Goal: Task Accomplishment & Management: Manage account settings

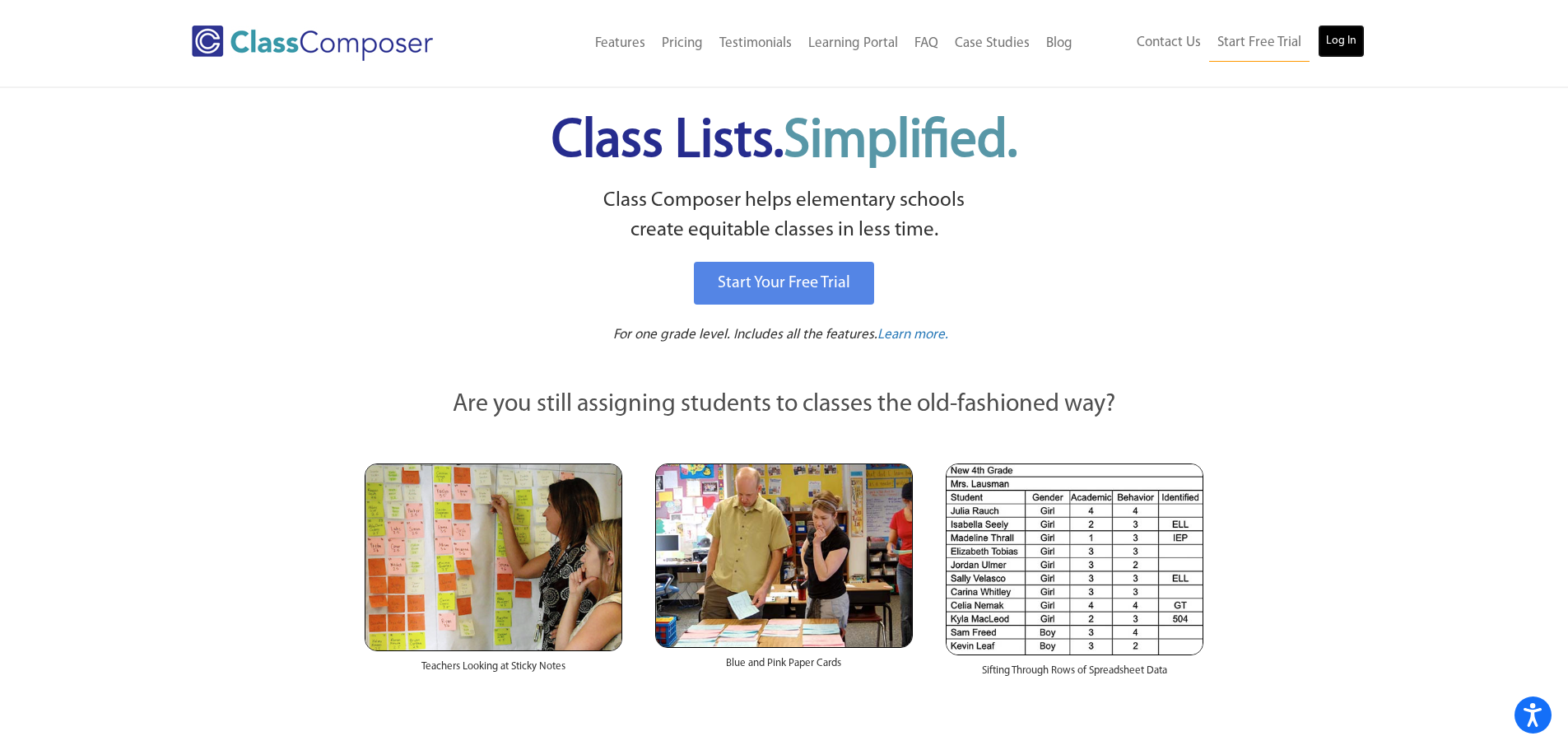
click at [1336, 51] on link "Log In" at bounding box center [1341, 40] width 47 height 33
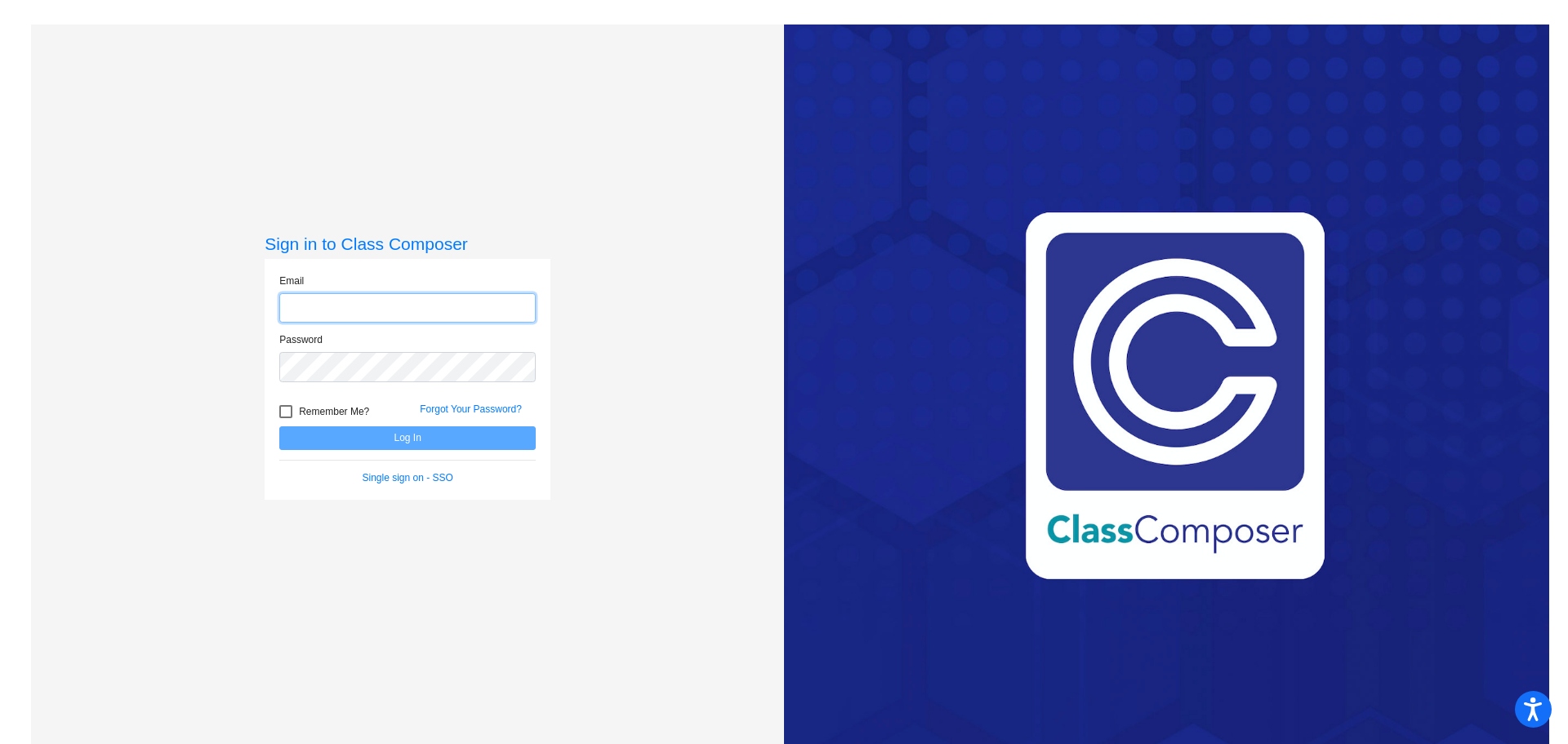
type input "[PERSON_NAME][EMAIL_ADDRESS][PERSON_NAME][DOMAIN_NAME]"
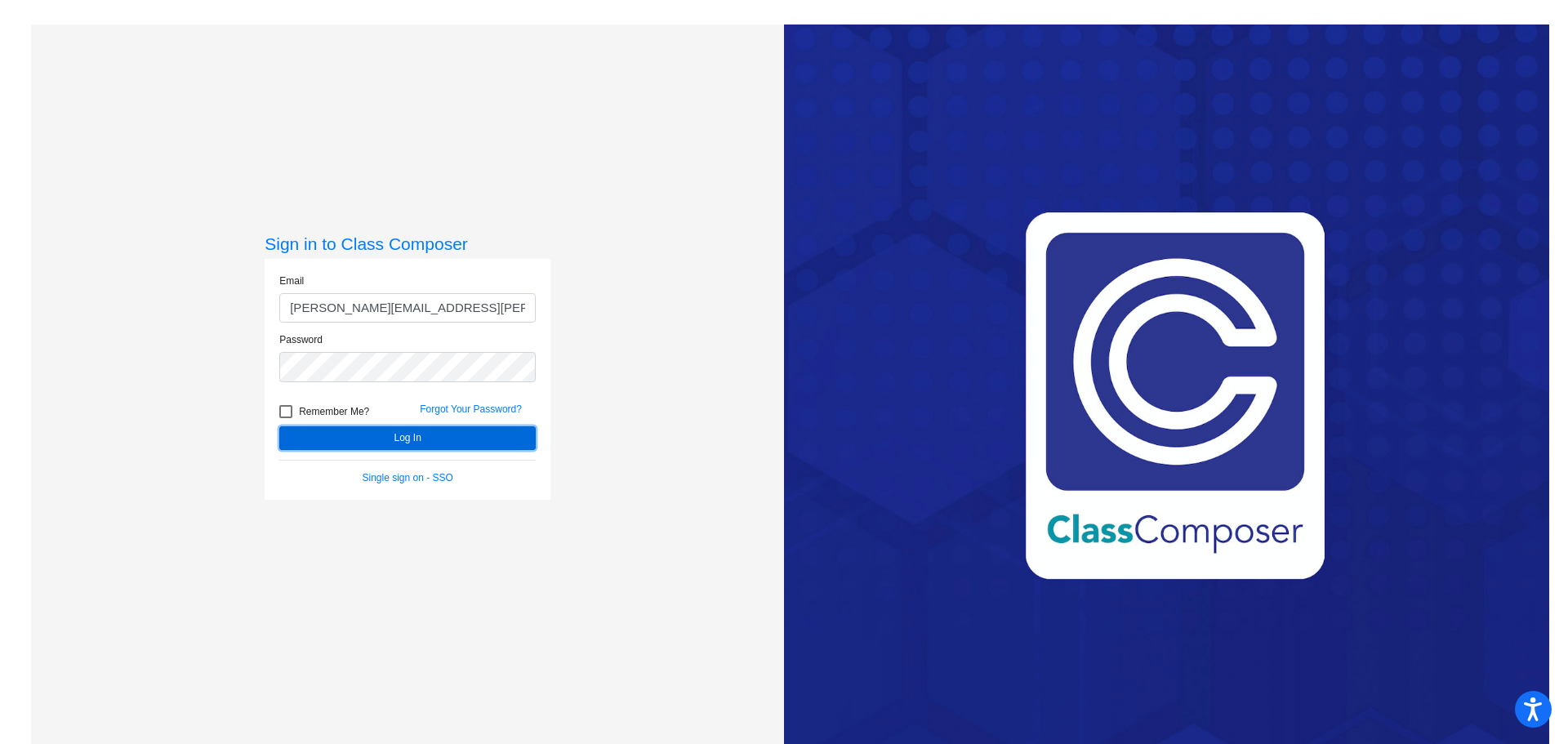
drag, startPoint x: 370, startPoint y: 434, endPoint x: 410, endPoint y: 453, distance: 44.3
click at [370, 435] on button "Log In" at bounding box center [407, 438] width 257 height 23
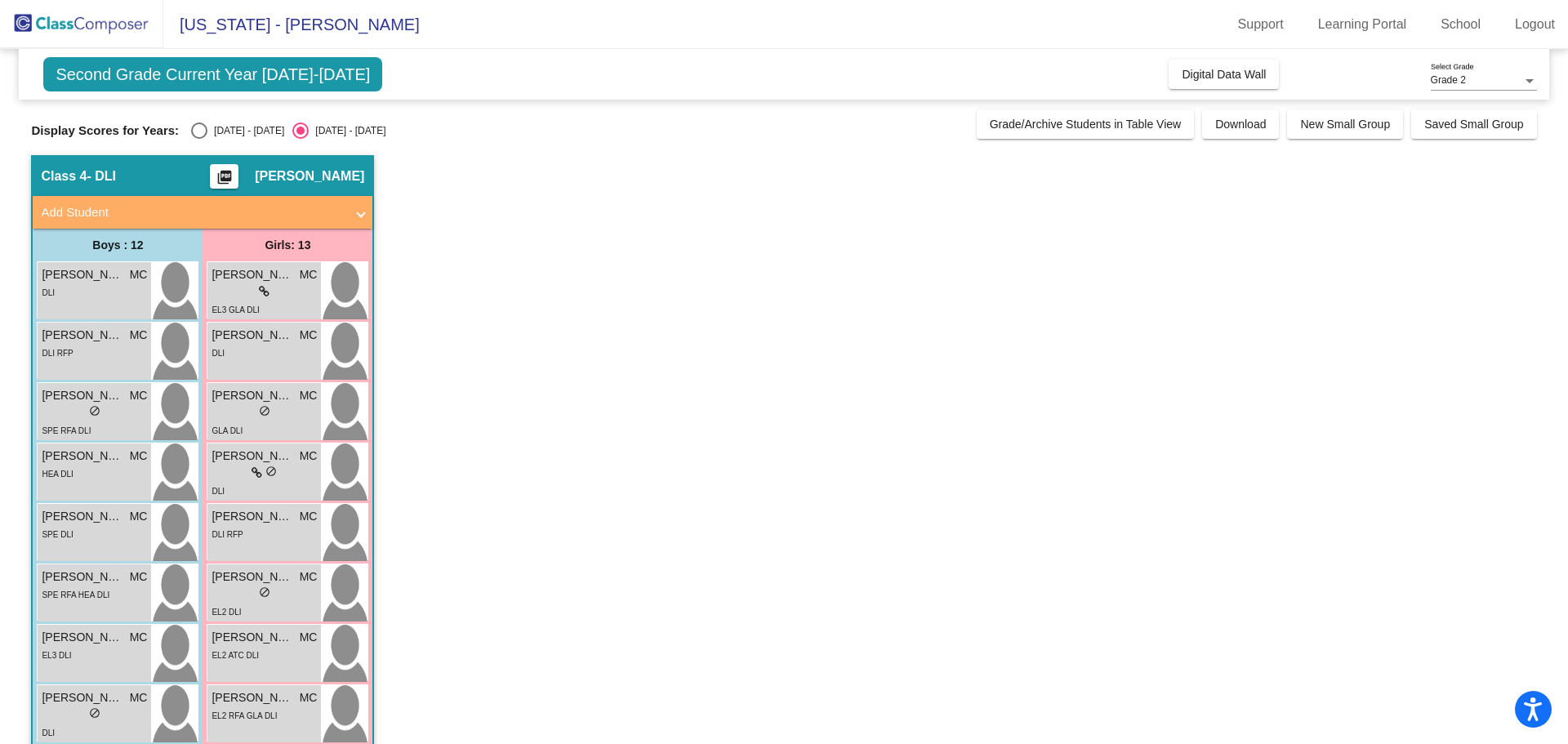
click at [195, 132] on div "Select an option" at bounding box center [200, 131] width 17 height 17
click at [198, 139] on input "[DATE] - [DATE]" at bounding box center [198, 139] width 1 height 1
radio input "true"
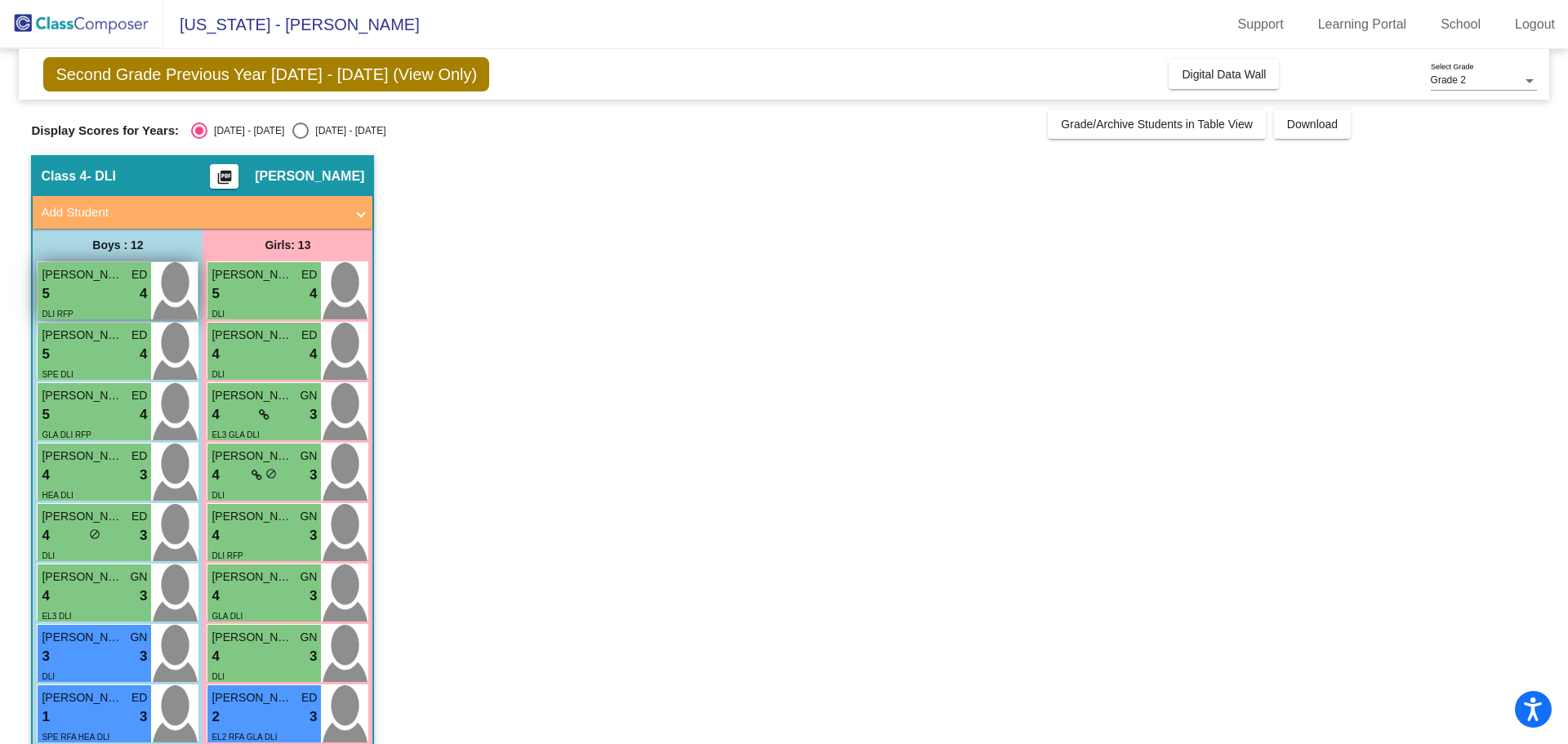
click at [170, 303] on img at bounding box center [175, 291] width 47 height 57
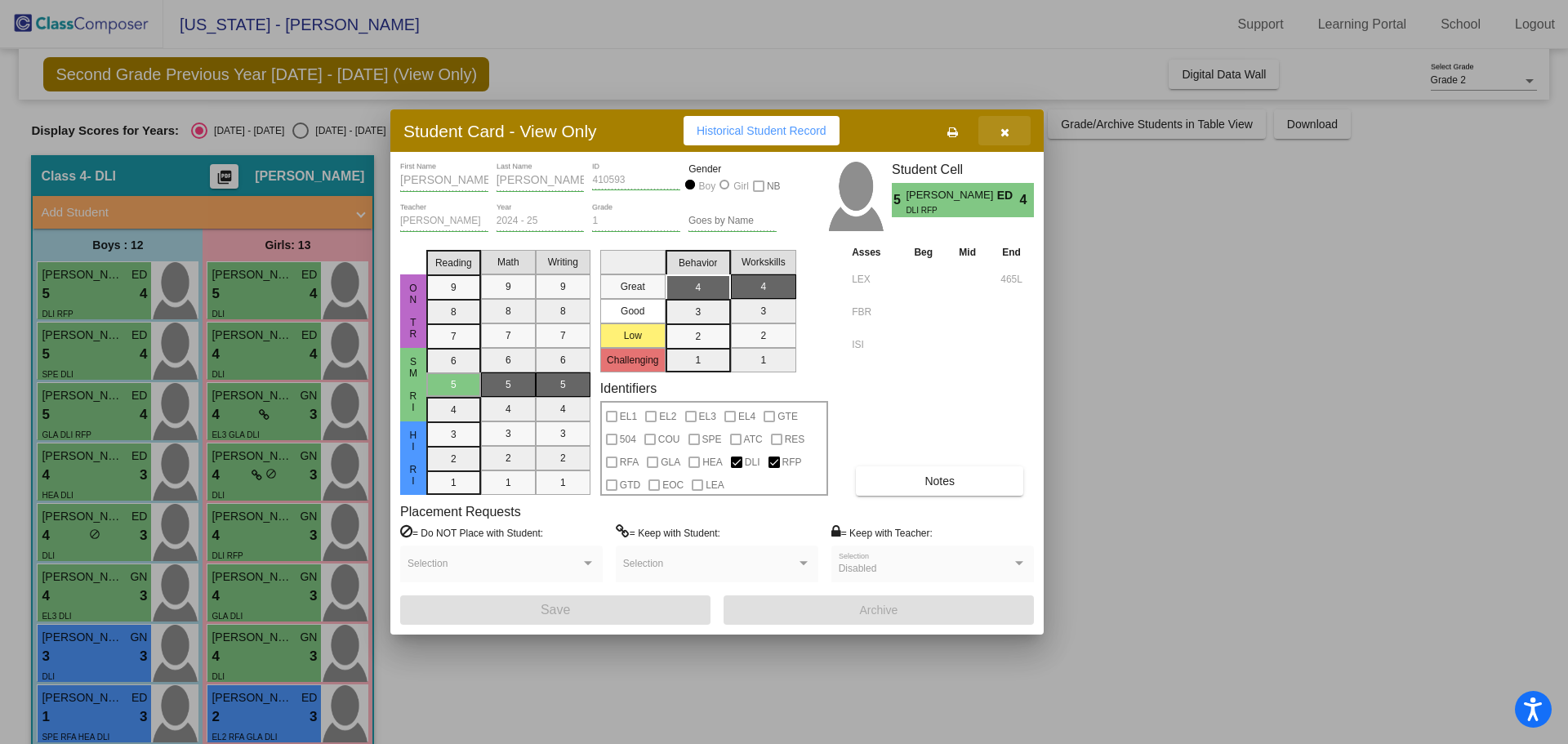
click at [1002, 135] on icon "button" at bounding box center [1005, 132] width 9 height 12
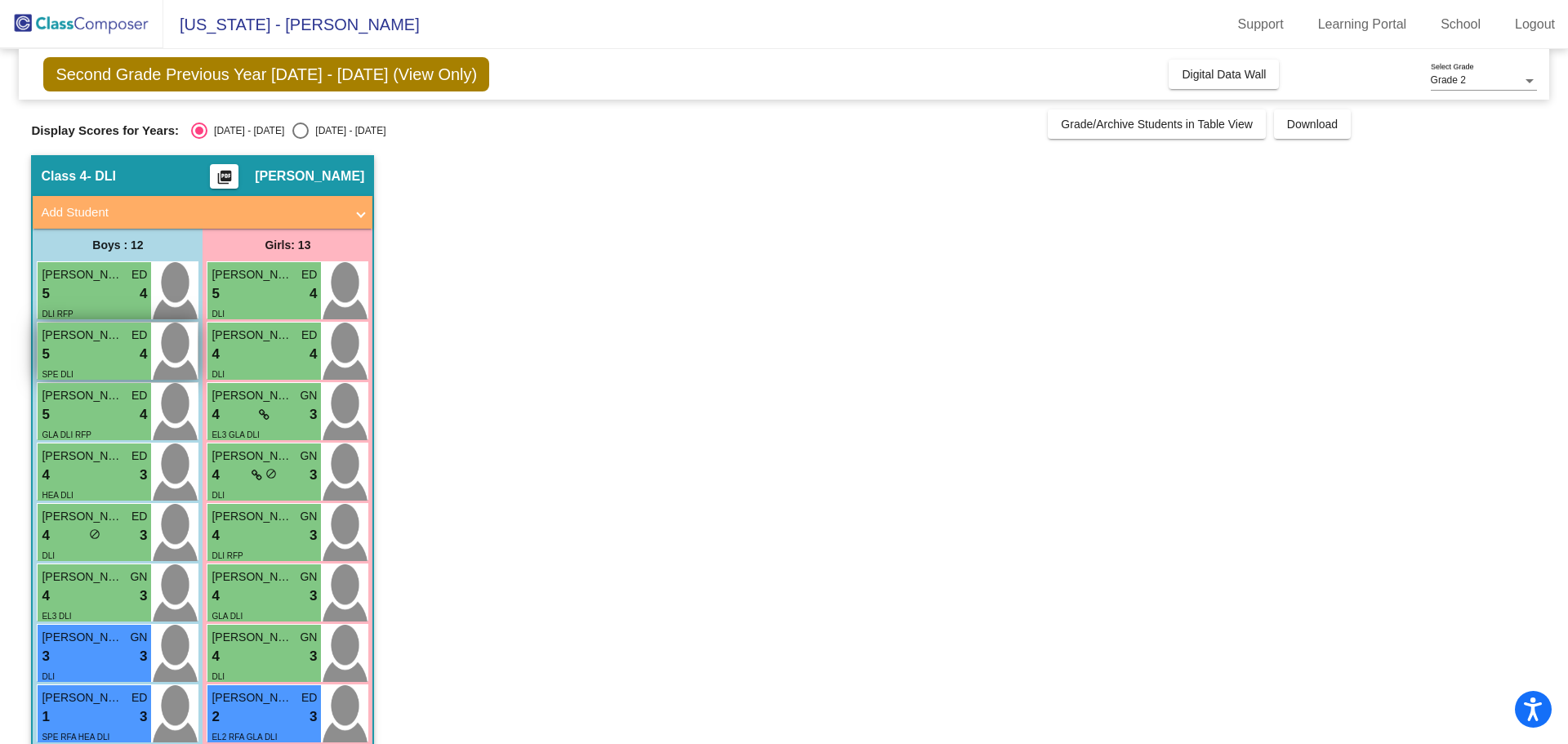
click at [116, 363] on div "5 lock do_not_disturb_alt 4" at bounding box center [94, 354] width 105 height 21
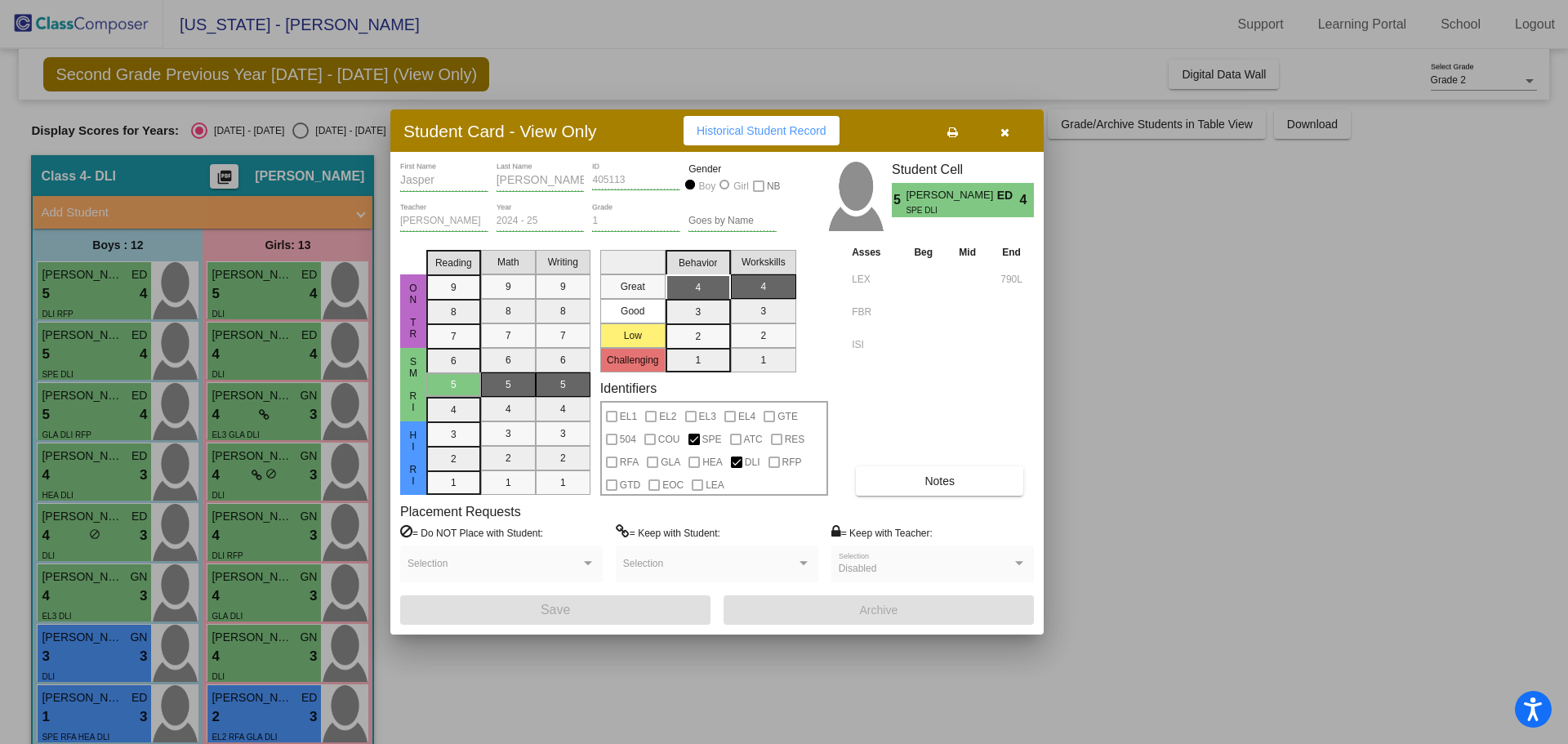
click at [1002, 132] on icon "button" at bounding box center [1005, 132] width 9 height 12
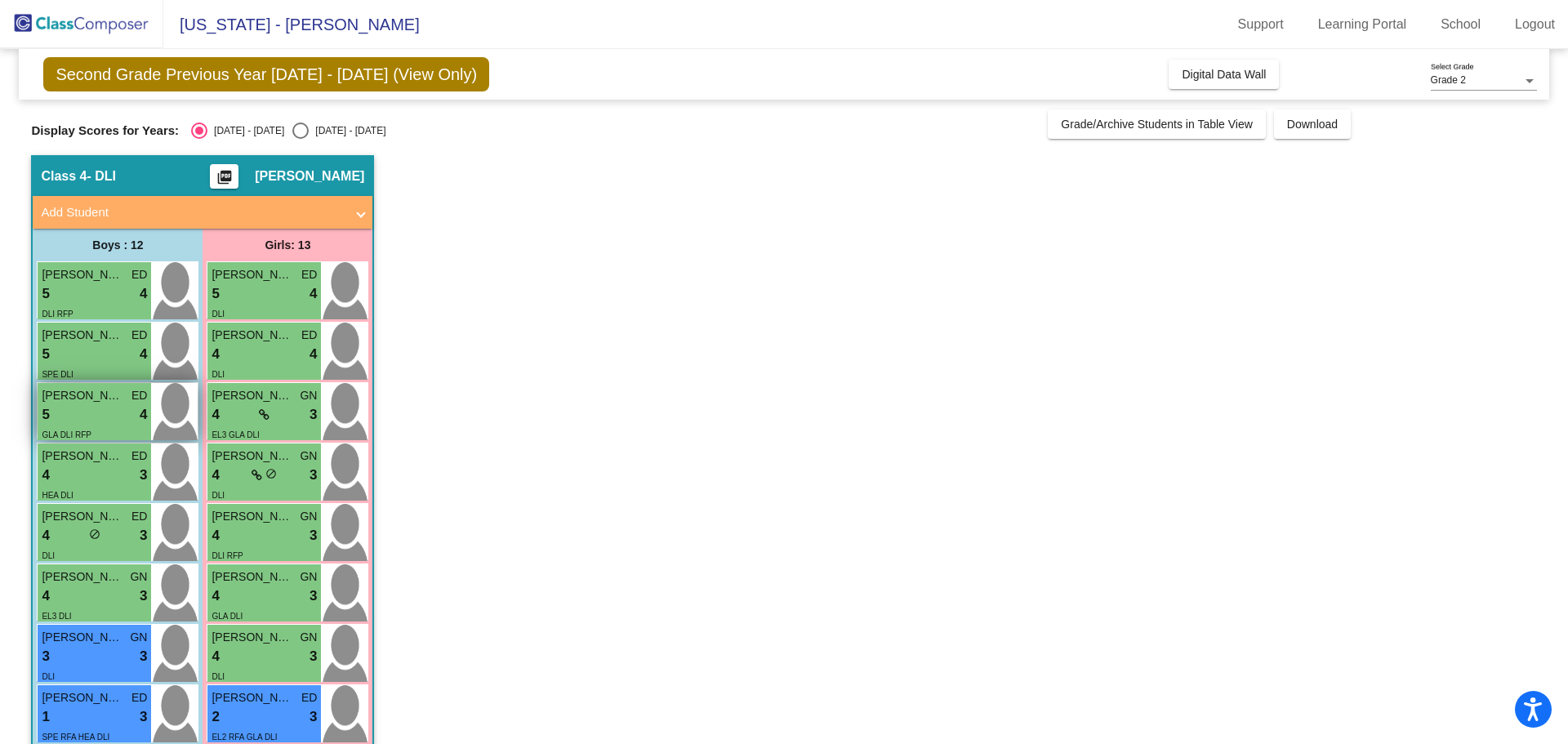
click at [82, 412] on div "5 lock do_not_disturb_alt 4" at bounding box center [94, 415] width 105 height 21
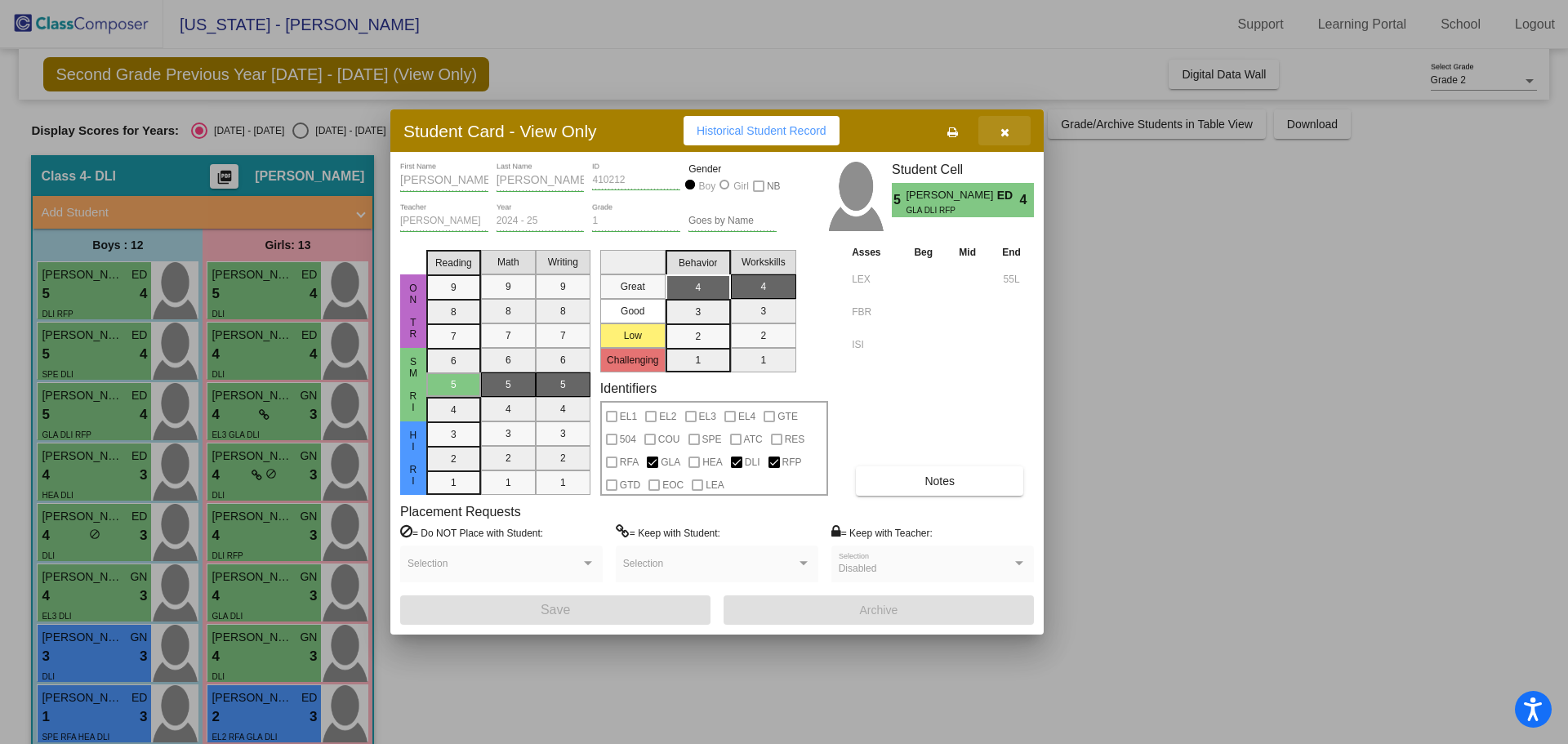
drag, startPoint x: 1011, startPoint y: 131, endPoint x: 867, endPoint y: 163, distance: 147.5
click at [1010, 131] on button "button" at bounding box center [1005, 130] width 53 height 29
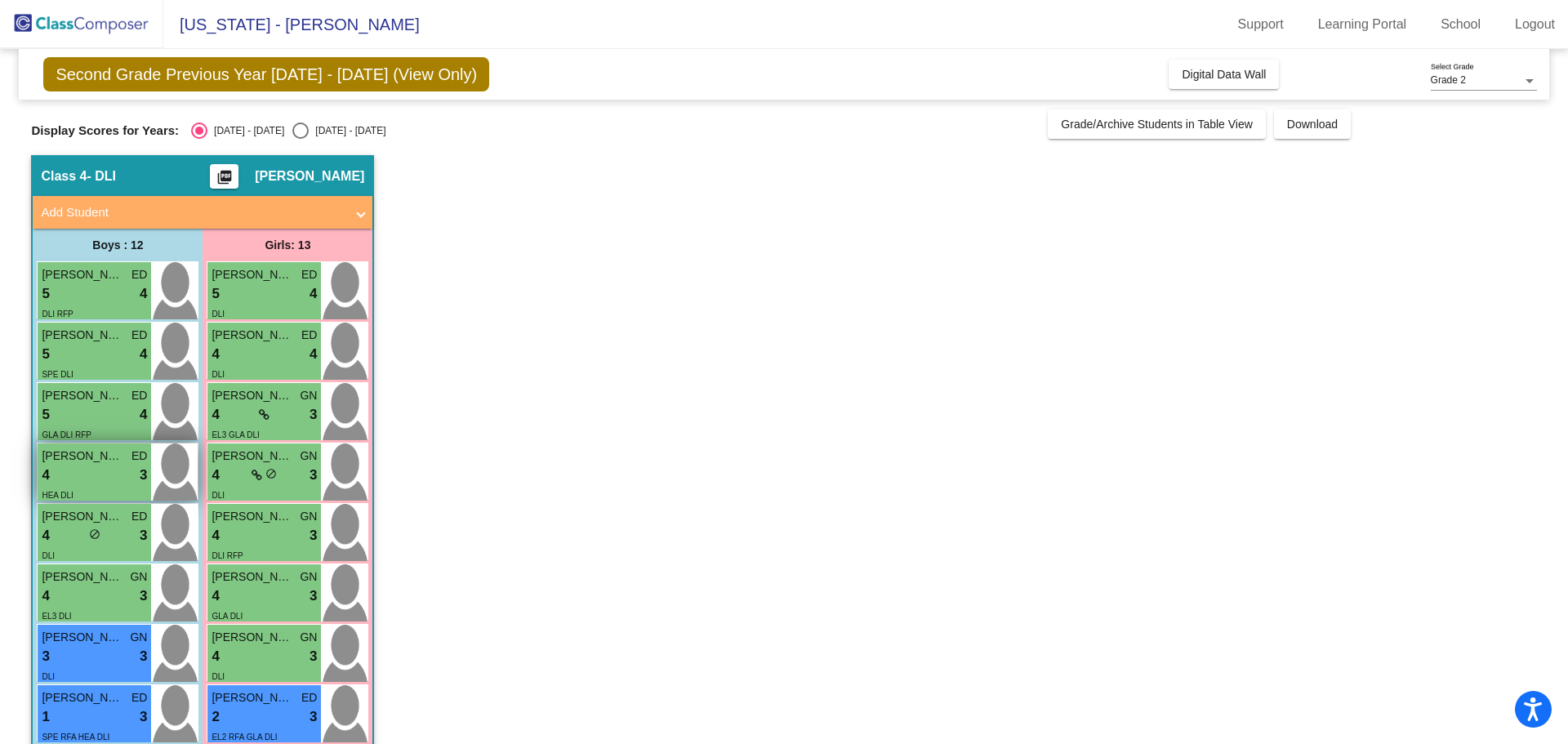
click at [108, 487] on div "HEA DLI" at bounding box center [94, 494] width 105 height 18
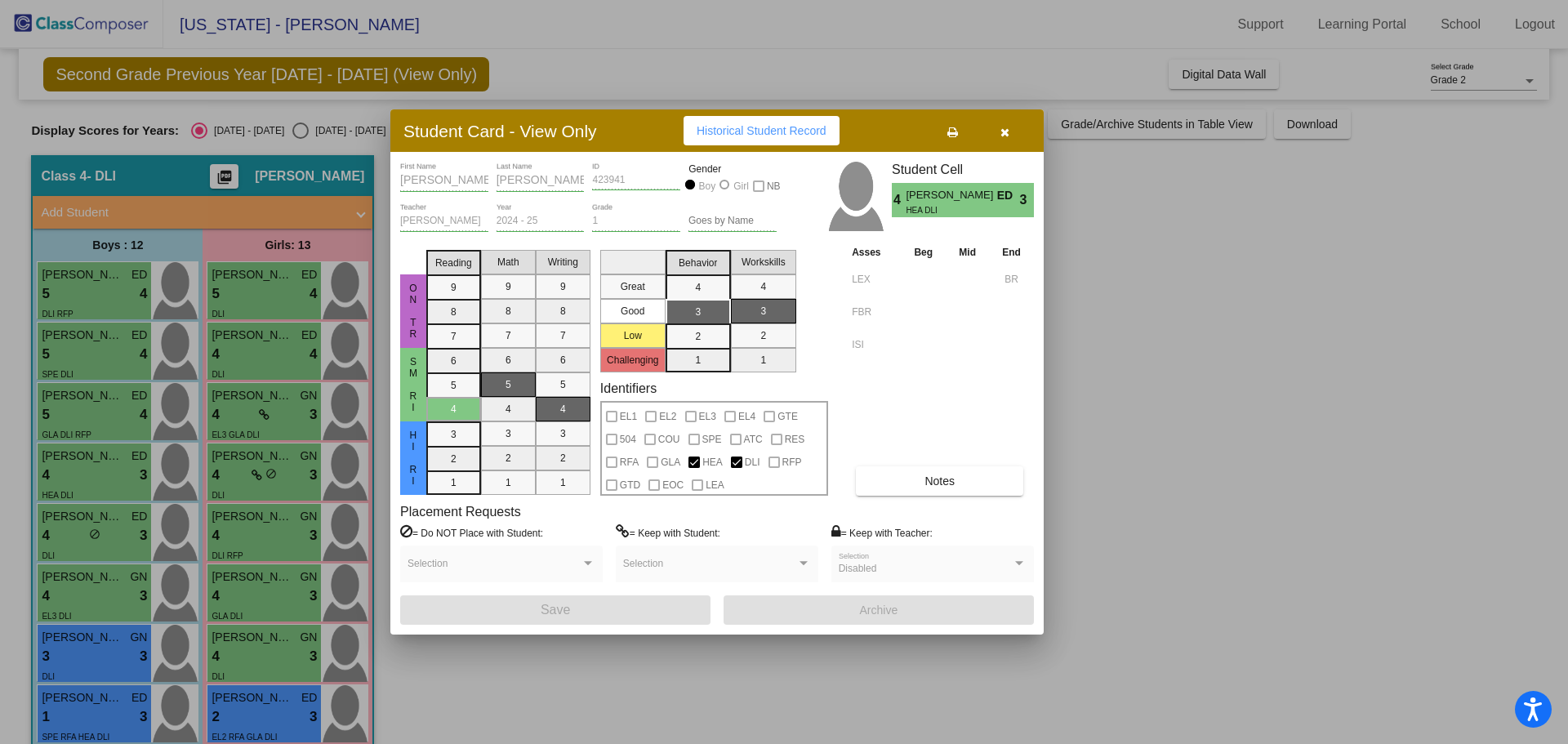
click at [1005, 130] on icon "button" at bounding box center [1005, 132] width 9 height 12
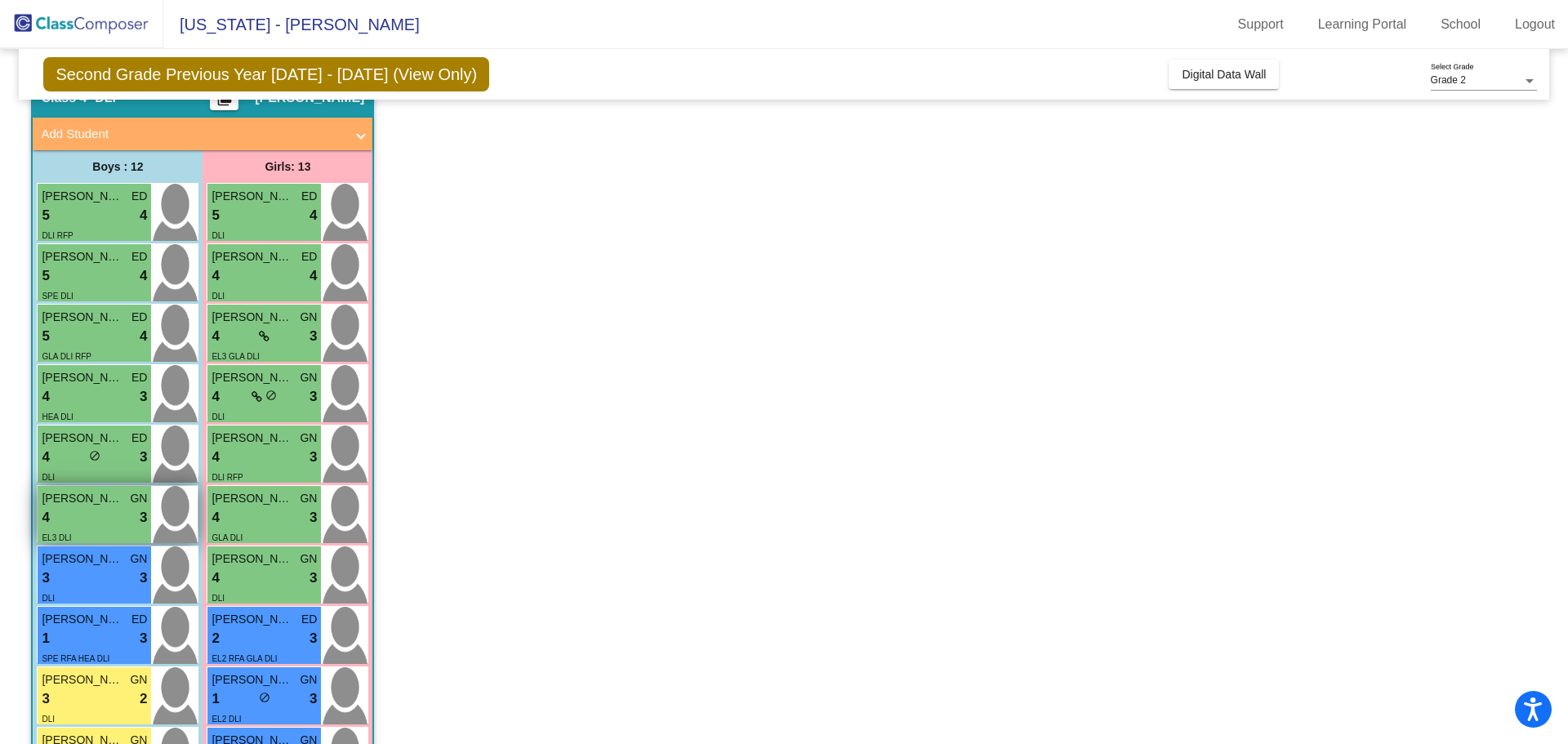
scroll to position [163, 0]
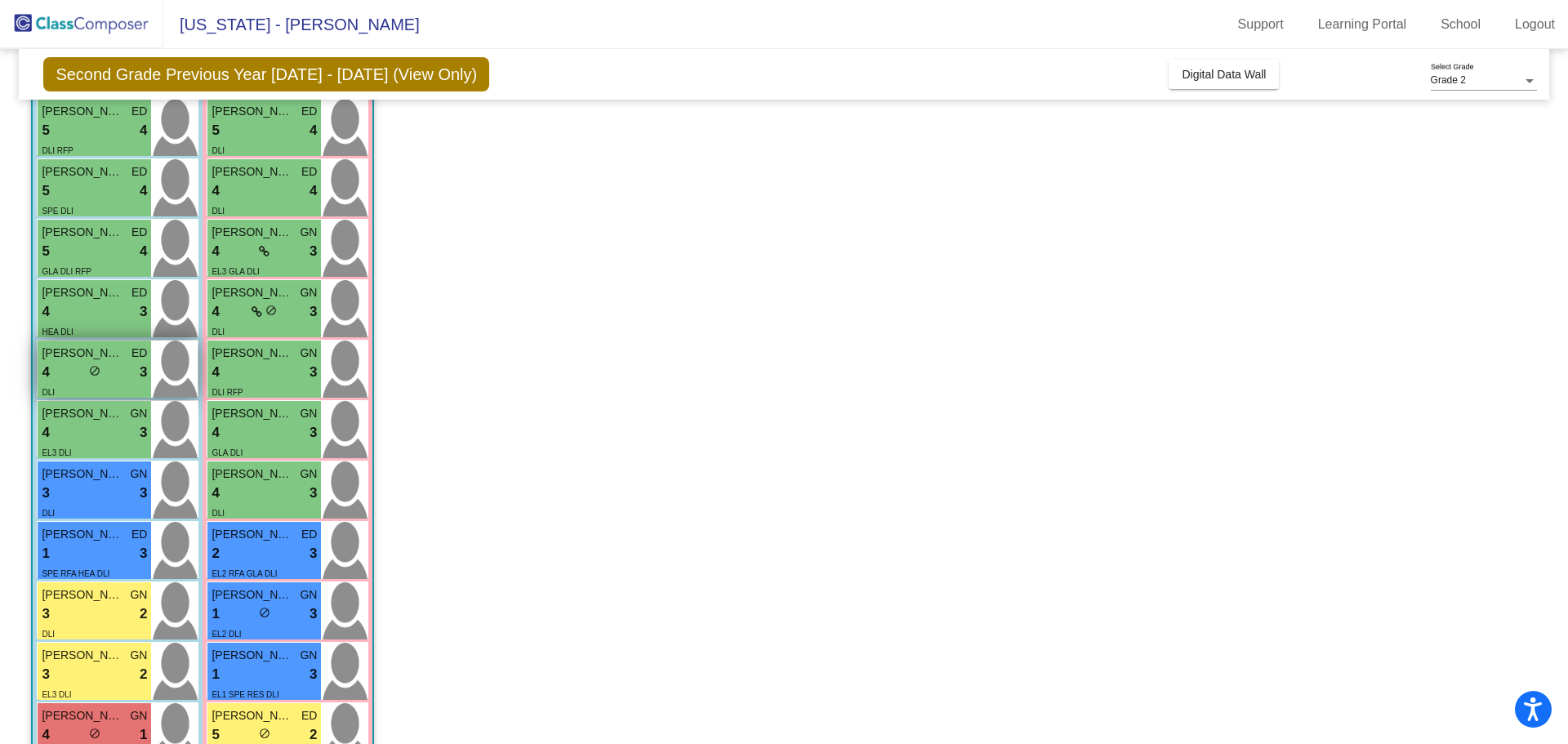
click at [66, 377] on div "4 lock do_not_disturb_alt 3" at bounding box center [94, 372] width 105 height 21
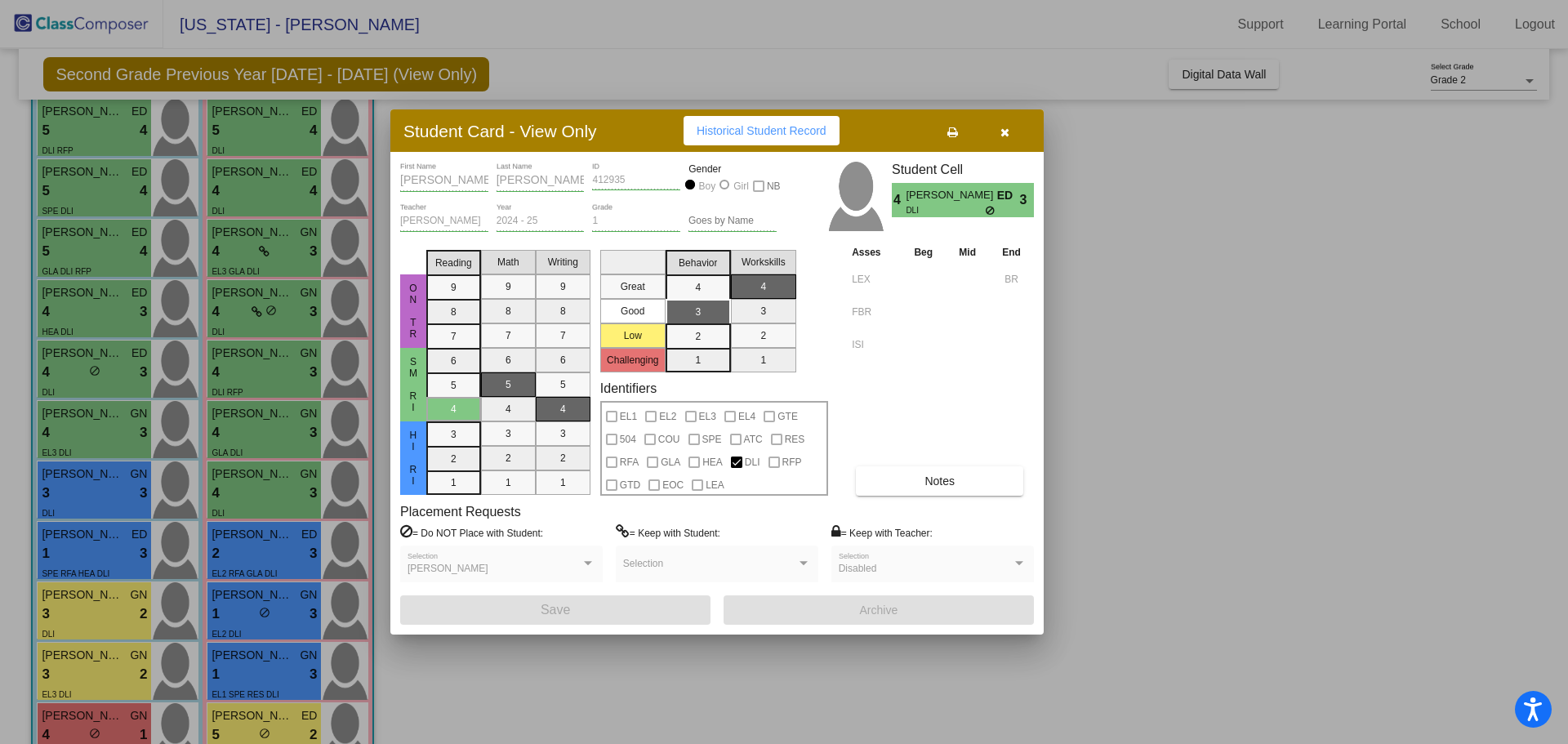
click at [1004, 132] on icon "button" at bounding box center [1005, 132] width 9 height 12
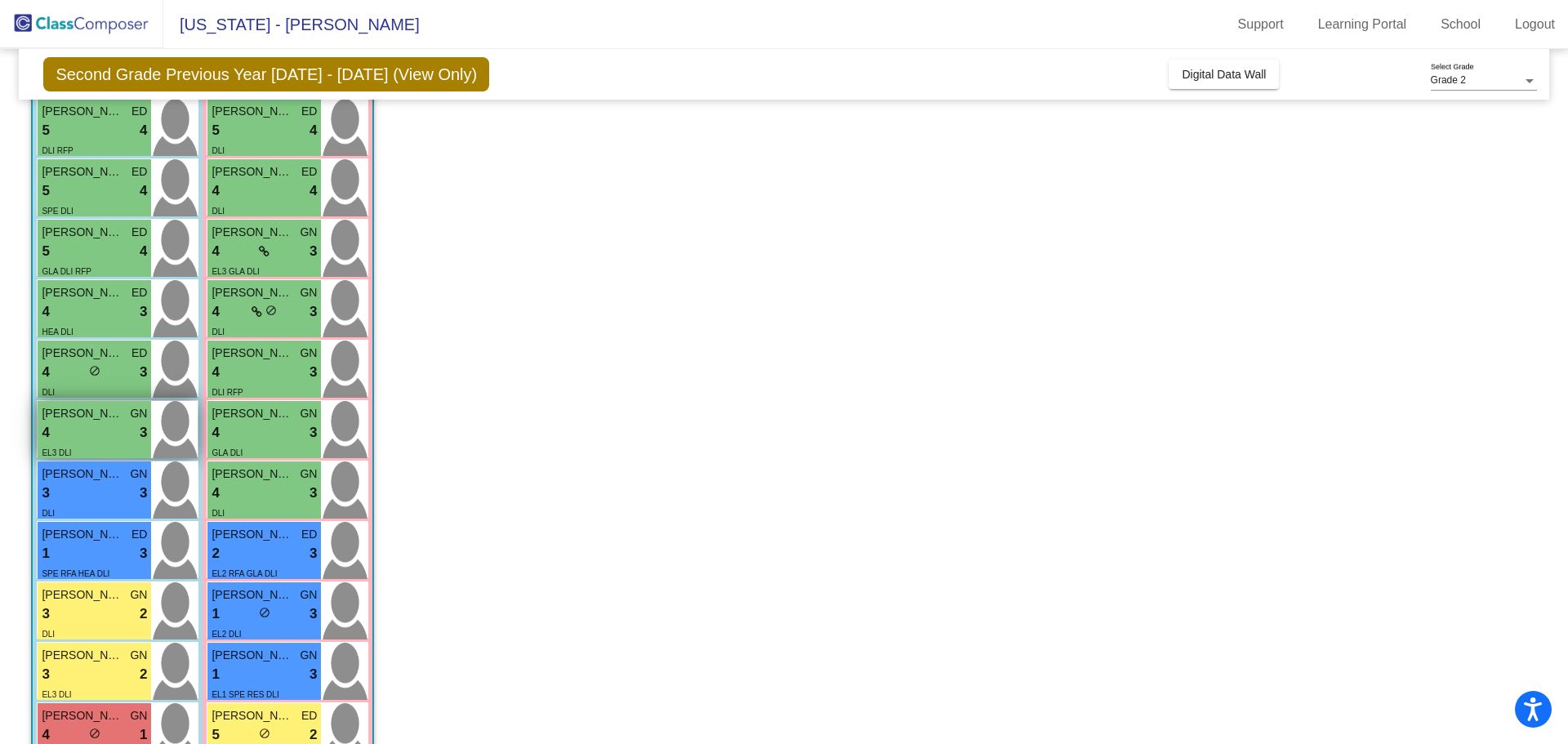
click at [104, 437] on div "4 lock do_not_disturb_alt 3" at bounding box center [94, 432] width 105 height 21
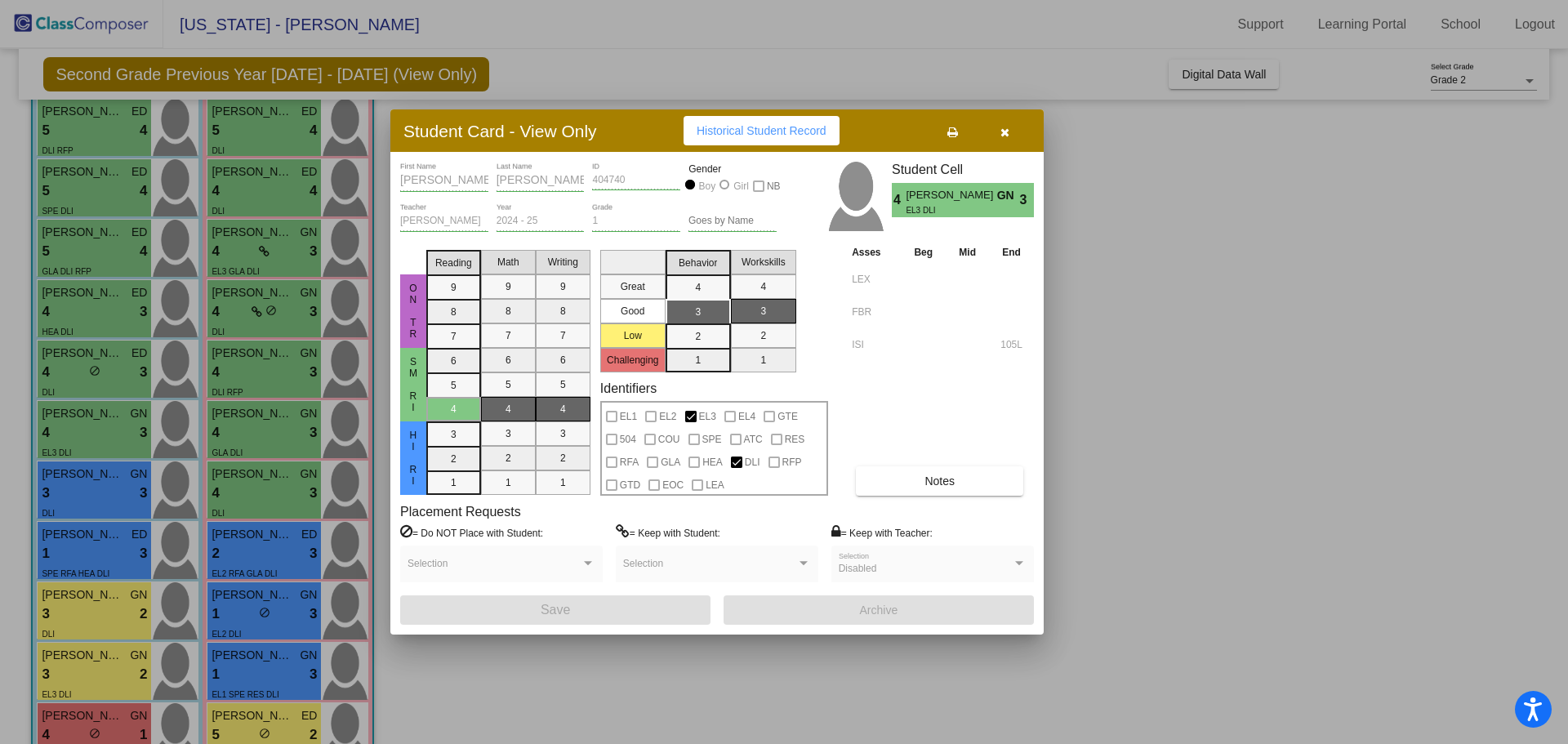
click at [1008, 126] on icon "button" at bounding box center [1005, 132] width 9 height 12
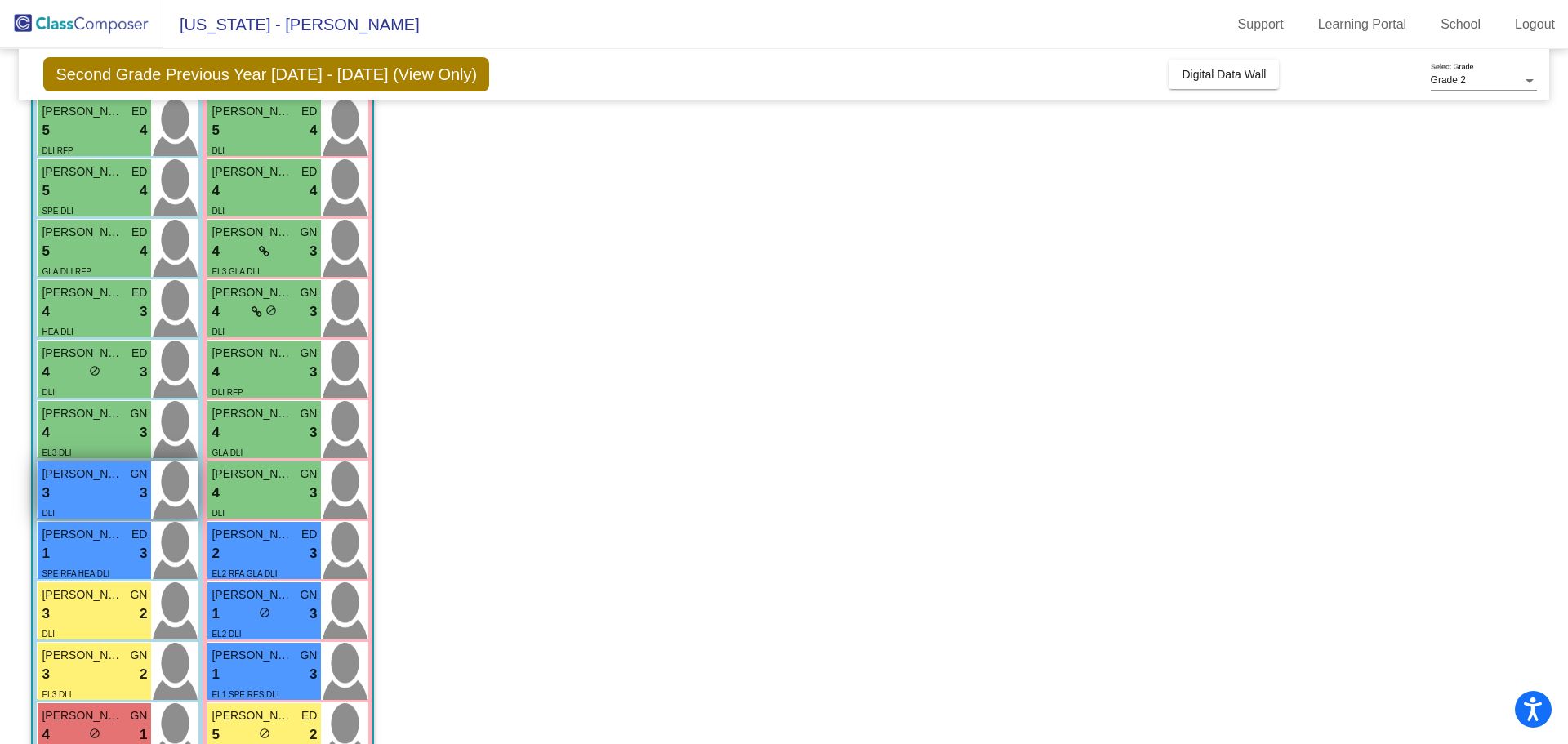
click at [80, 497] on div "3 lock do_not_disturb_alt 3" at bounding box center [94, 492] width 105 height 21
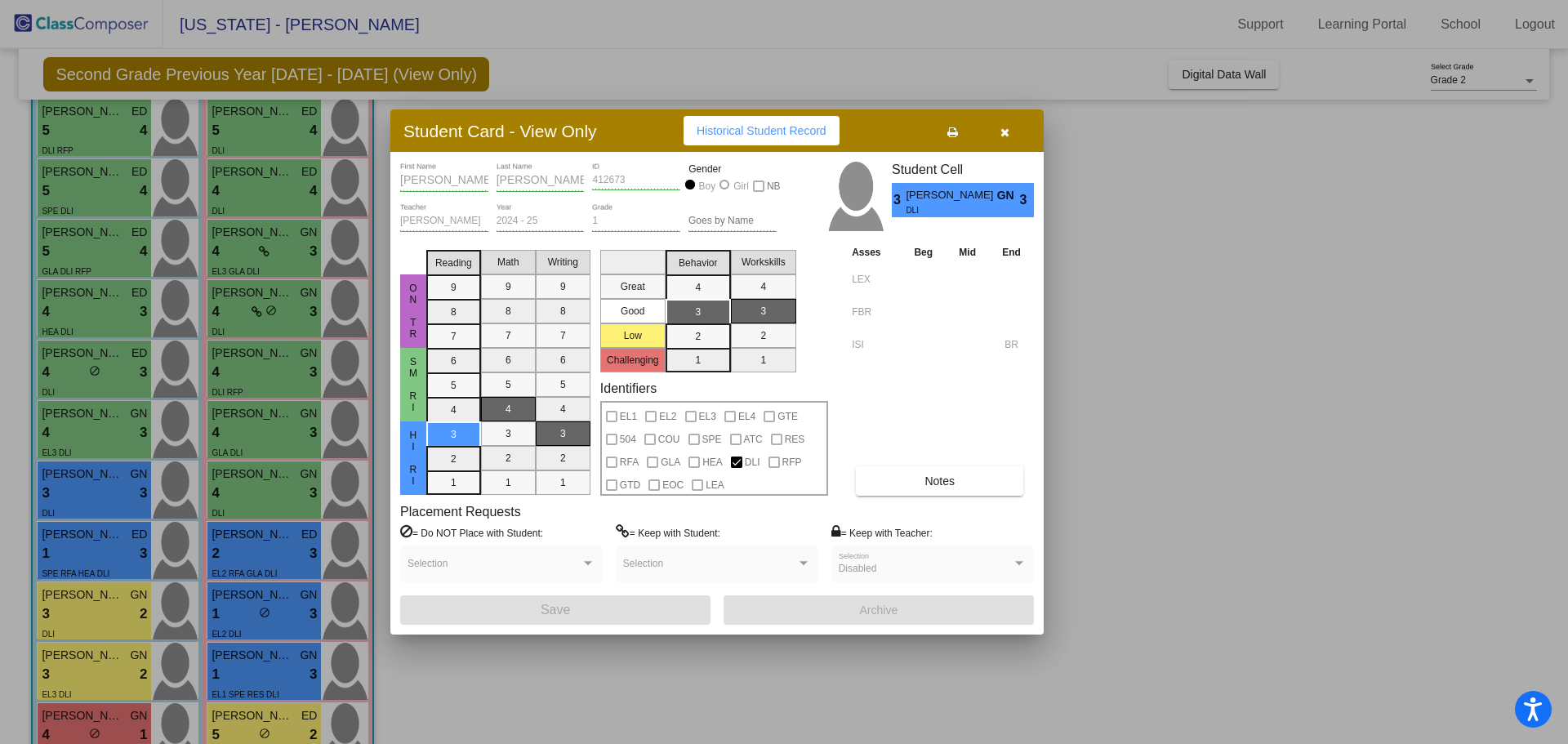
click at [1005, 130] on icon "button" at bounding box center [1005, 132] width 9 height 12
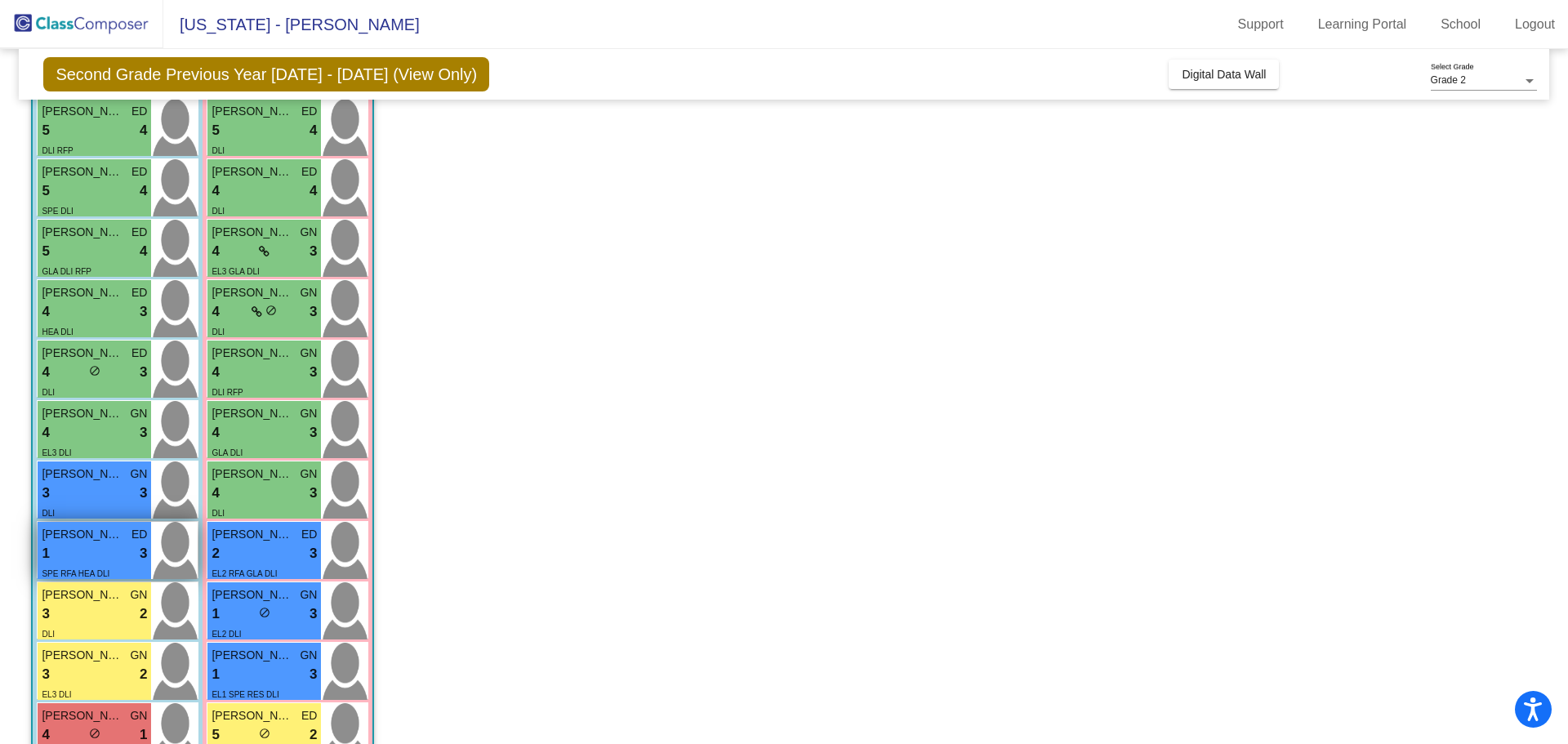
click at [104, 545] on div "1 lock do_not_disturb_alt 3" at bounding box center [94, 553] width 105 height 21
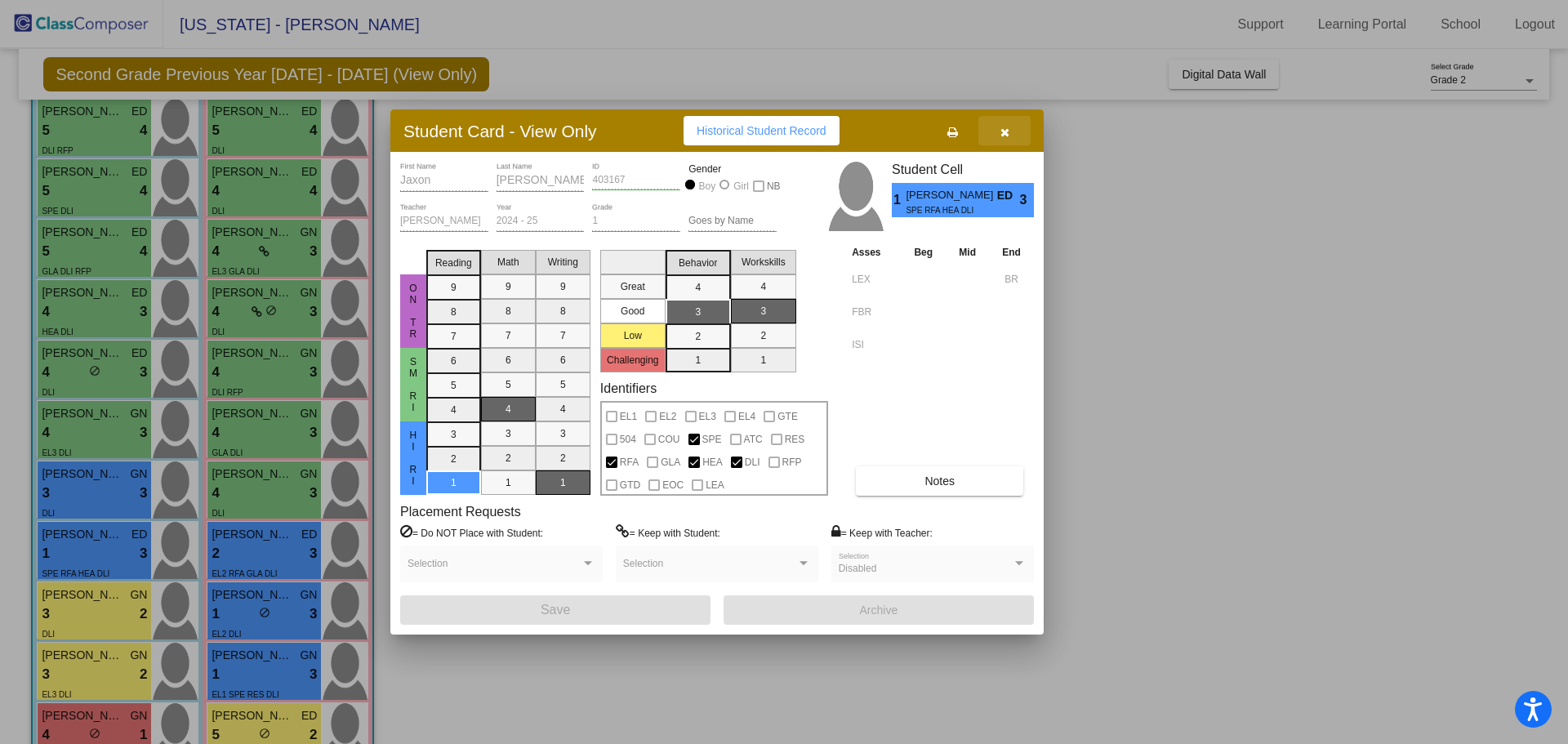
click at [1005, 135] on icon "button" at bounding box center [1005, 132] width 9 height 12
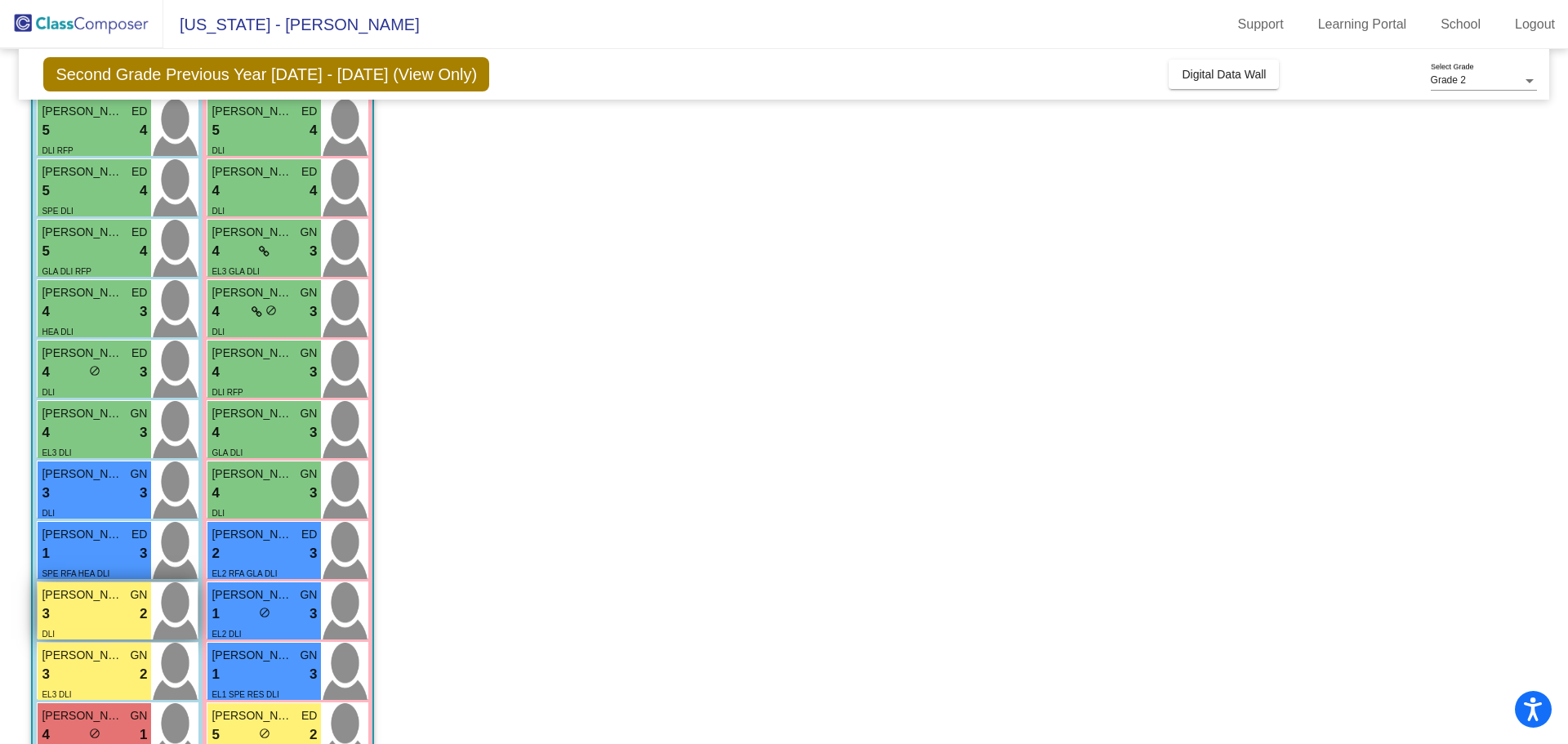
click at [103, 608] on div "3 lock do_not_disturb_alt 2" at bounding box center [94, 614] width 105 height 21
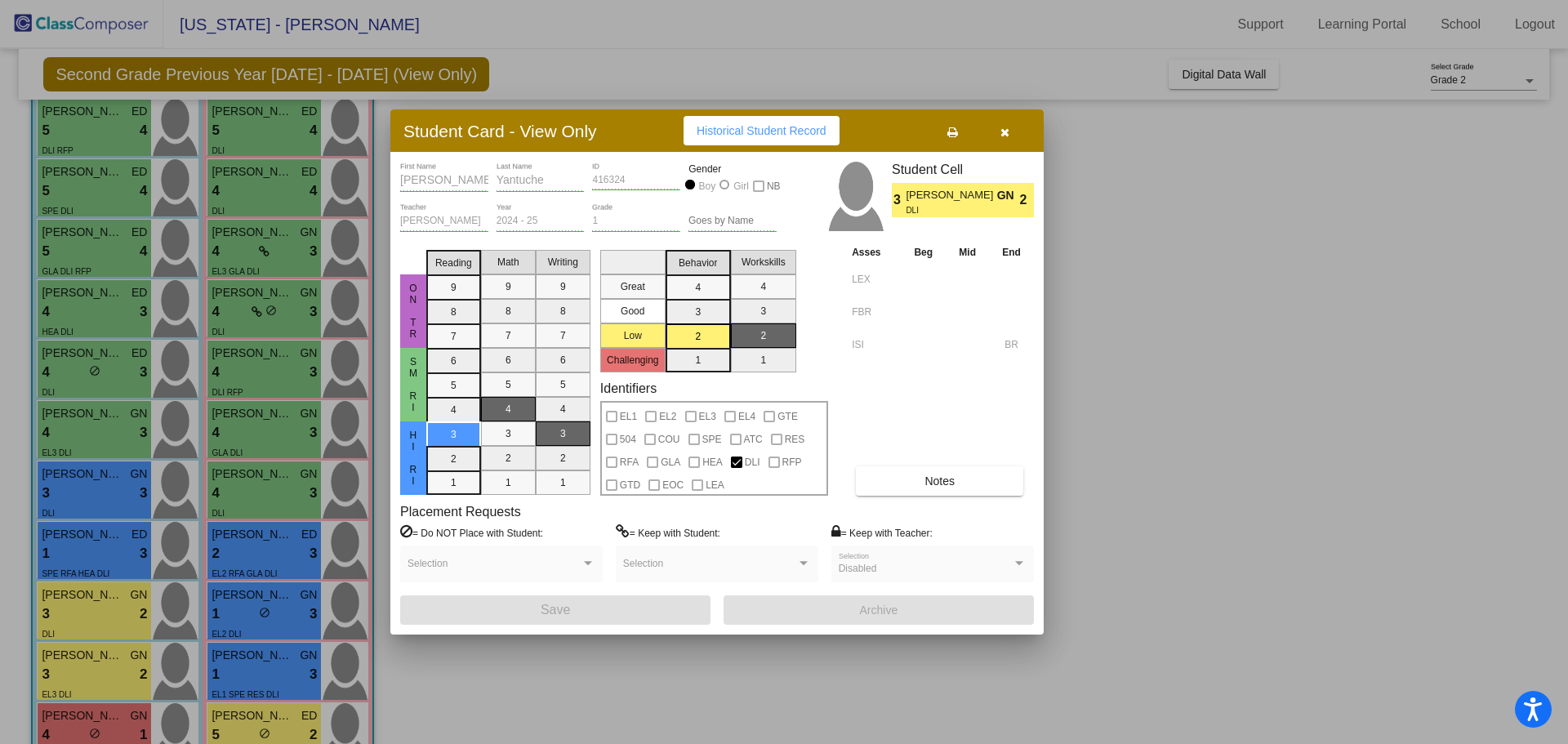
drag, startPoint x: 1009, startPoint y: 126, endPoint x: 989, endPoint y: 144, distance: 26.9
click at [1008, 126] on icon "button" at bounding box center [1005, 132] width 9 height 12
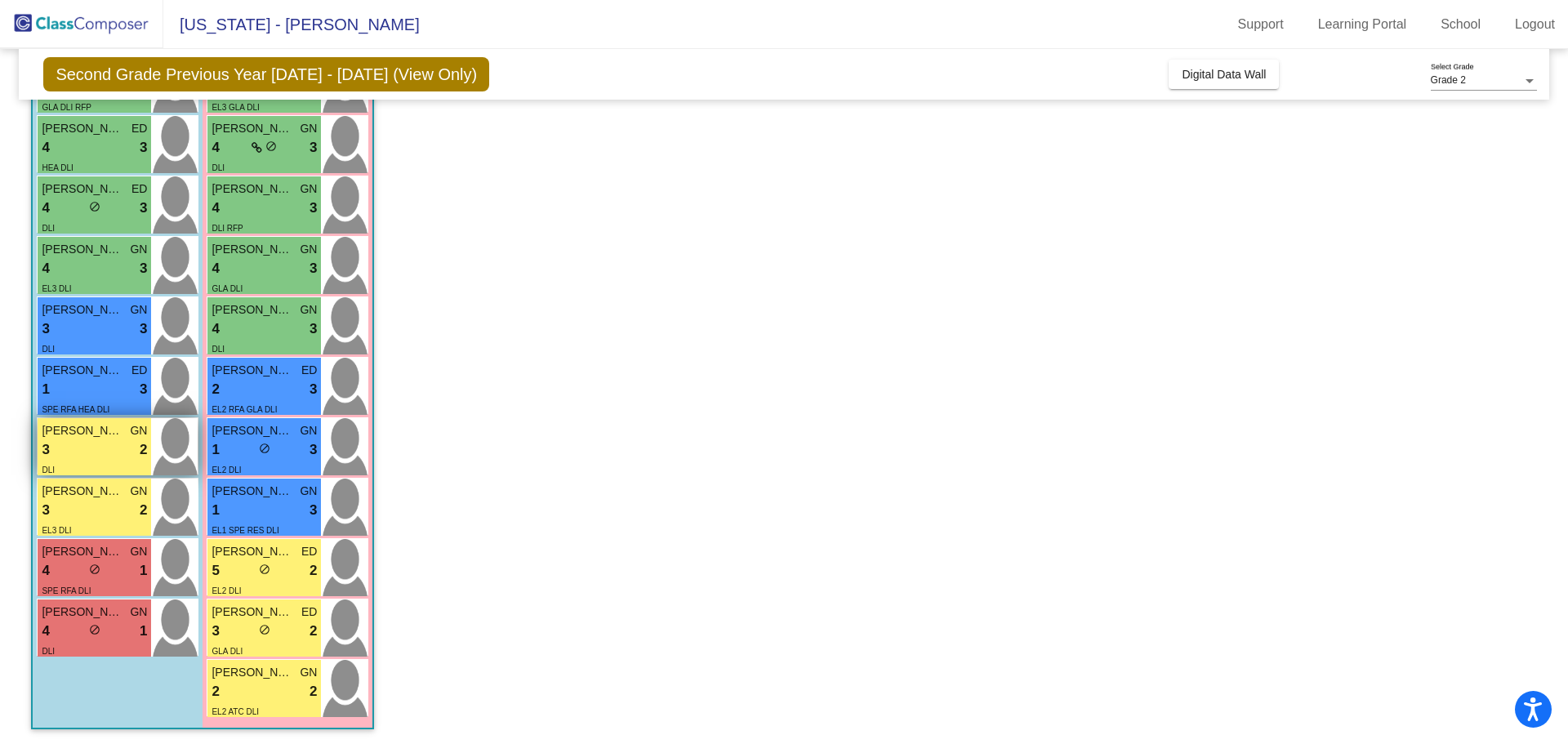
scroll to position [329, 0]
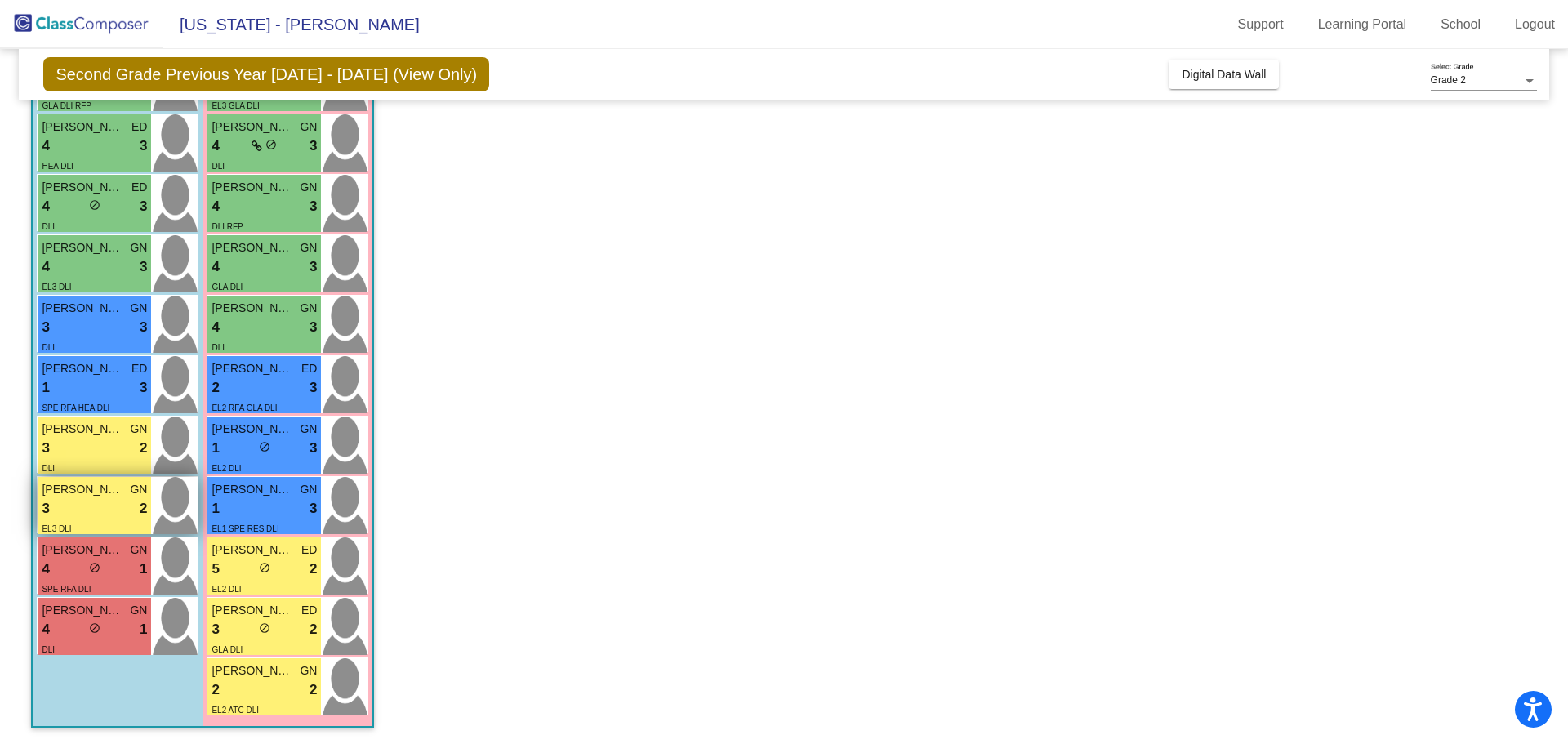
click at [78, 501] on div "3 lock do_not_disturb_alt 2" at bounding box center [94, 508] width 105 height 21
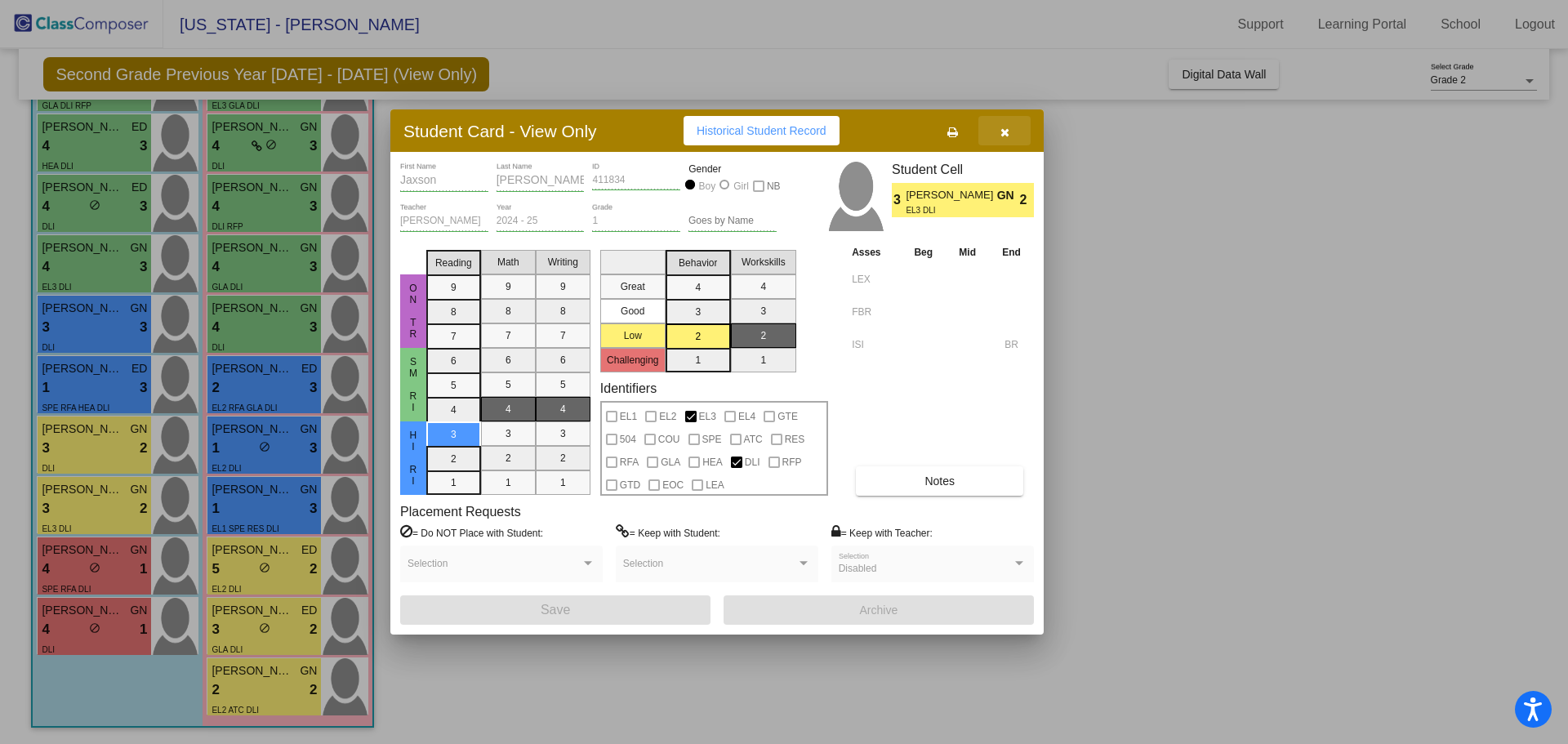
click at [1005, 133] on icon "button" at bounding box center [1005, 132] width 9 height 12
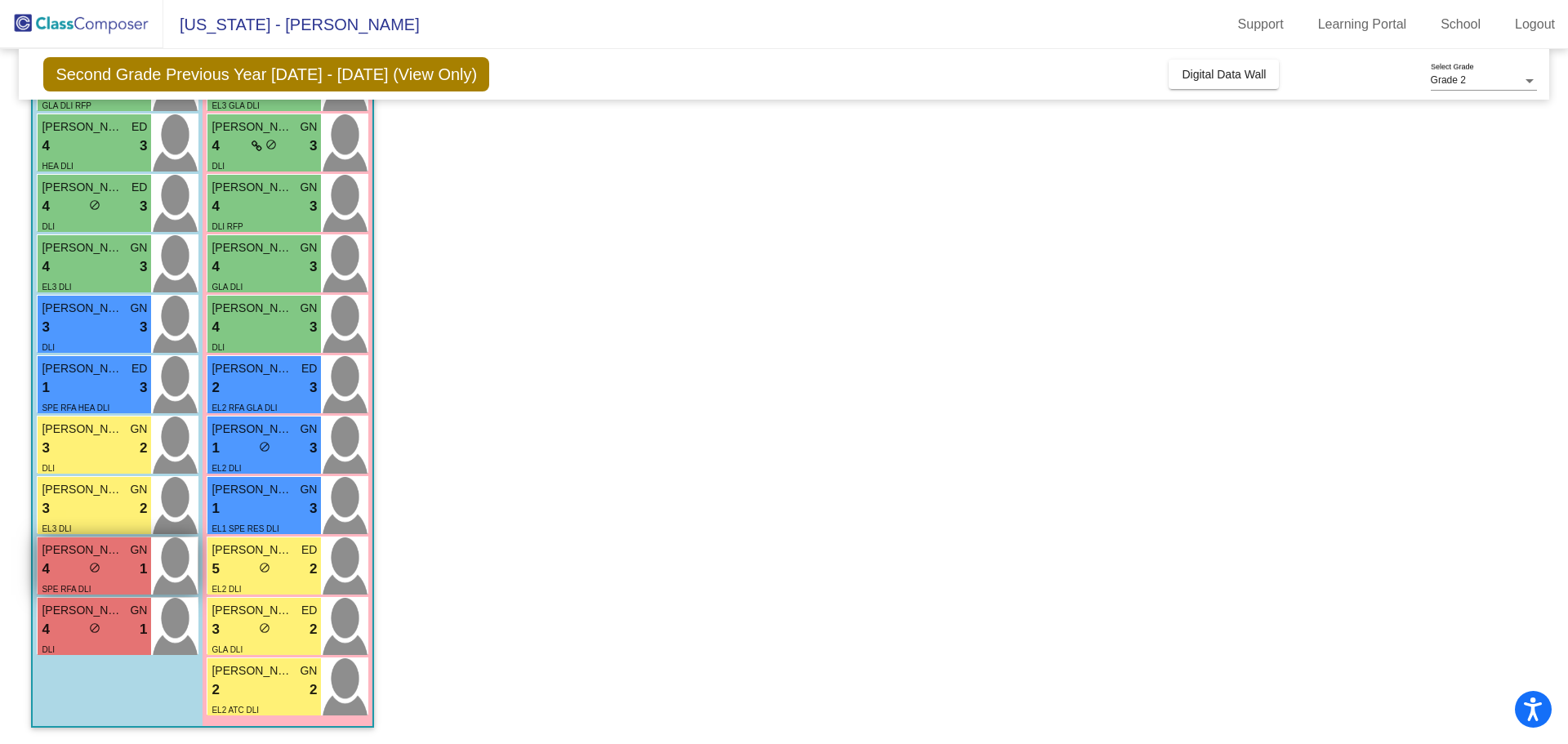
click at [69, 572] on div "4 lock do_not_disturb_alt 1" at bounding box center [94, 568] width 105 height 21
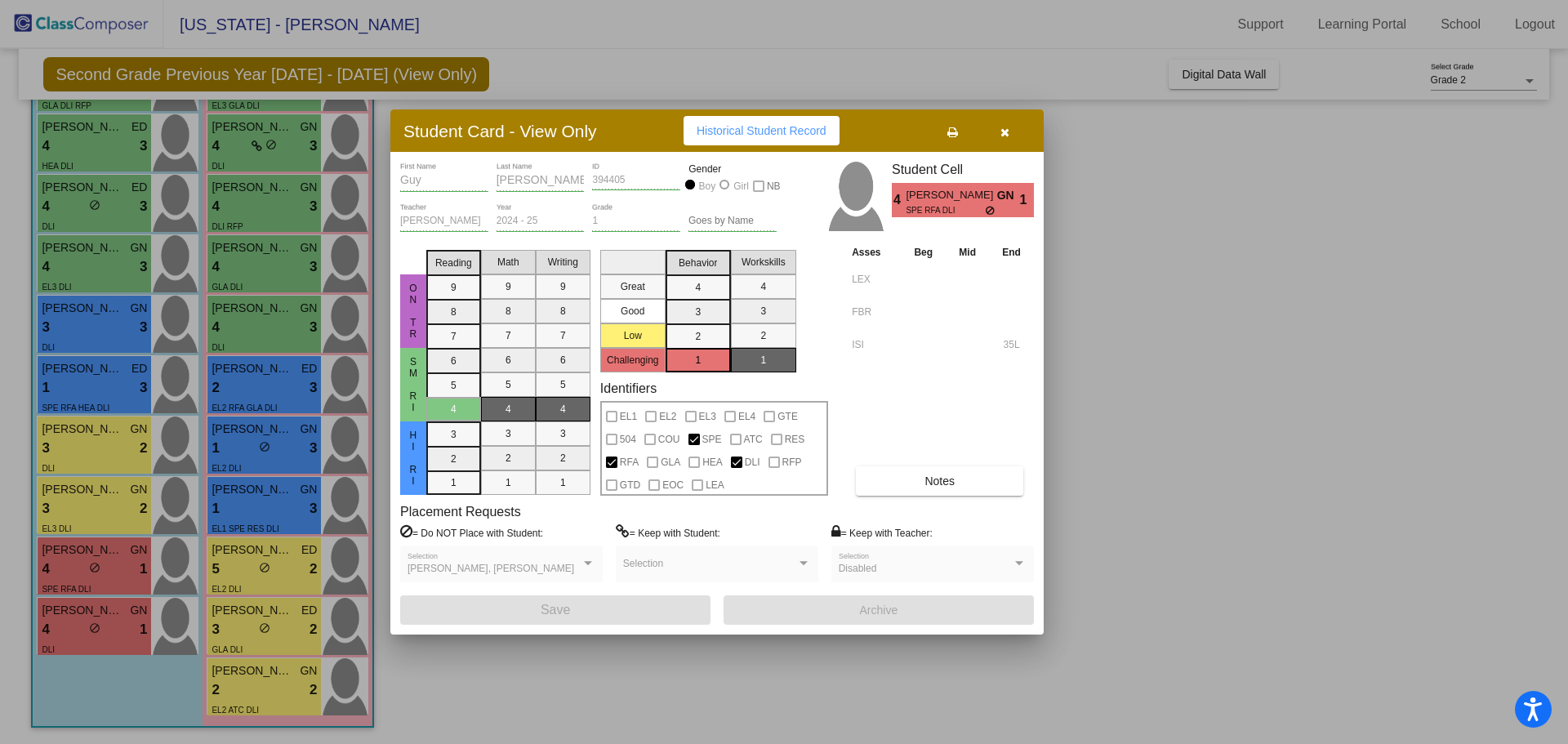
click at [1002, 130] on icon "button" at bounding box center [1005, 132] width 9 height 12
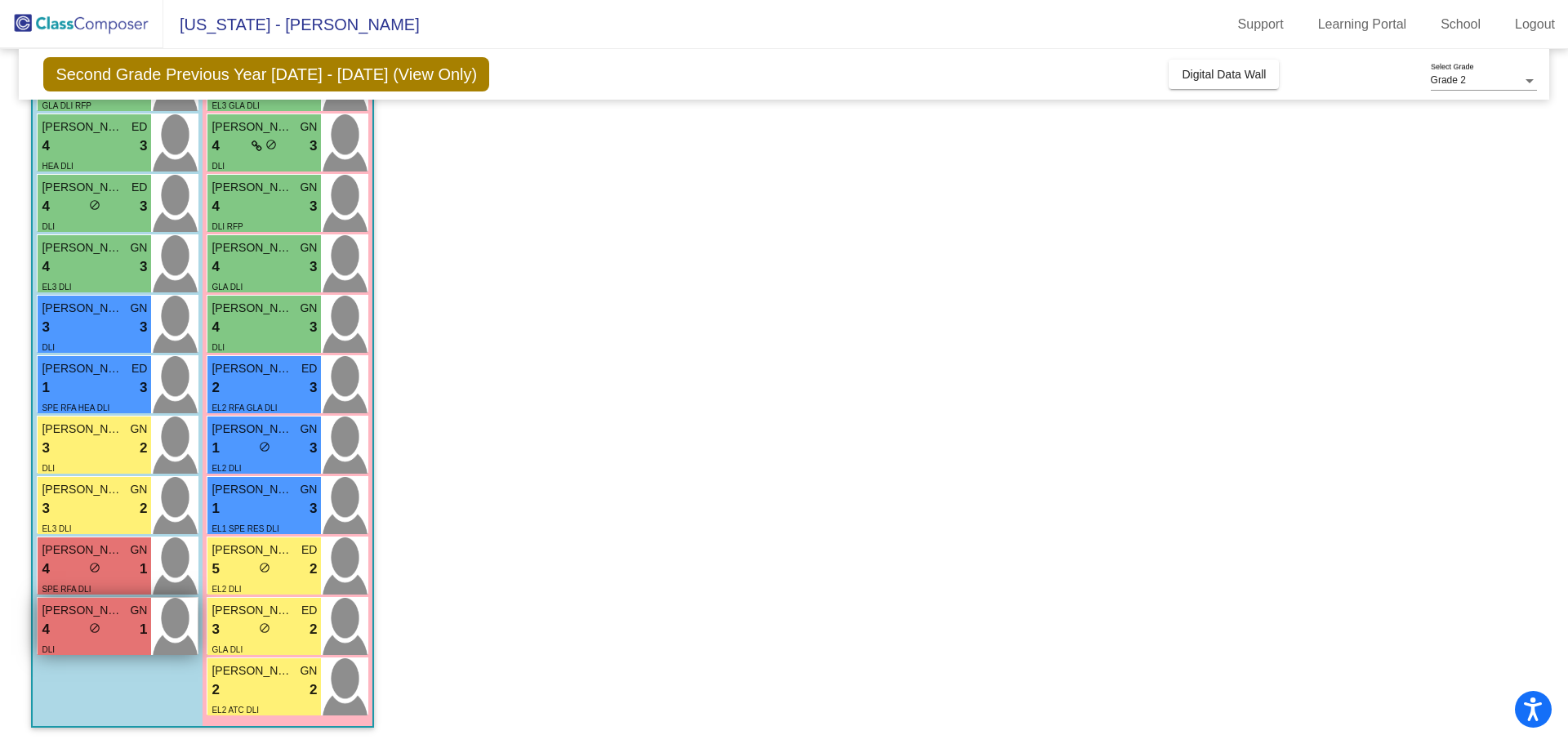
click at [77, 632] on div "4 lock do_not_disturb_alt 1" at bounding box center [94, 629] width 105 height 21
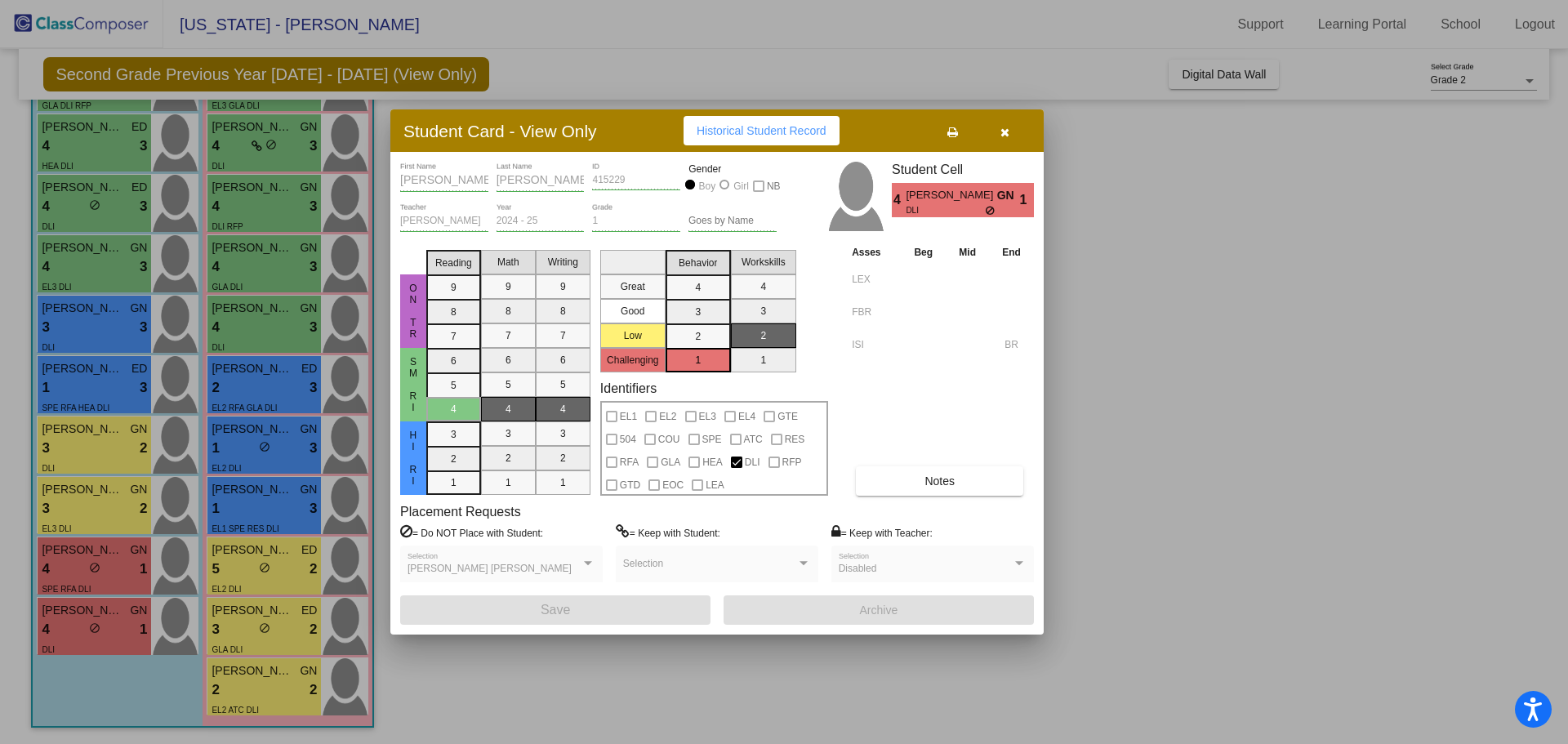
click at [1006, 130] on icon "button" at bounding box center [1005, 132] width 9 height 12
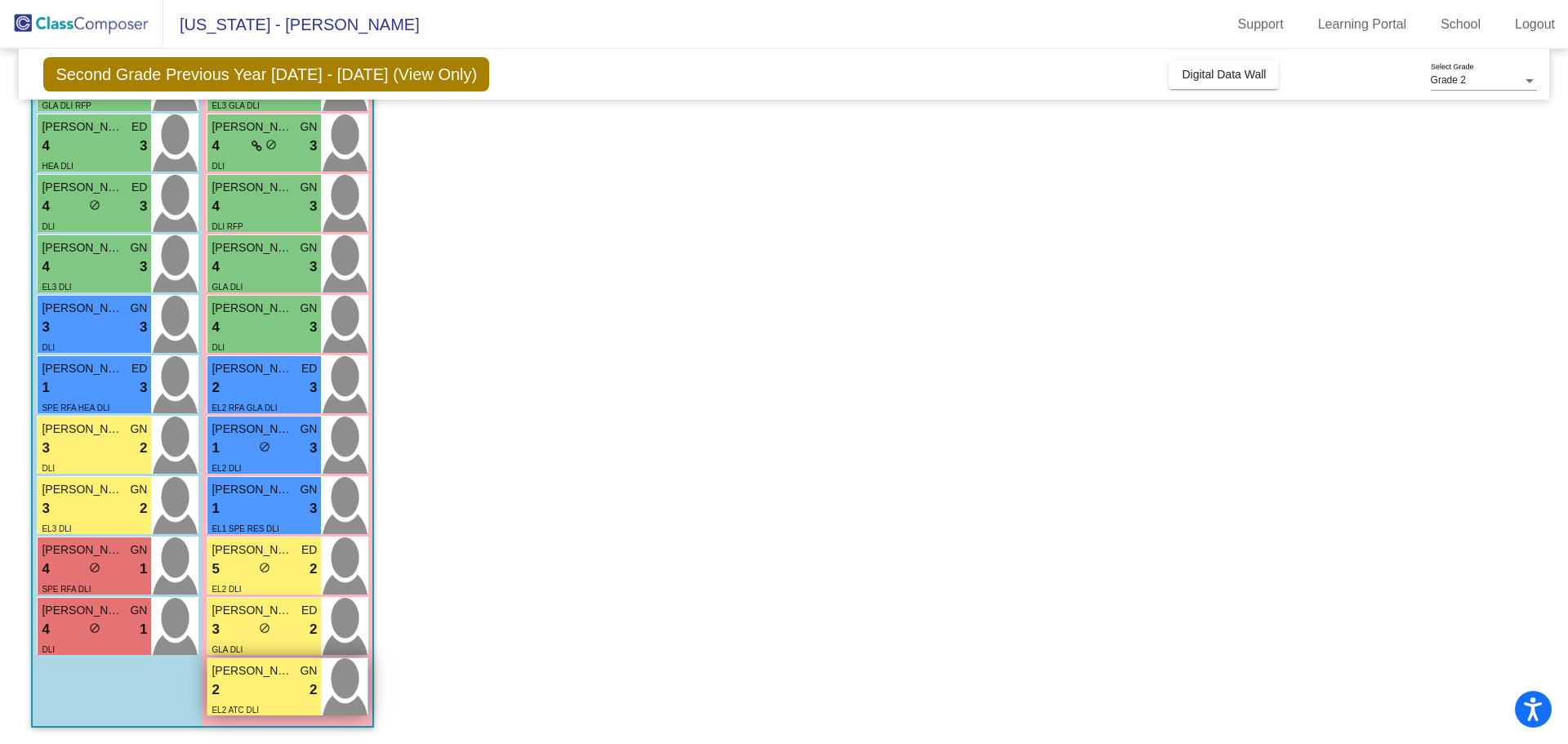
click at [318, 691] on div "[PERSON_NAME] GN 2 lock do_not_disturb_alt 2 EL2 ATC DLI" at bounding box center [264, 687] width 114 height 57
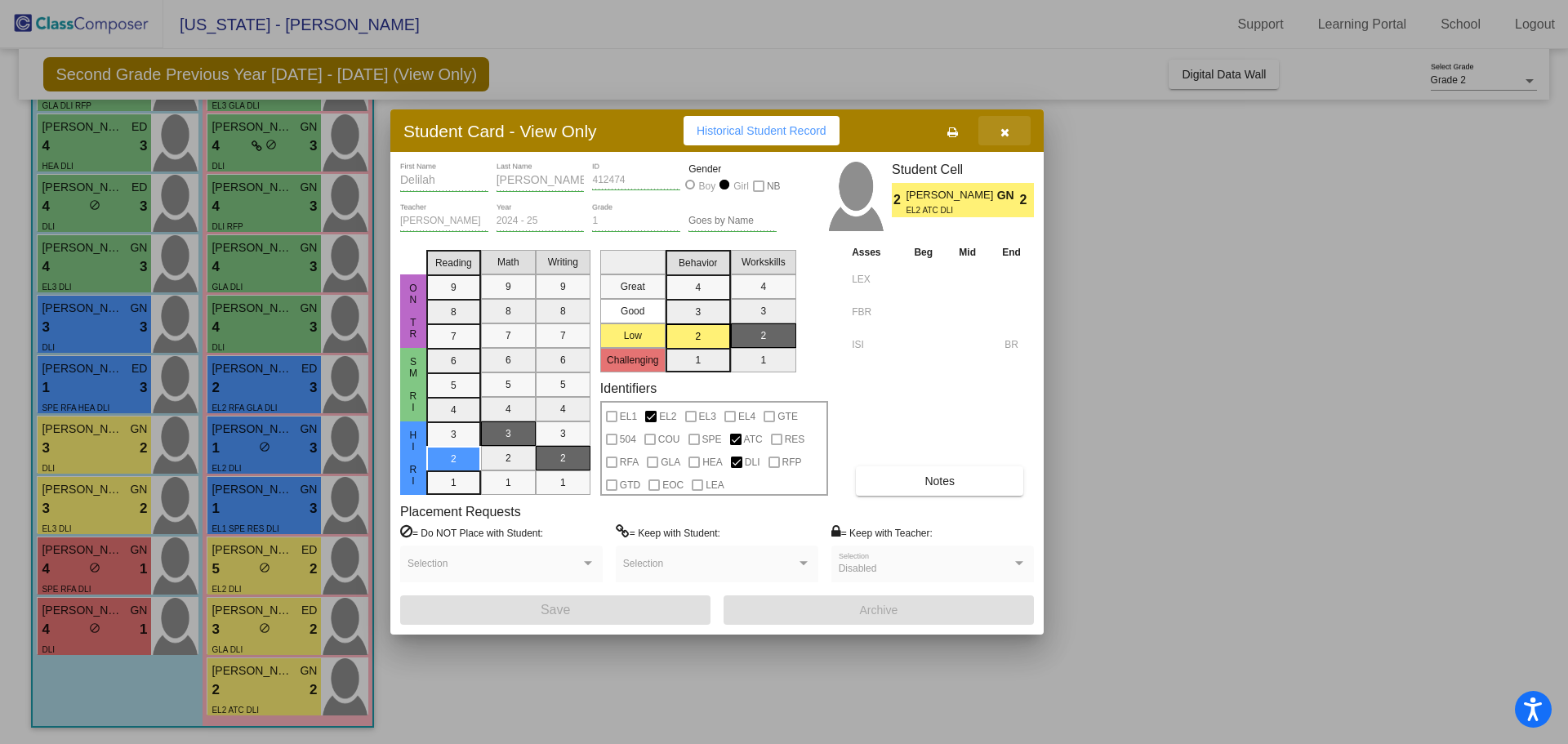
click at [1005, 131] on icon "button" at bounding box center [1005, 132] width 9 height 12
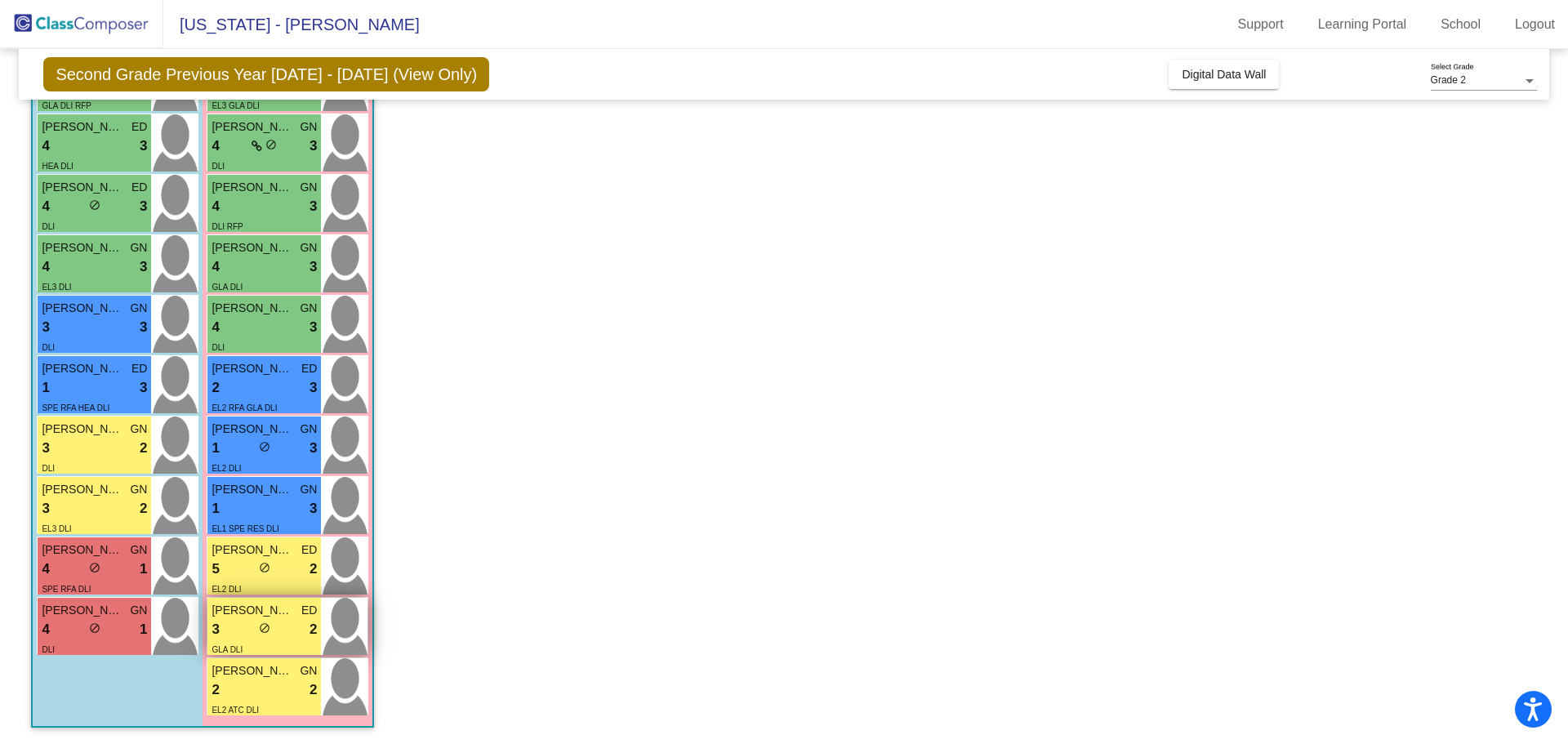
click at [288, 628] on div "3 lock do_not_disturb_alt 2" at bounding box center [264, 629] width 105 height 21
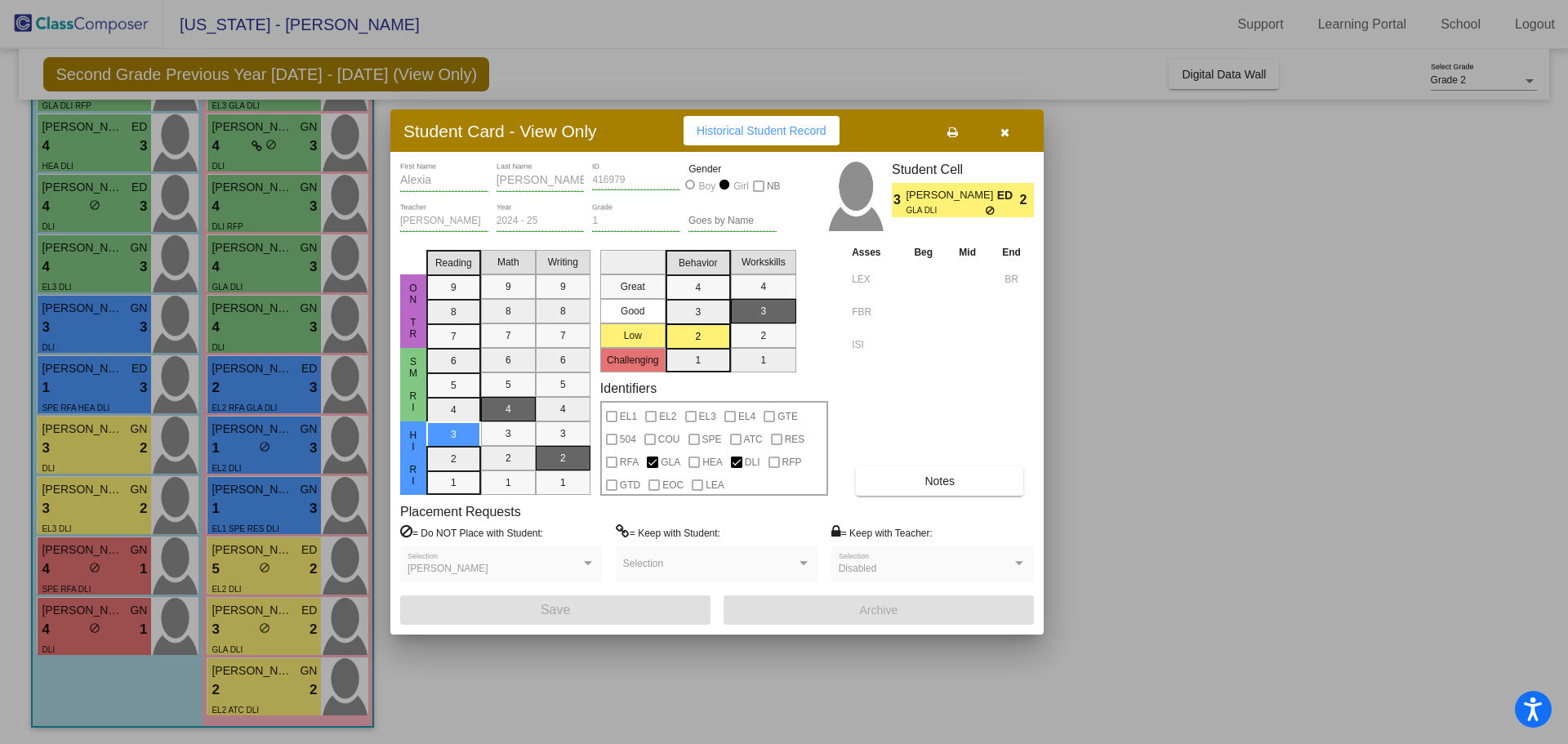
click at [1007, 126] on icon "button" at bounding box center [1005, 132] width 9 height 12
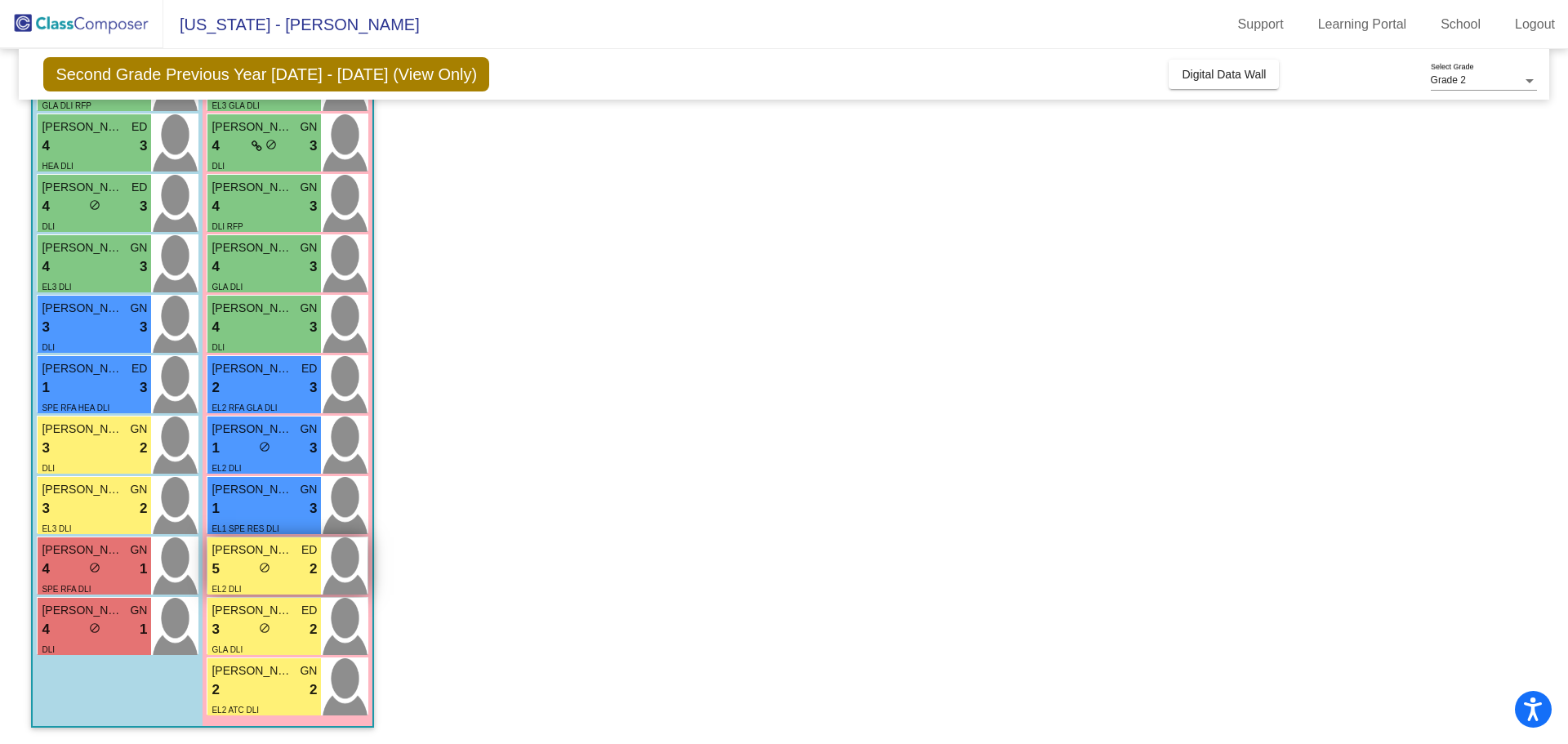
click at [251, 563] on div "5 lock do_not_disturb_alt 2" at bounding box center [264, 568] width 105 height 21
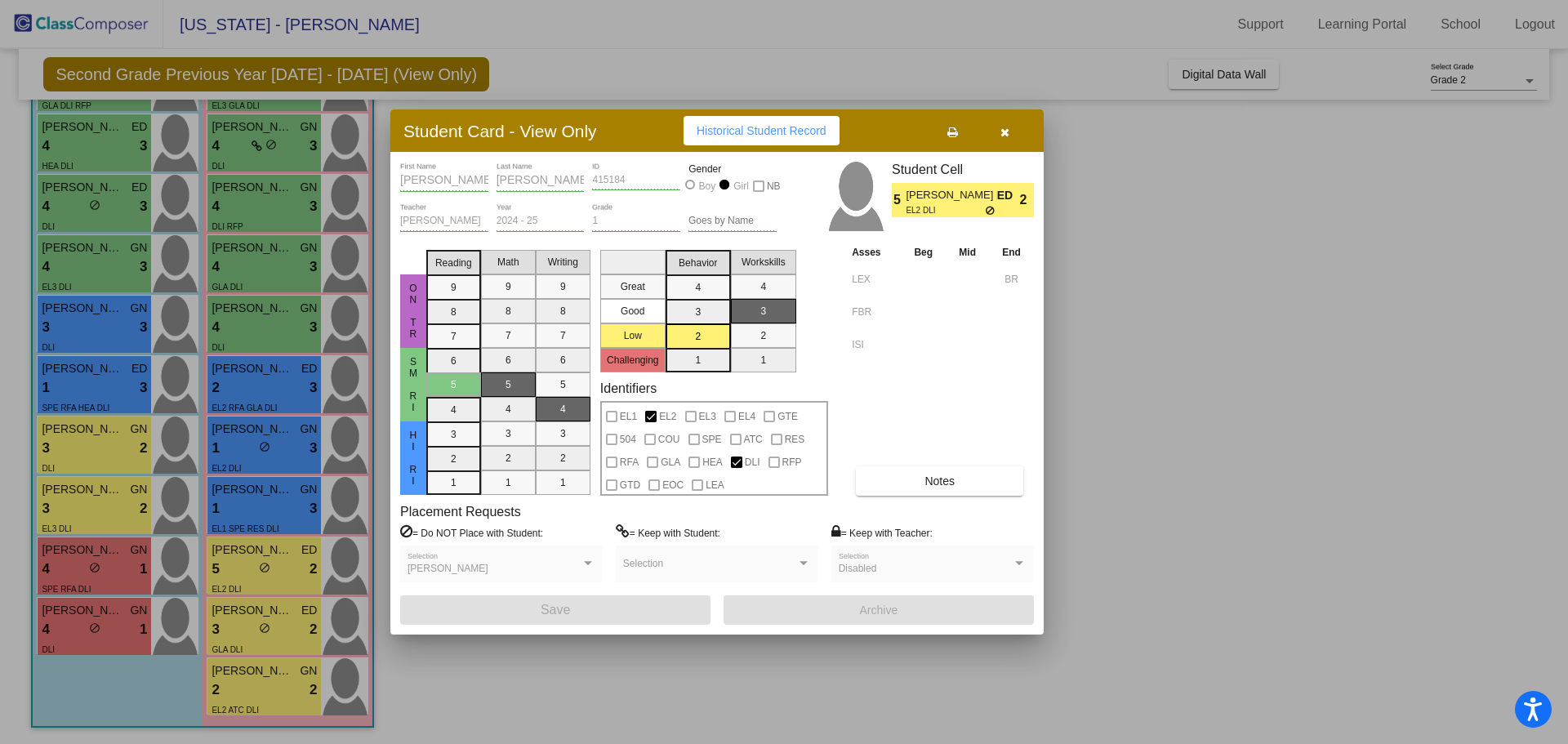
click at [1010, 130] on button "button" at bounding box center [1005, 130] width 53 height 29
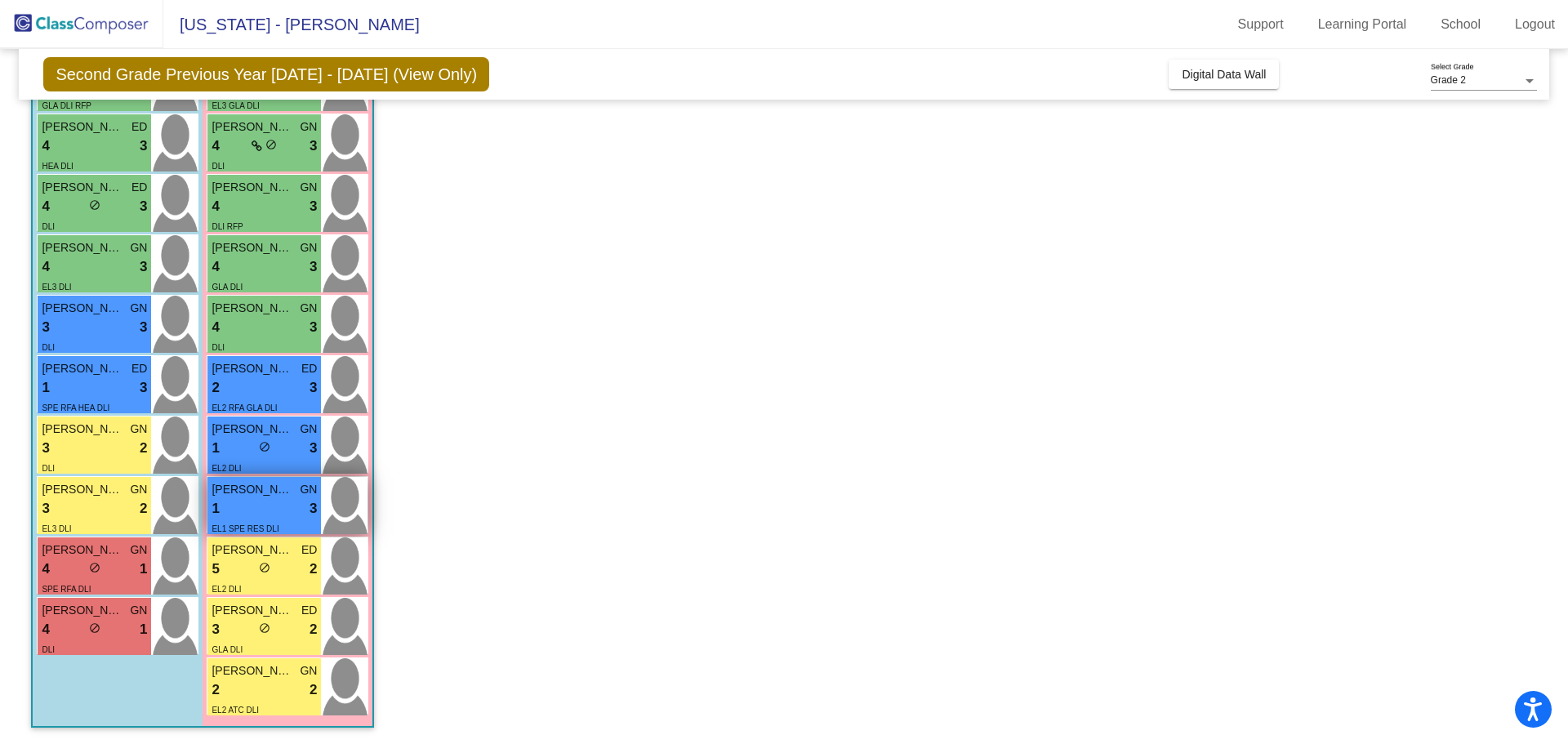
click at [259, 516] on div "1 lock do_not_disturb_alt 3" at bounding box center [264, 508] width 105 height 21
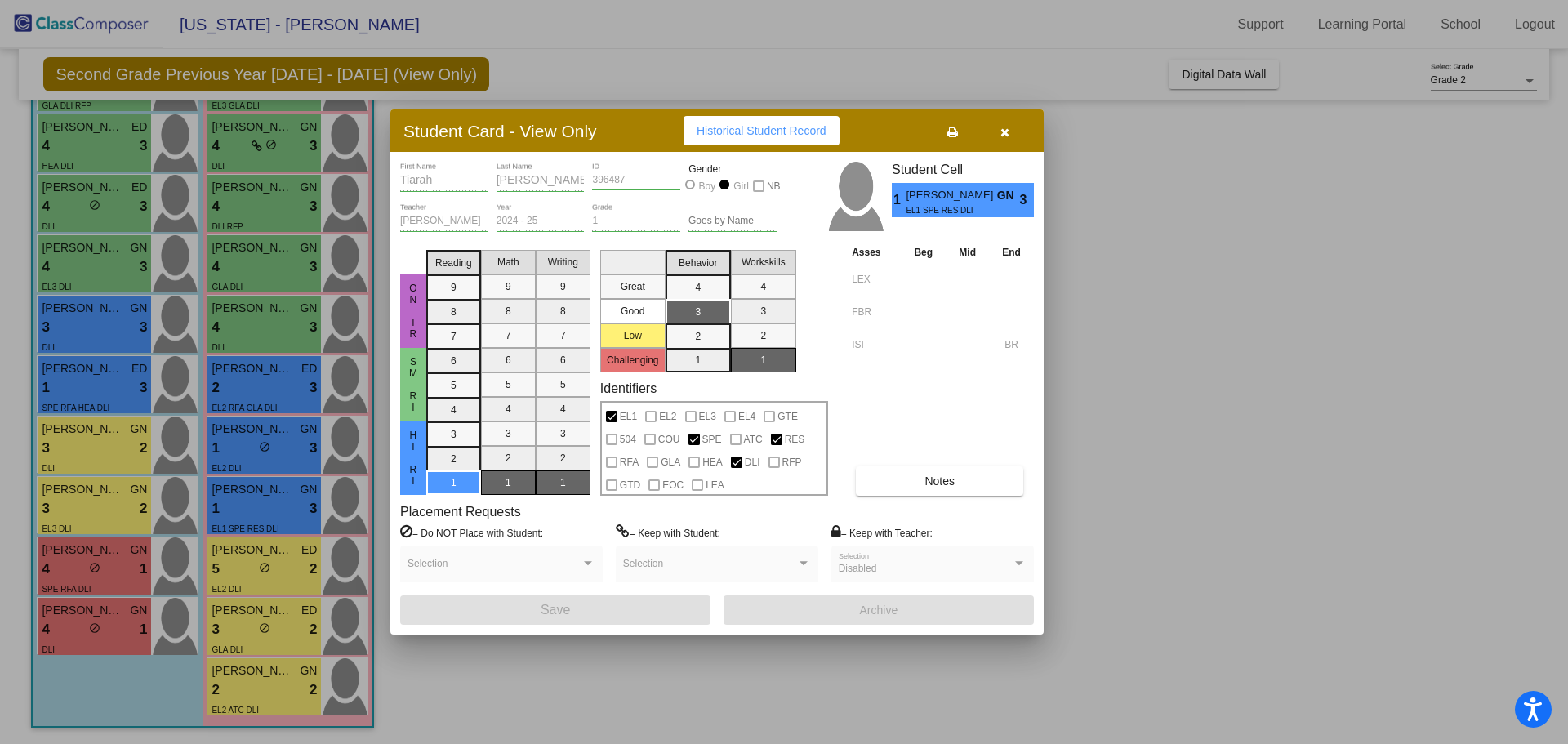
click at [245, 450] on div at bounding box center [784, 372] width 1568 height 744
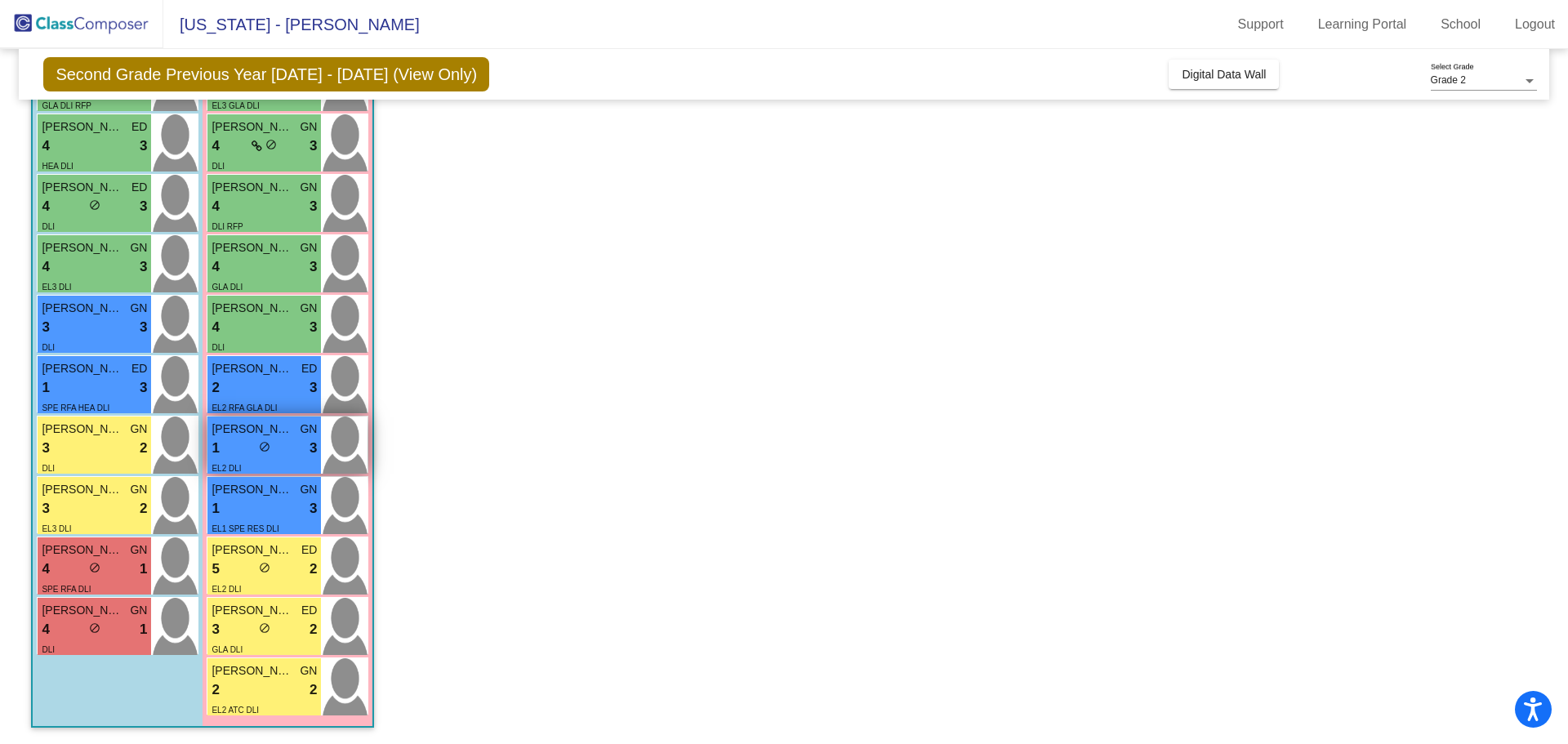
click at [242, 448] on div "1 lock do_not_disturb_alt 3" at bounding box center [264, 448] width 105 height 21
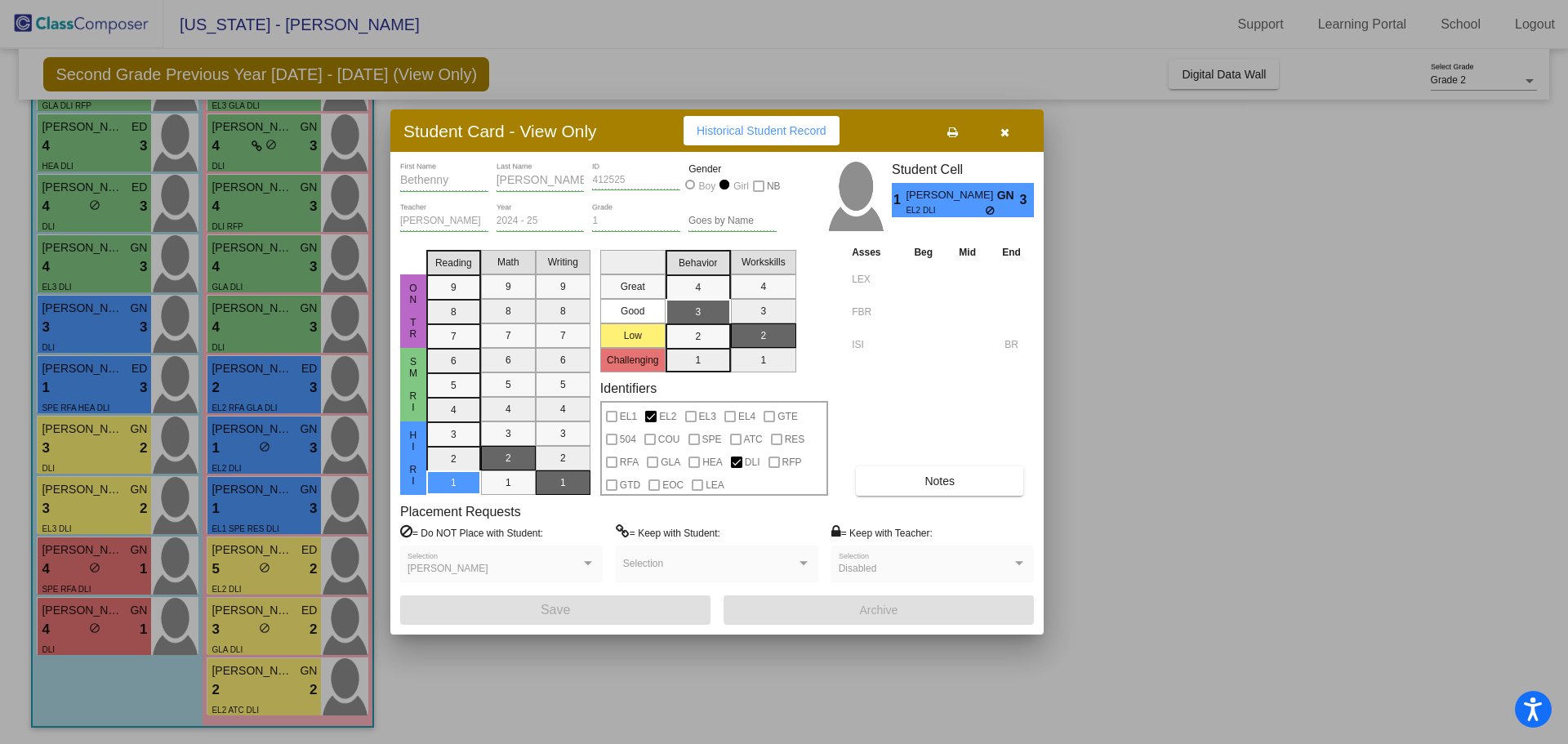
click at [240, 394] on div at bounding box center [784, 372] width 1568 height 744
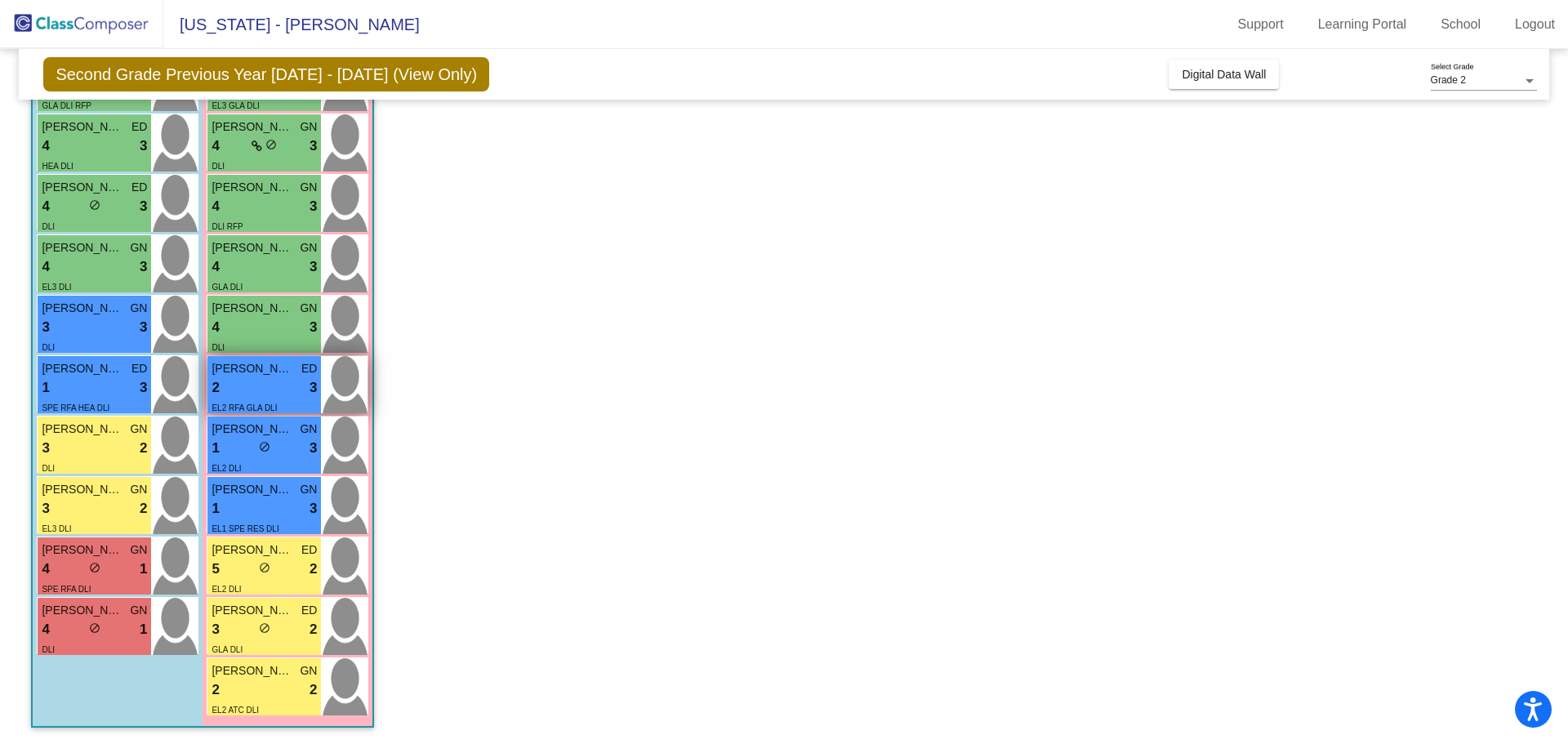
click at [241, 391] on div "2 lock do_not_disturb_alt 3" at bounding box center [264, 387] width 105 height 21
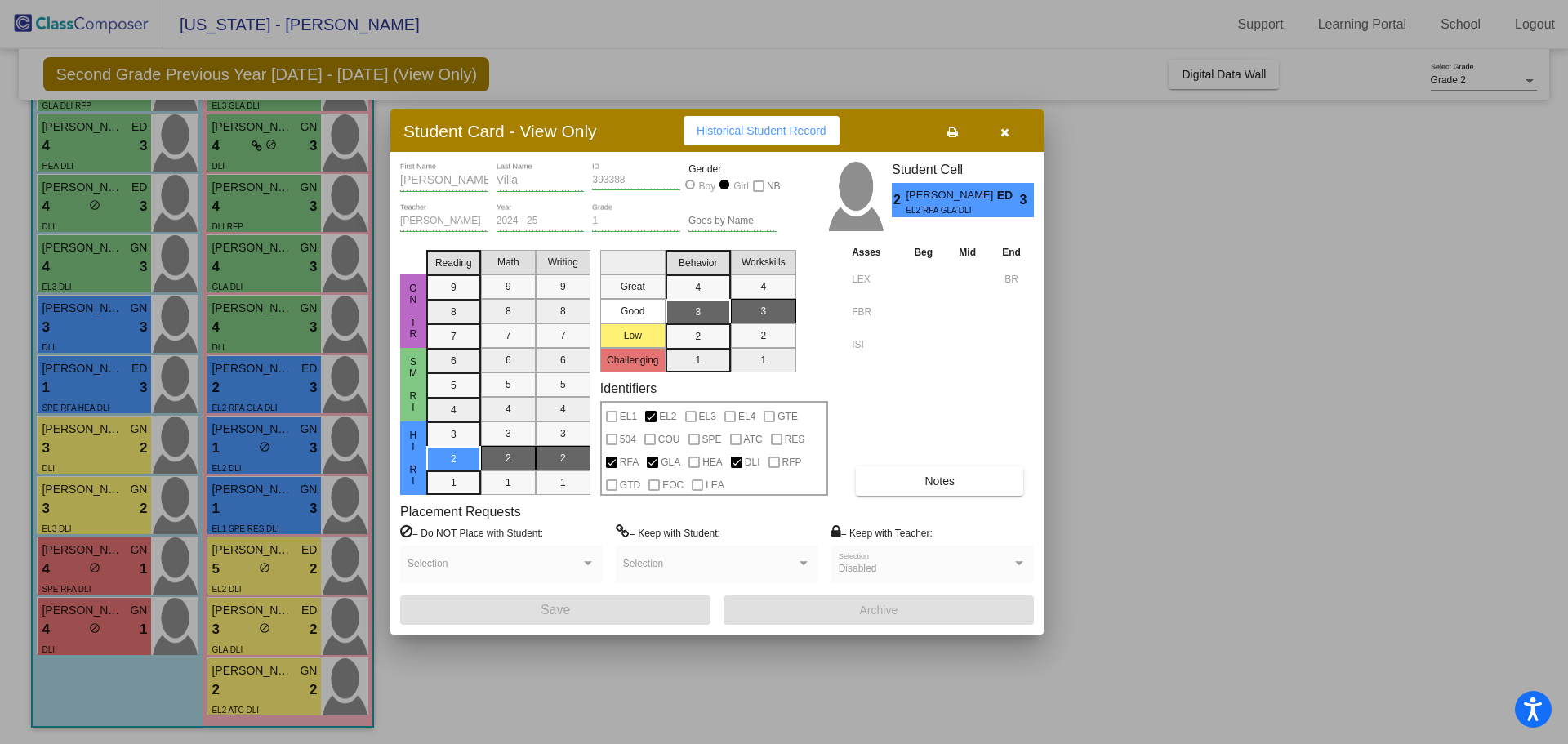
click at [1011, 130] on button "button" at bounding box center [1005, 130] width 53 height 29
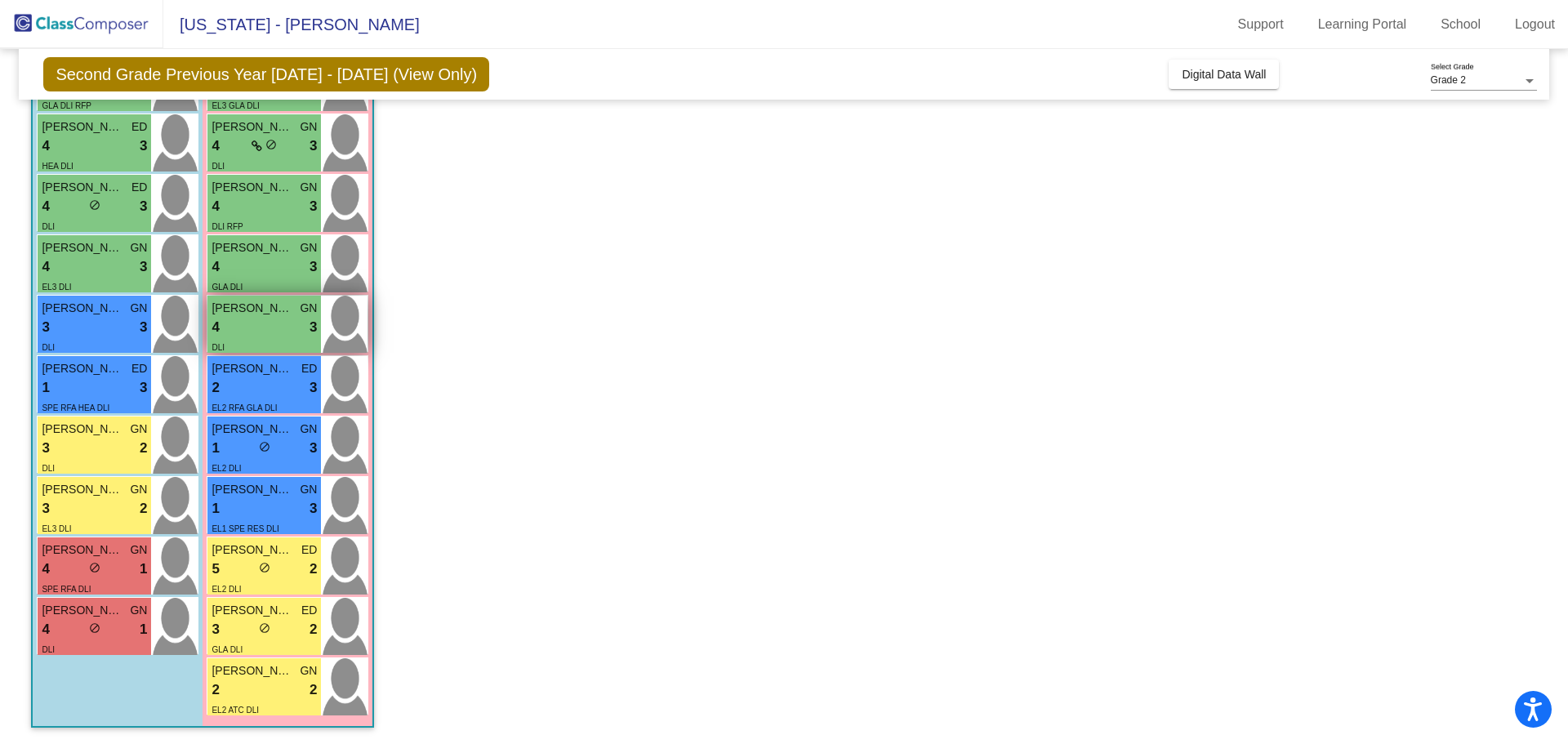
click at [257, 324] on div "4 lock do_not_disturb_alt 3" at bounding box center [264, 327] width 105 height 21
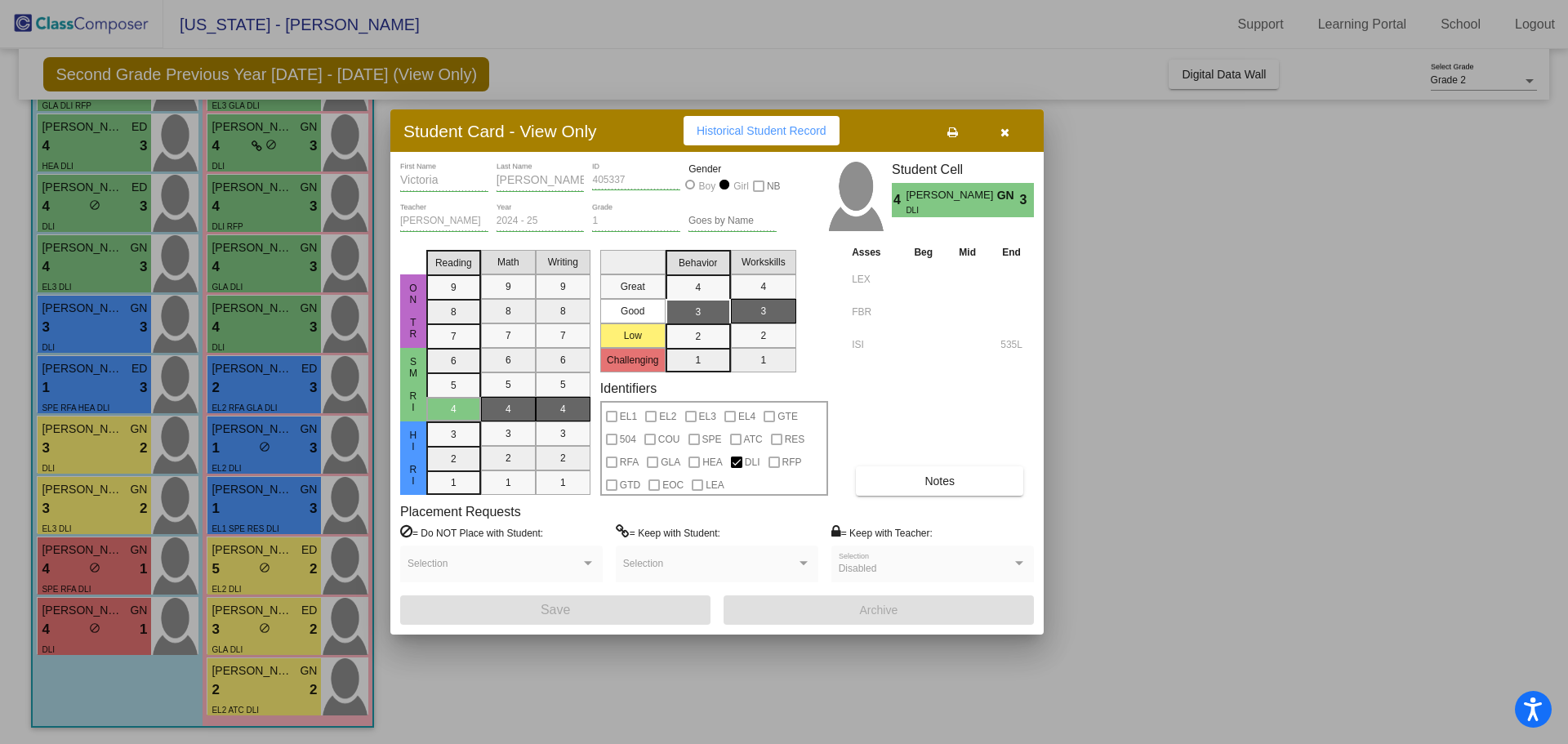
click at [1004, 130] on icon "button" at bounding box center [1005, 132] width 9 height 12
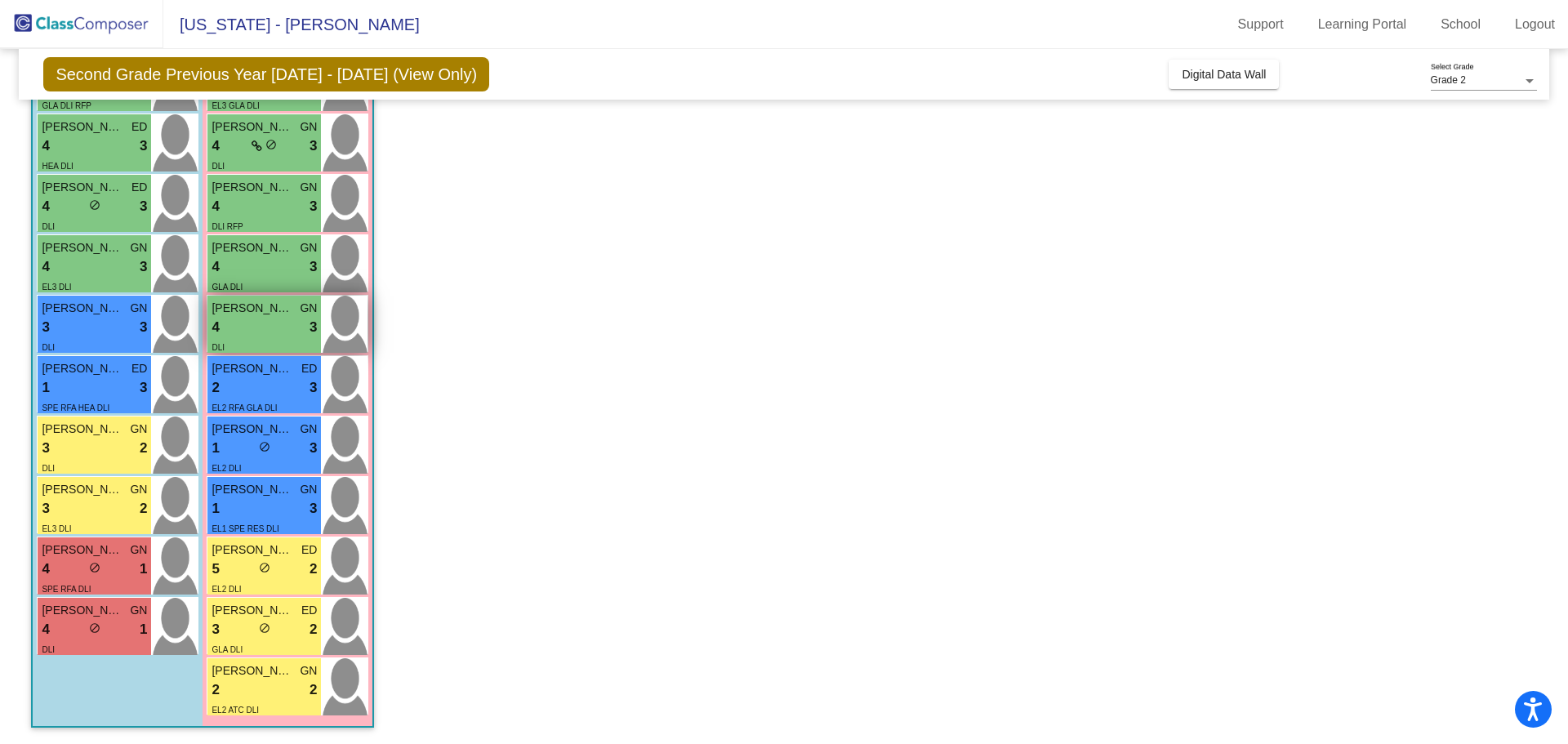
click at [263, 318] on div "4 lock do_not_disturb_alt 3" at bounding box center [264, 327] width 105 height 21
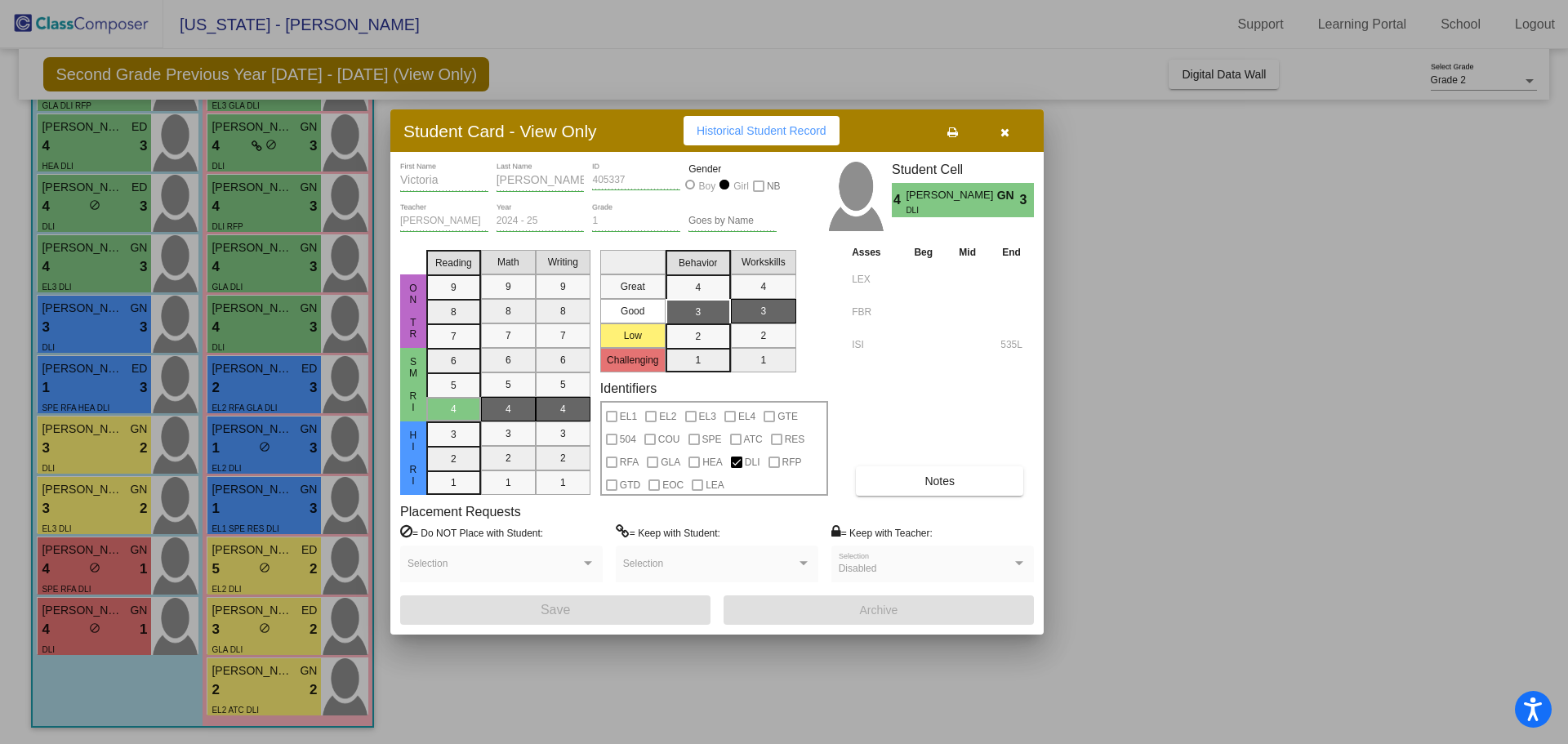
click at [283, 281] on div at bounding box center [784, 372] width 1568 height 744
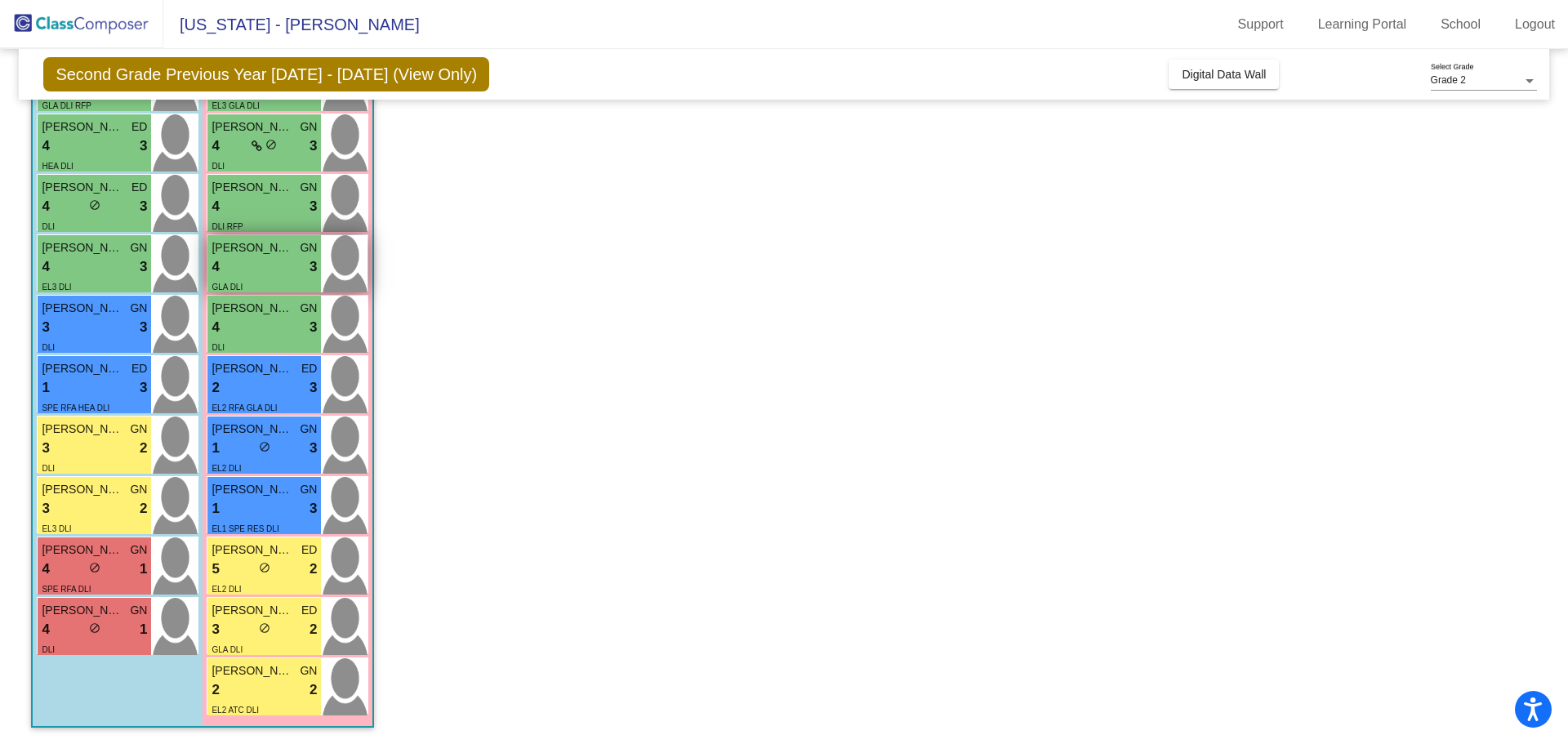
click at [252, 268] on div "4 lock do_not_disturb_alt 3" at bounding box center [264, 267] width 105 height 21
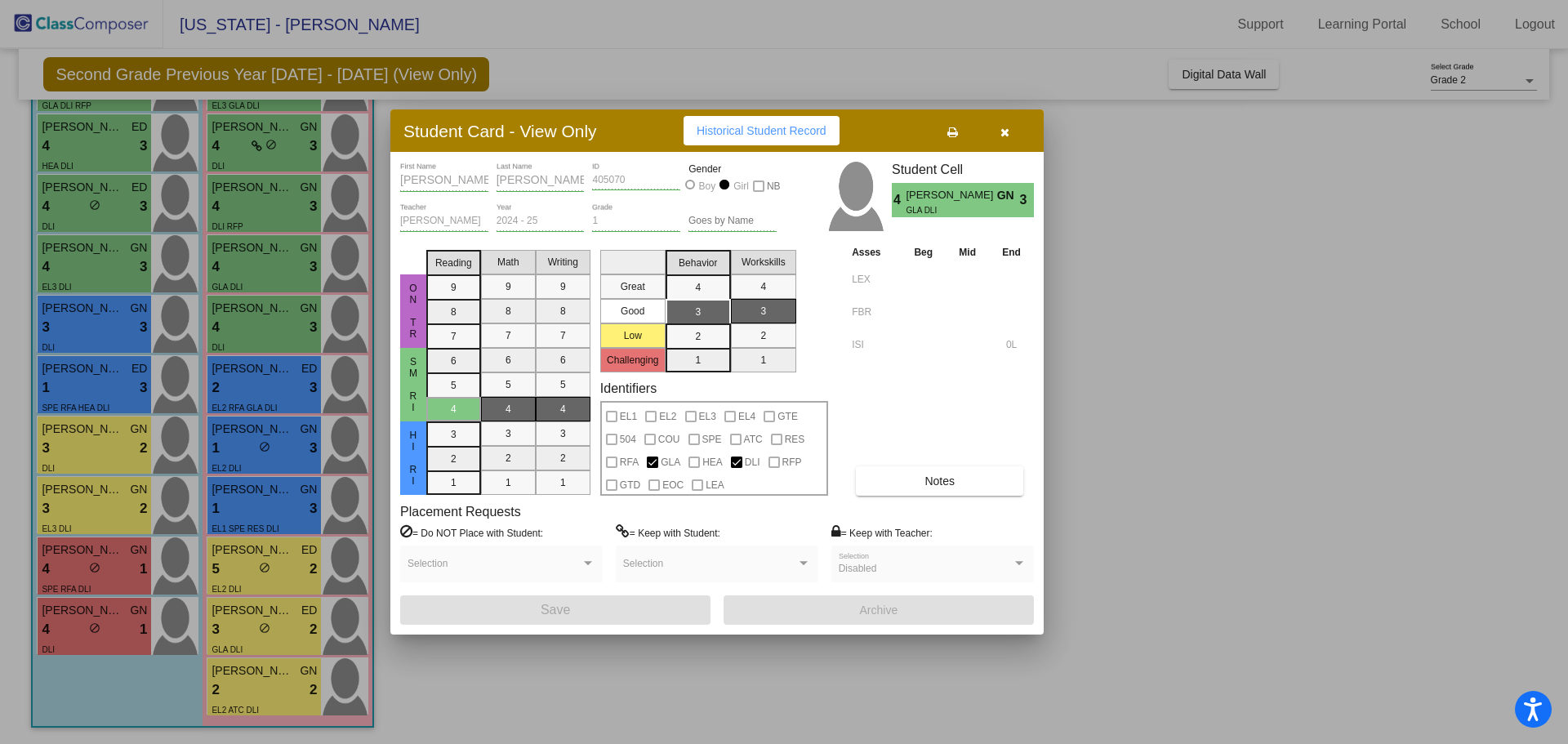
click at [230, 222] on div at bounding box center [784, 372] width 1568 height 744
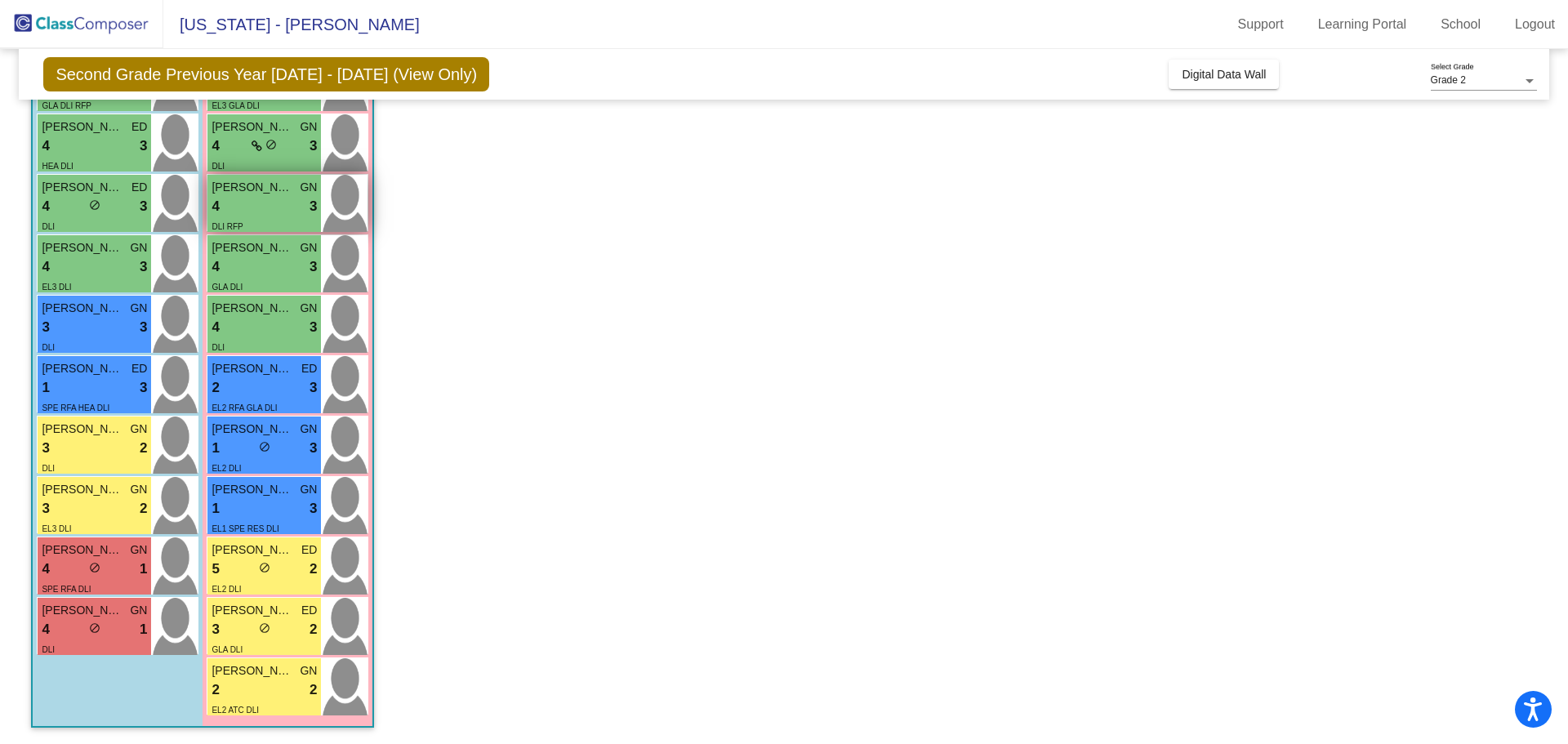
click at [232, 217] on div "DLI RFP" at bounding box center [227, 226] width 31 height 18
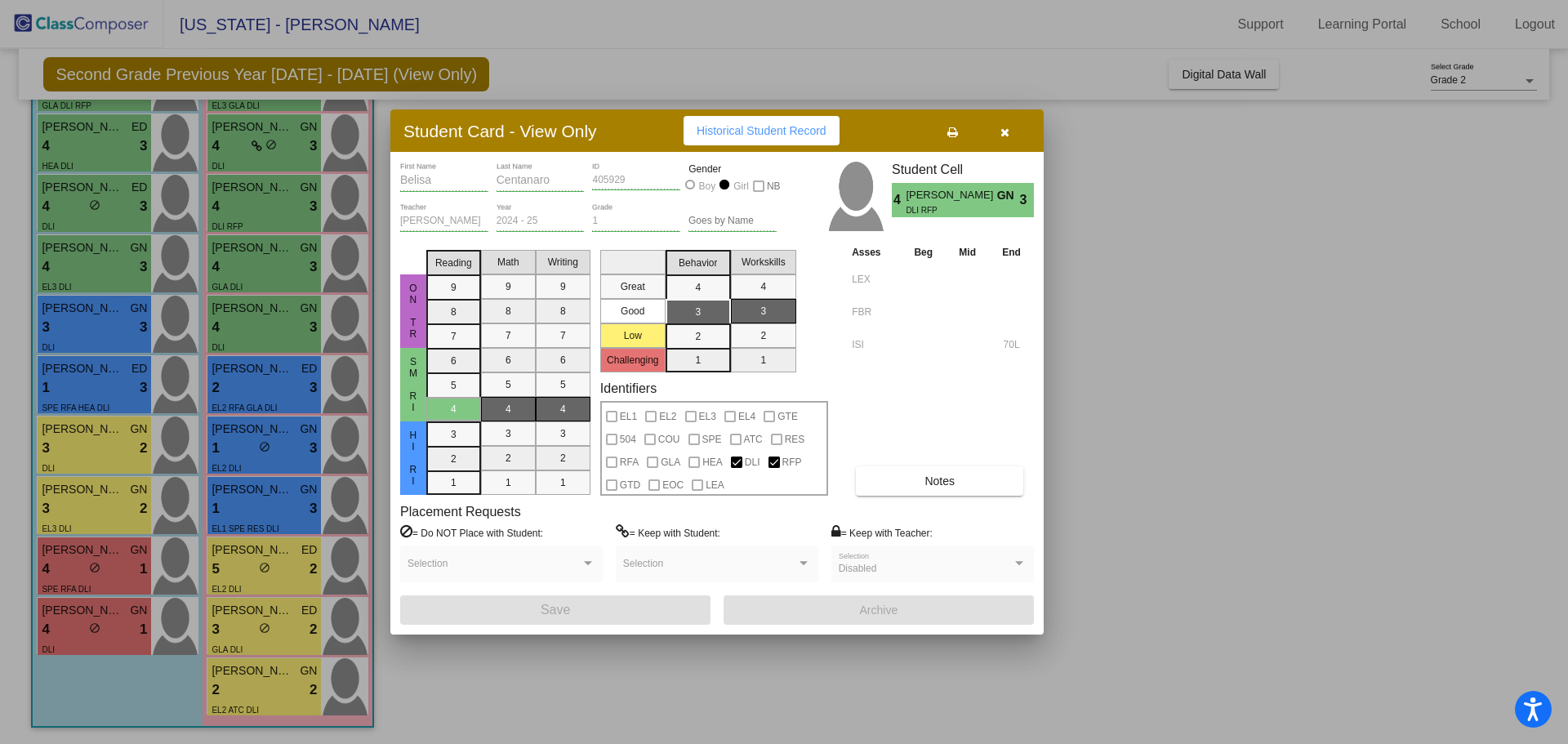
click at [274, 164] on div at bounding box center [784, 372] width 1568 height 744
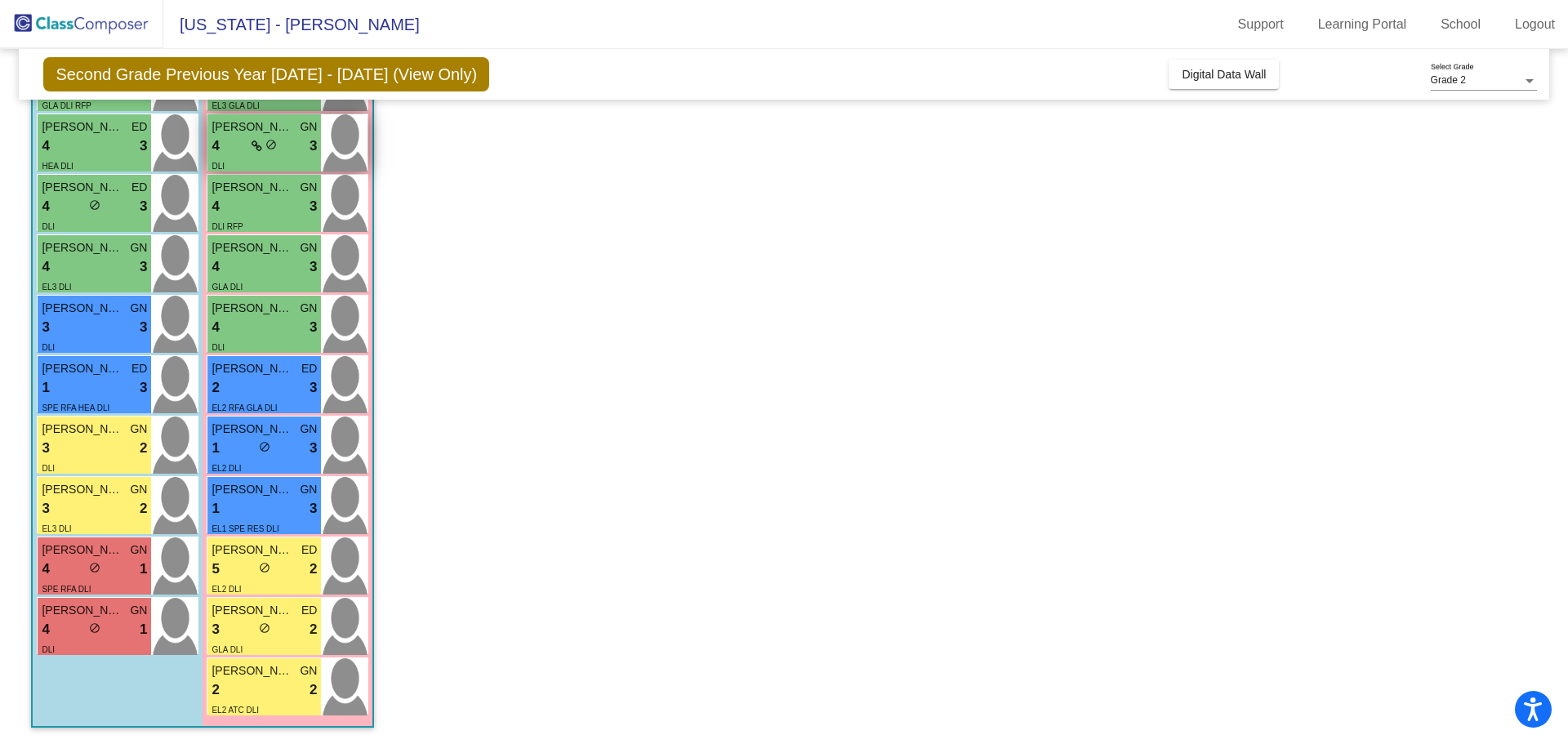
click at [262, 150] on icon at bounding box center [257, 146] width 11 height 12
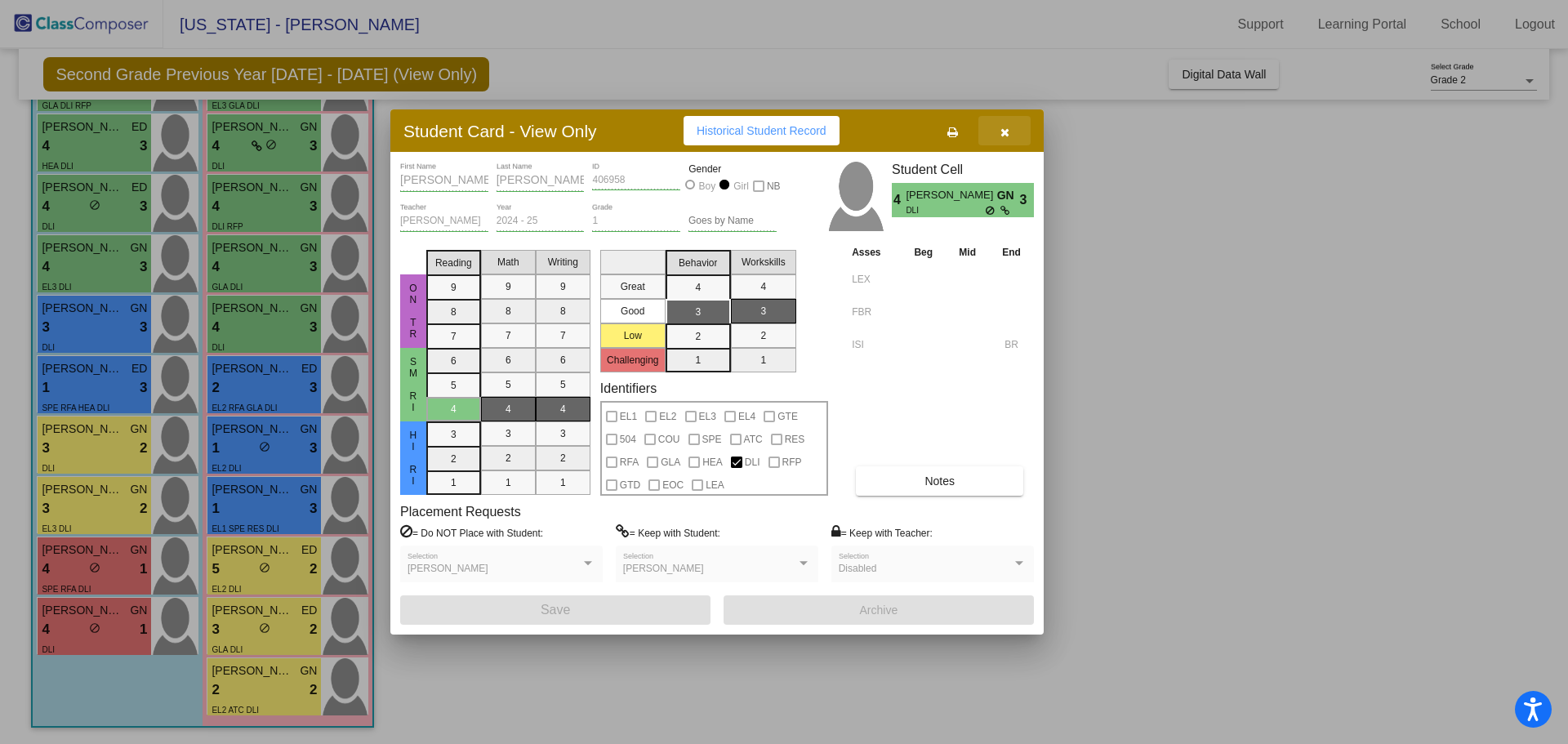
click at [1006, 130] on icon "button" at bounding box center [1005, 132] width 9 height 12
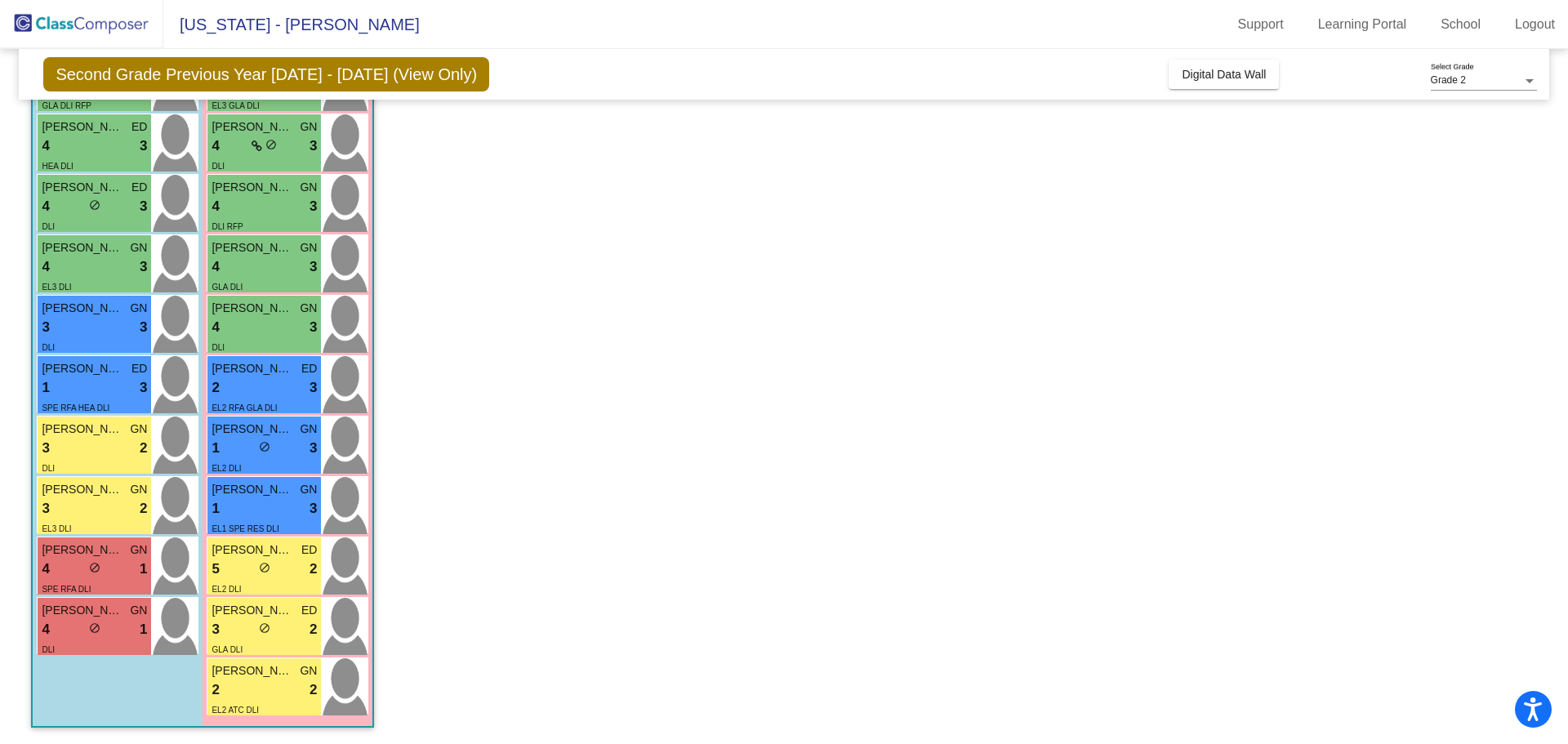
scroll to position [3, 0]
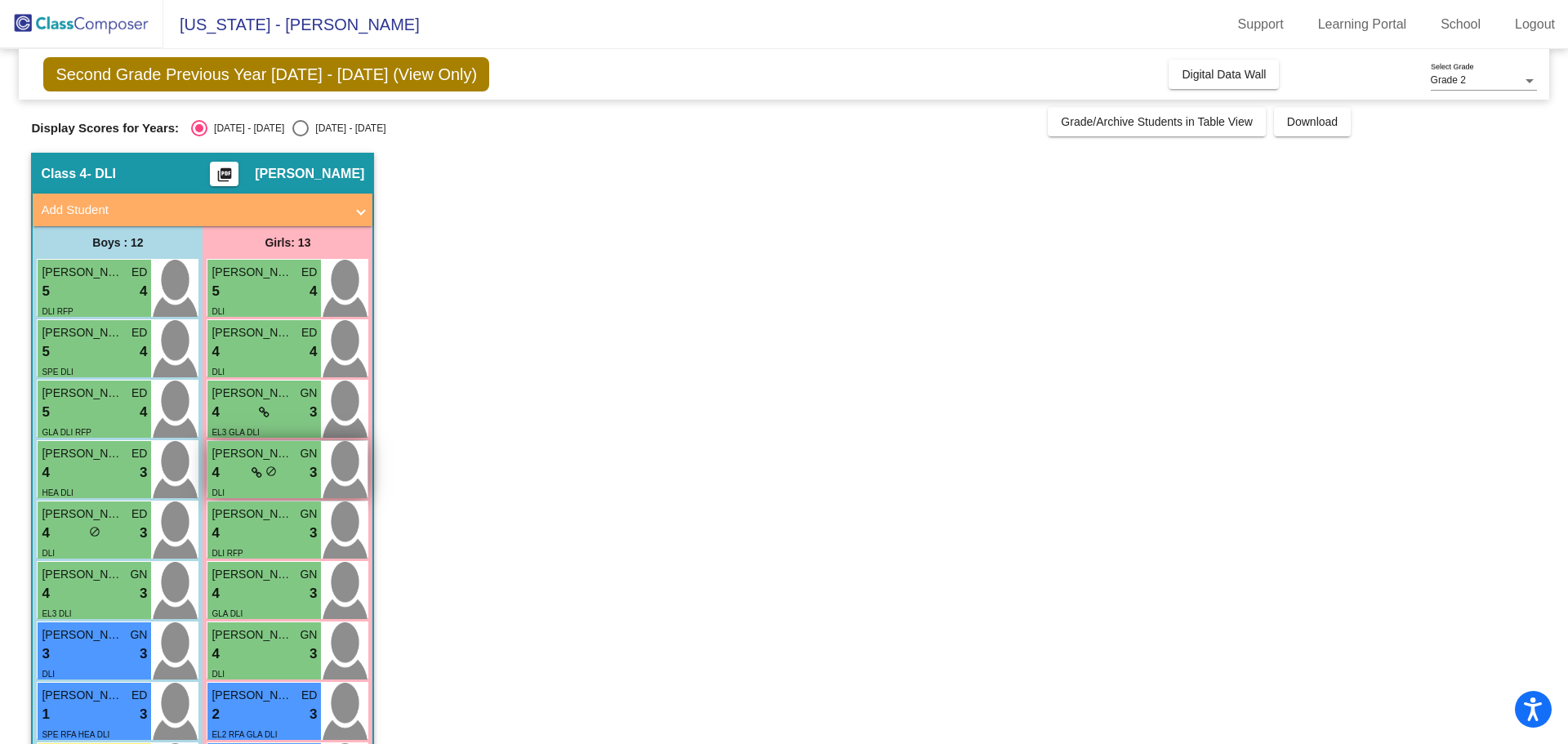
click at [254, 461] on span "[PERSON_NAME]" at bounding box center [252, 453] width 82 height 18
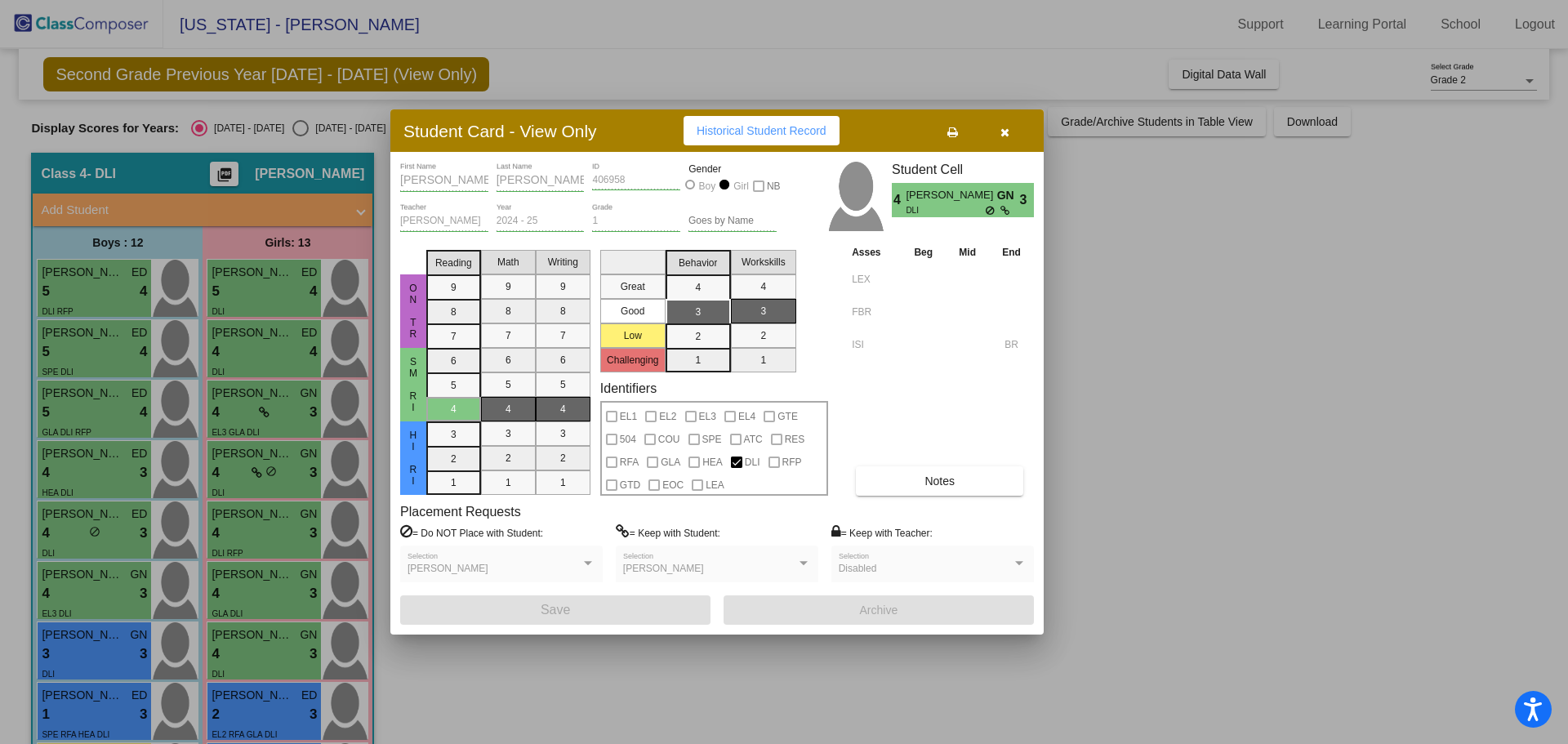
click at [250, 408] on div at bounding box center [784, 372] width 1568 height 744
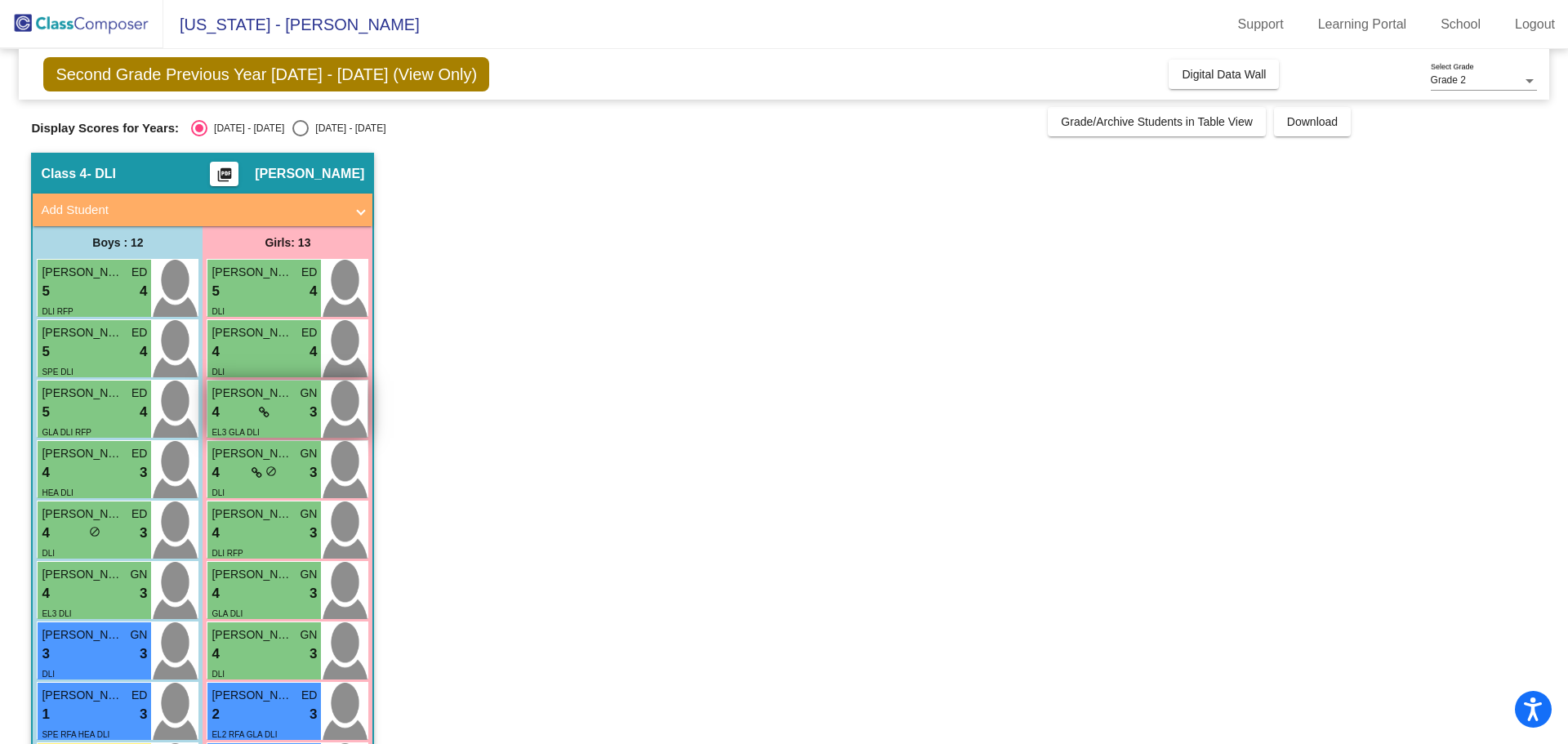
click at [250, 406] on div "4 lock do_not_disturb_alt 3" at bounding box center [264, 412] width 105 height 21
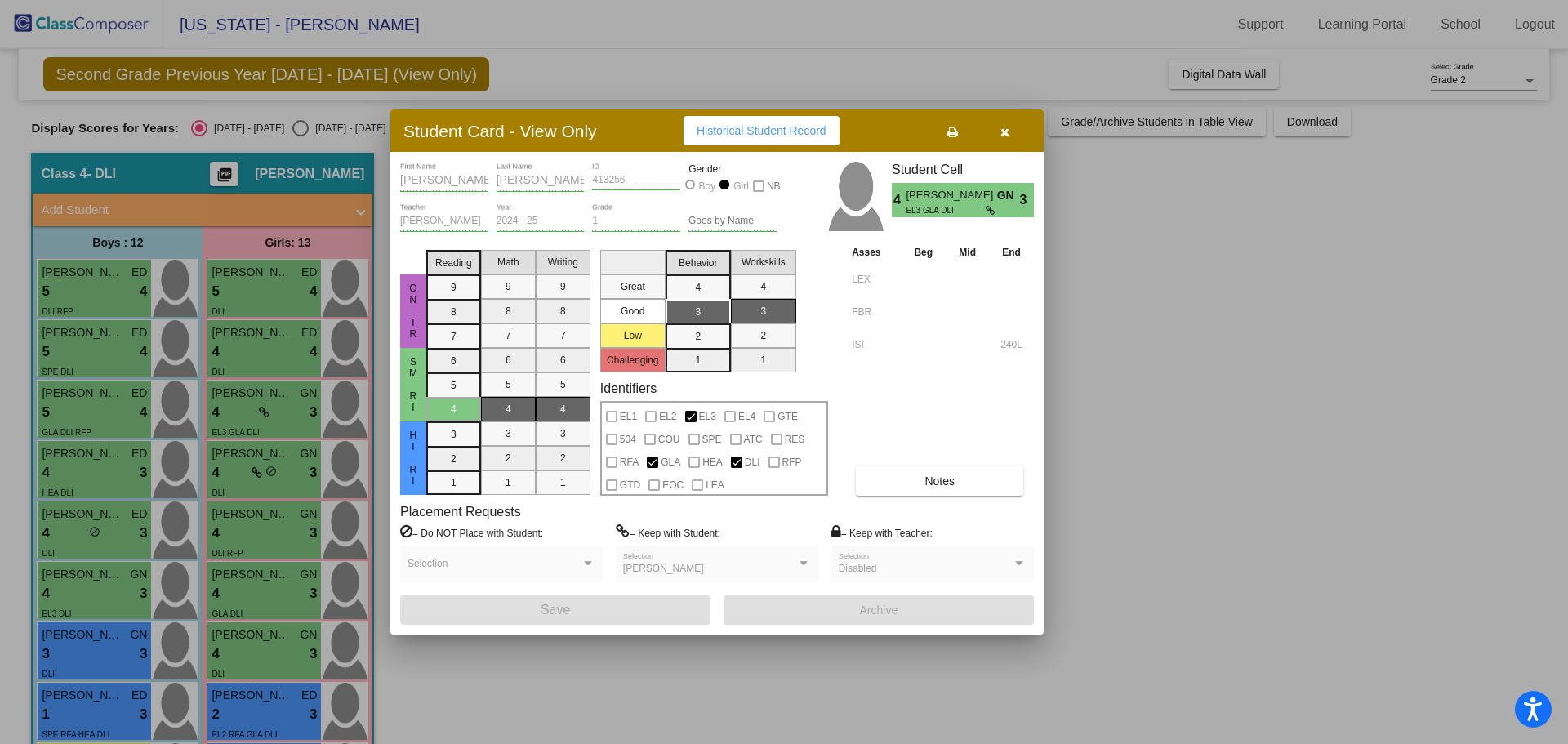
click at [250, 359] on div at bounding box center [784, 372] width 1568 height 744
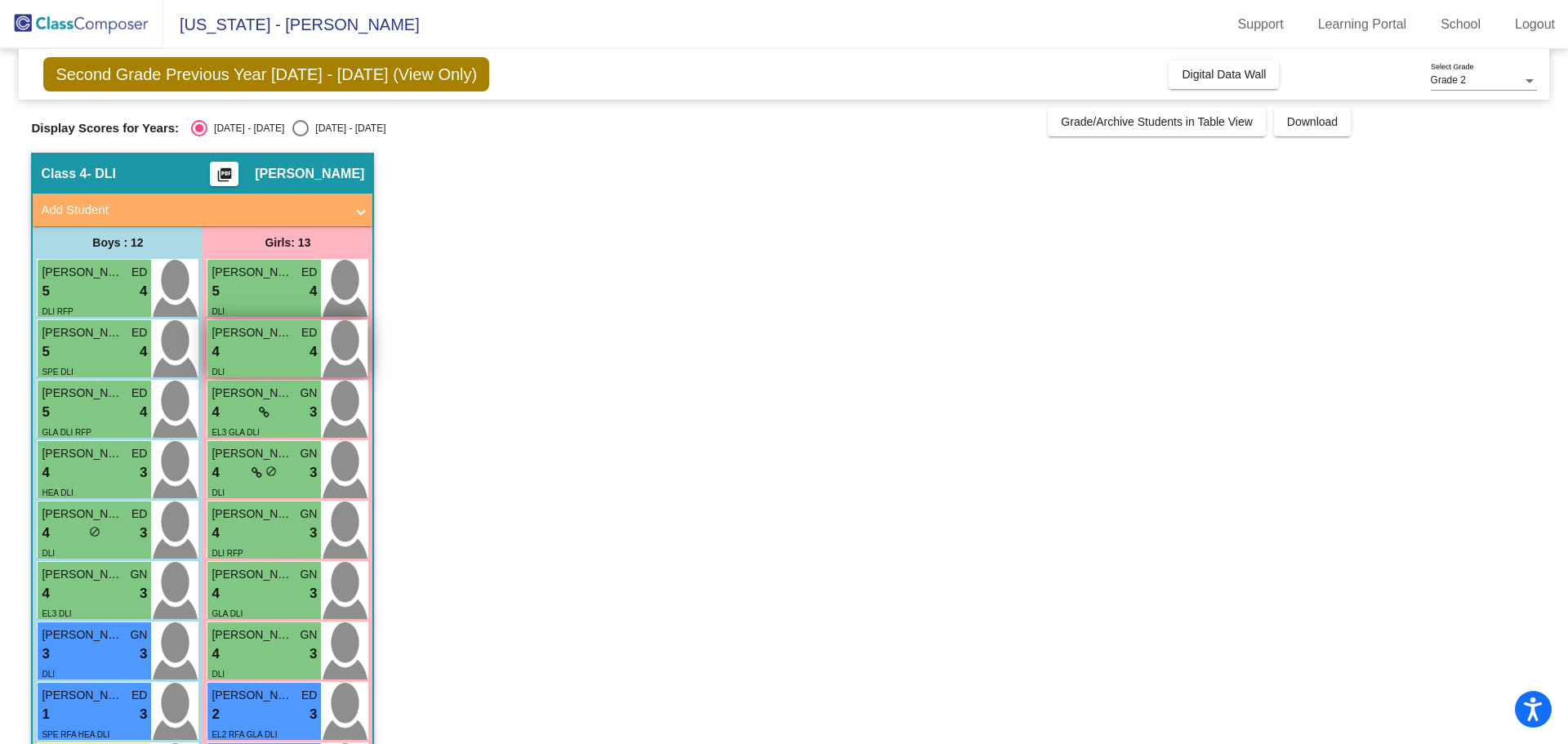
click at [249, 356] on div "4 lock do_not_disturb_alt 4" at bounding box center [264, 351] width 105 height 21
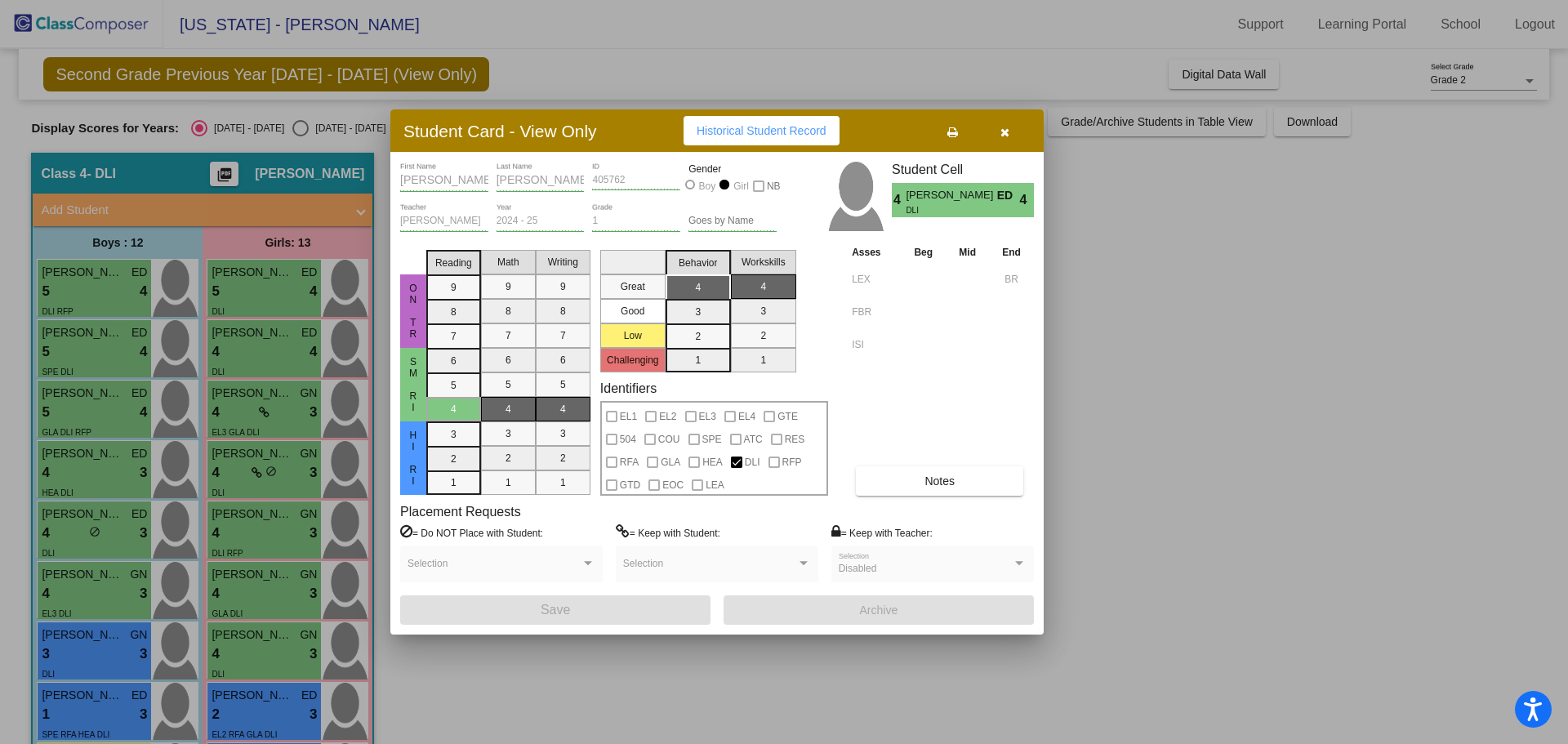
click at [241, 307] on div at bounding box center [784, 372] width 1568 height 744
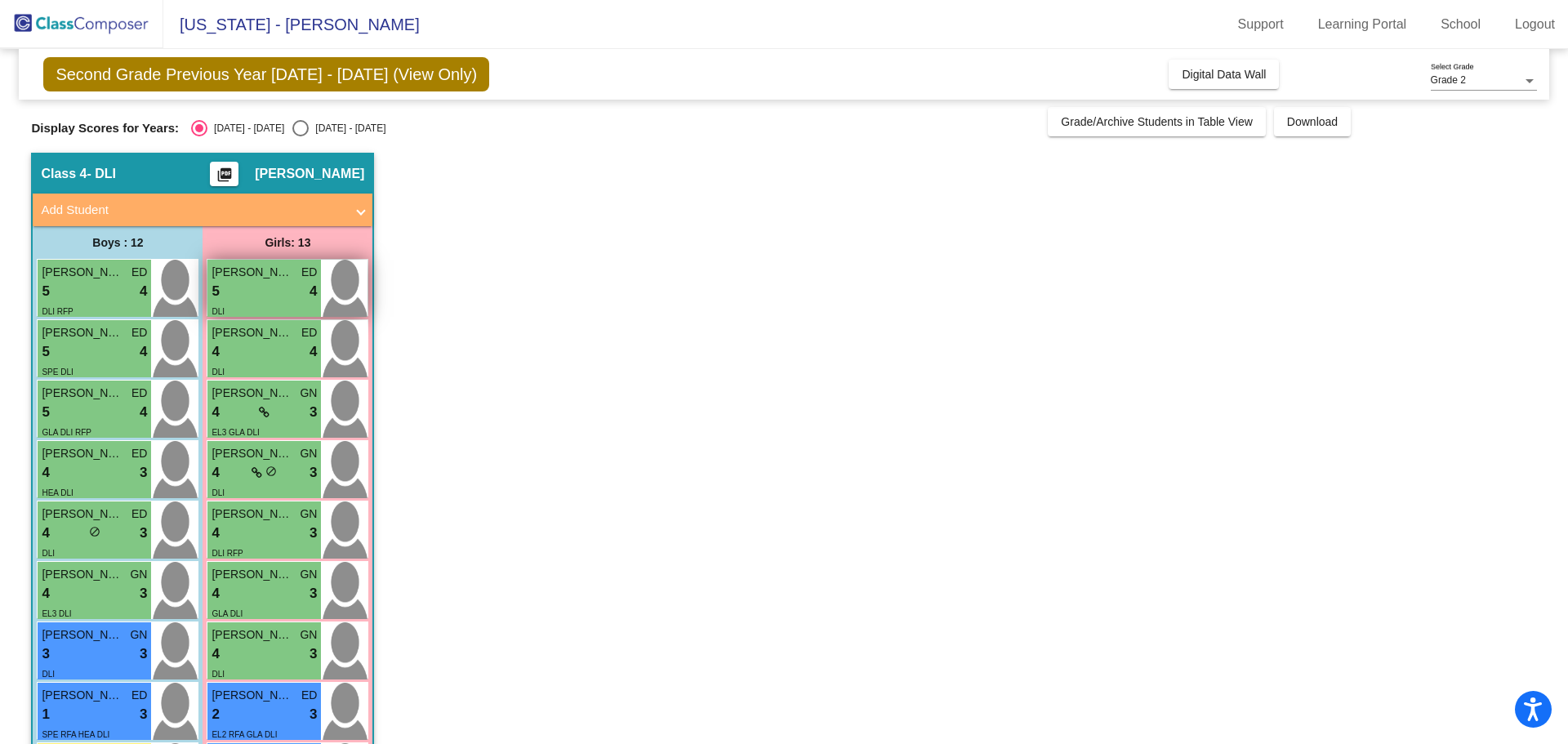
click at [241, 297] on div "5 lock do_not_disturb_alt 4" at bounding box center [264, 291] width 105 height 21
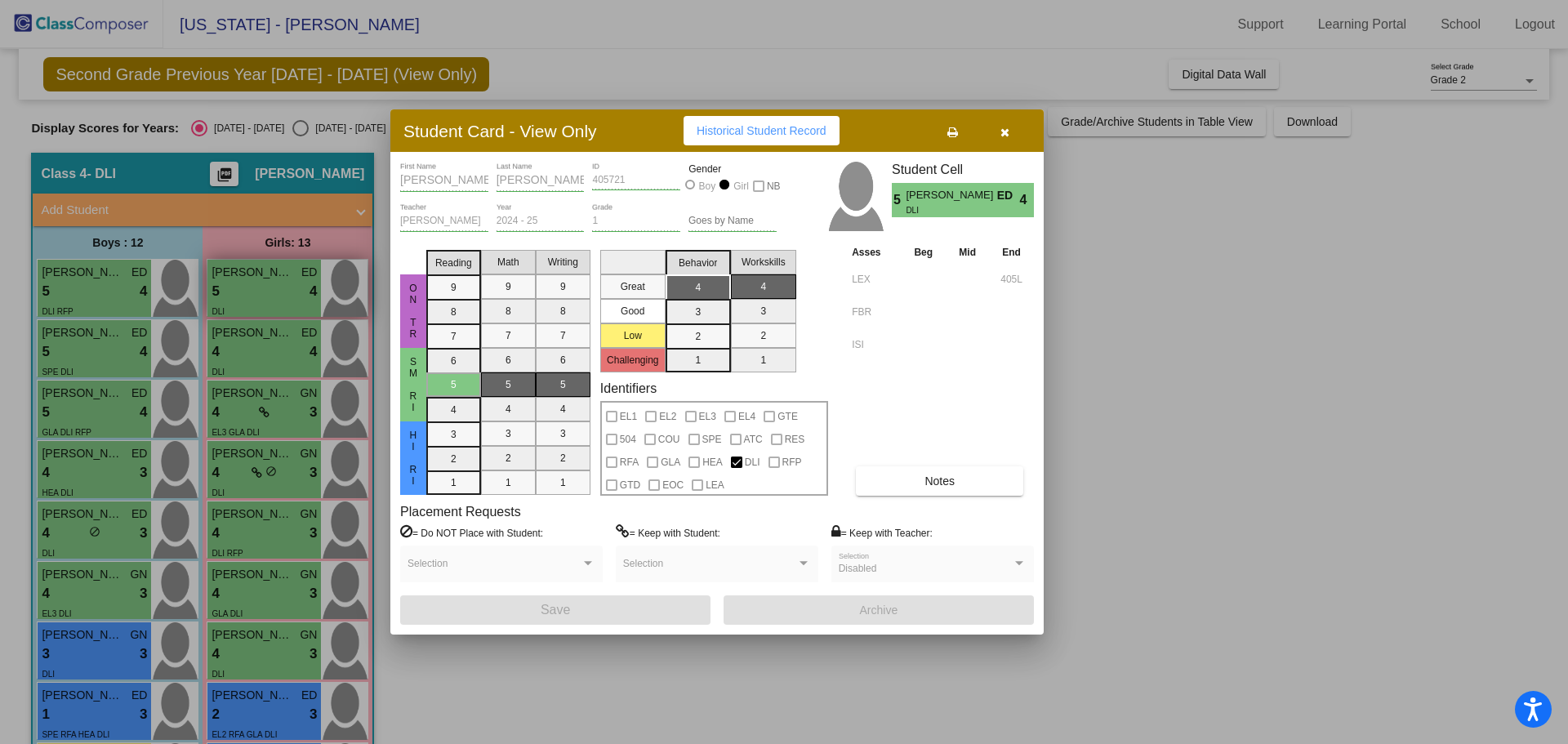
click at [241, 297] on div at bounding box center [784, 372] width 1568 height 744
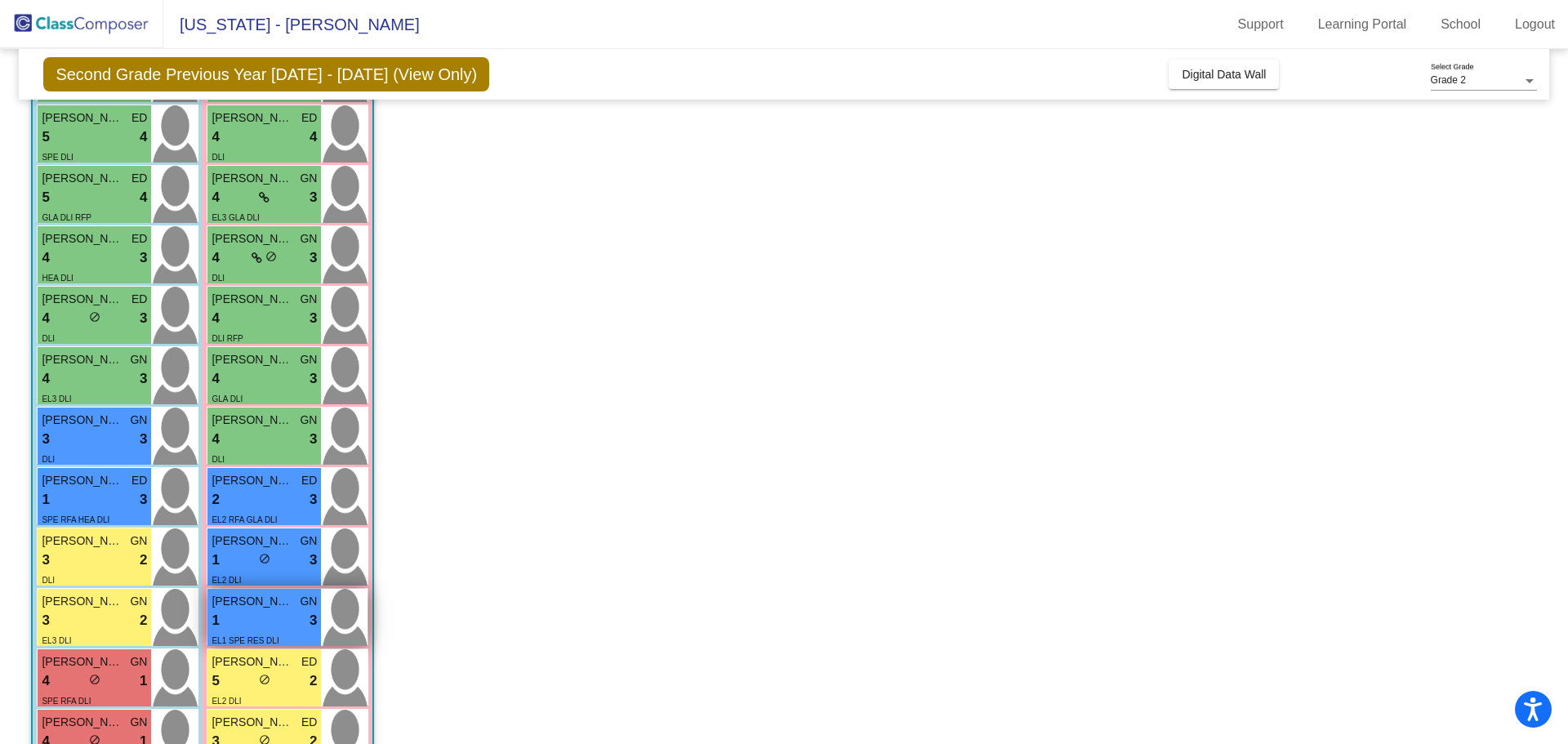
scroll to position [329, 0]
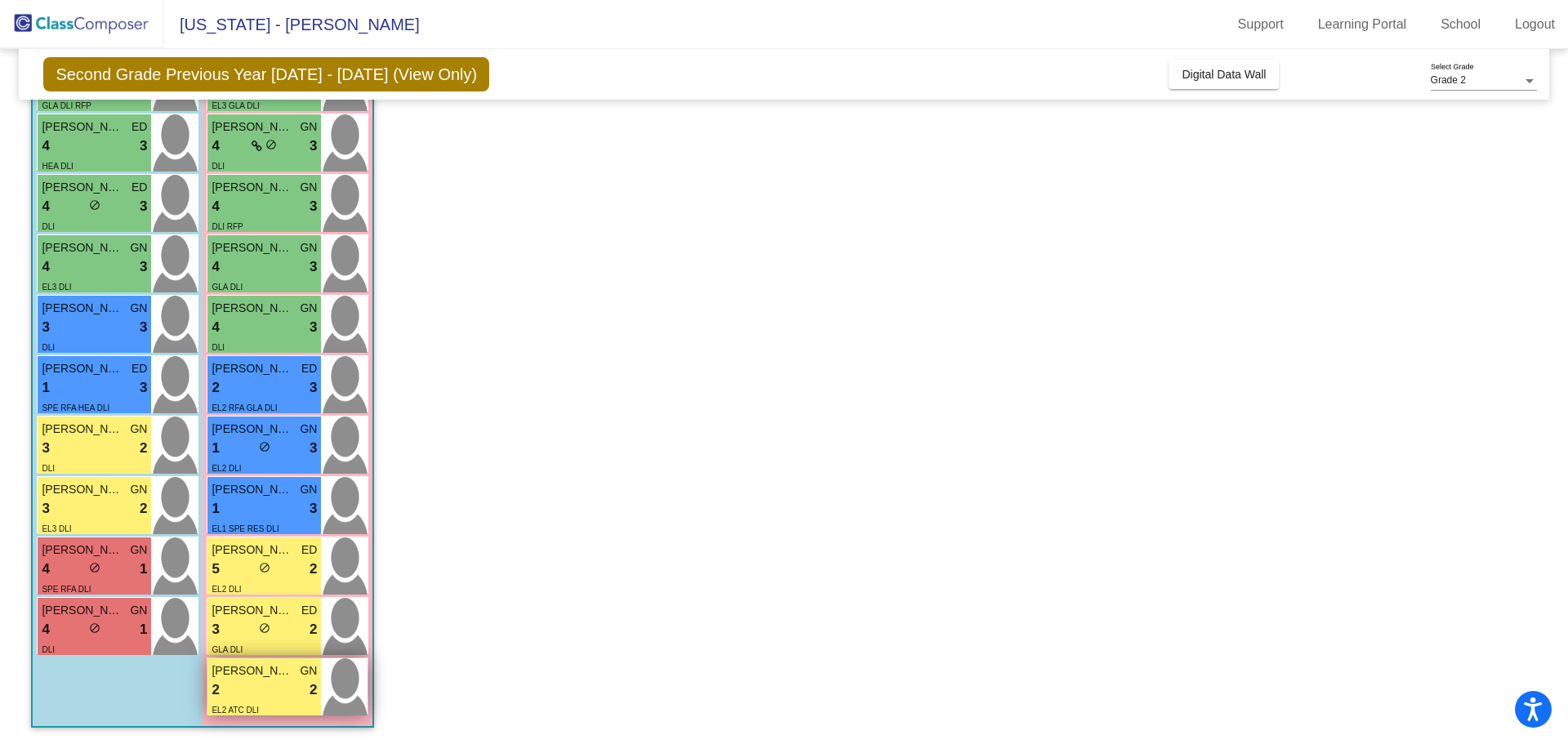
click at [257, 670] on span "[PERSON_NAME]" at bounding box center [252, 670] width 82 height 18
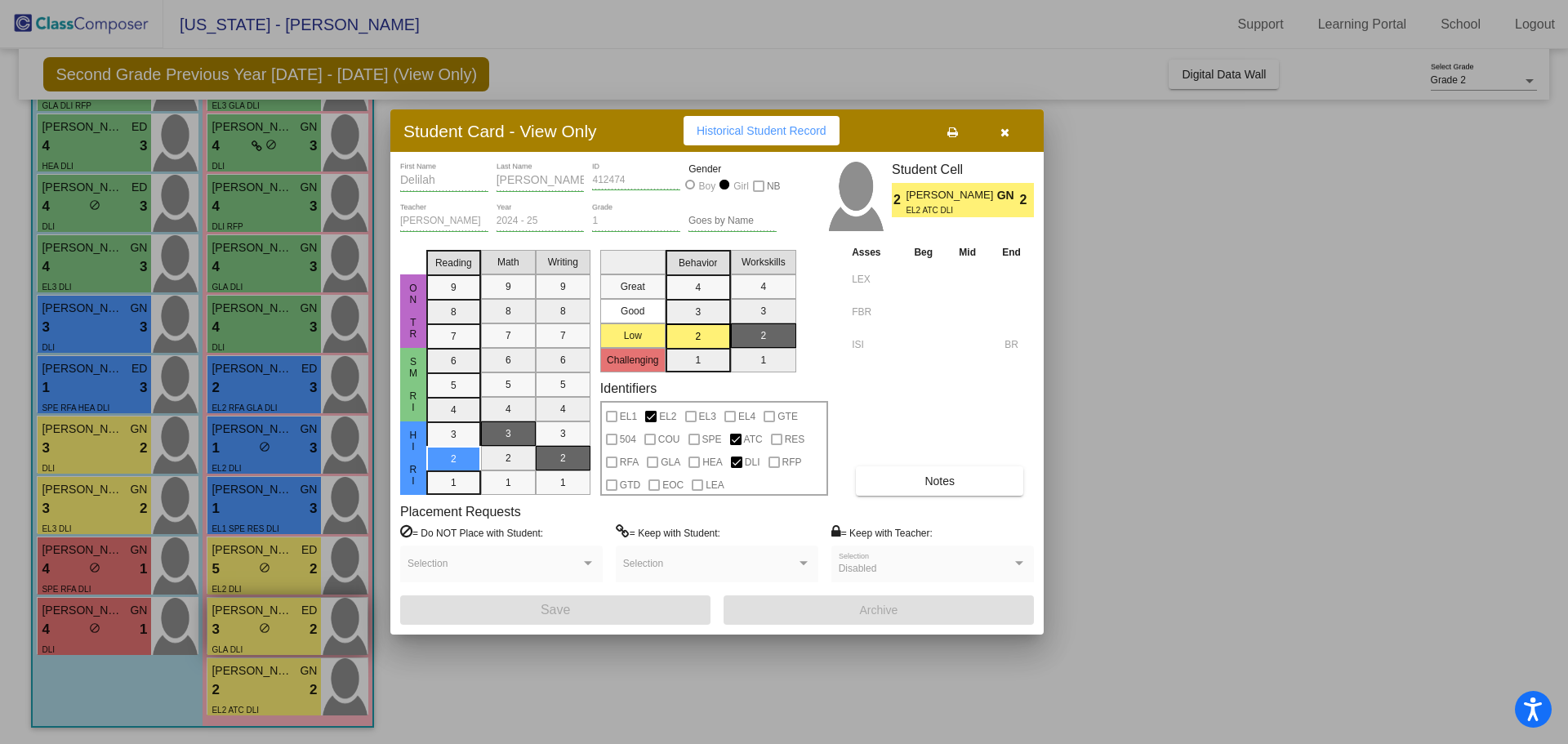
click at [224, 639] on div at bounding box center [784, 372] width 1568 height 744
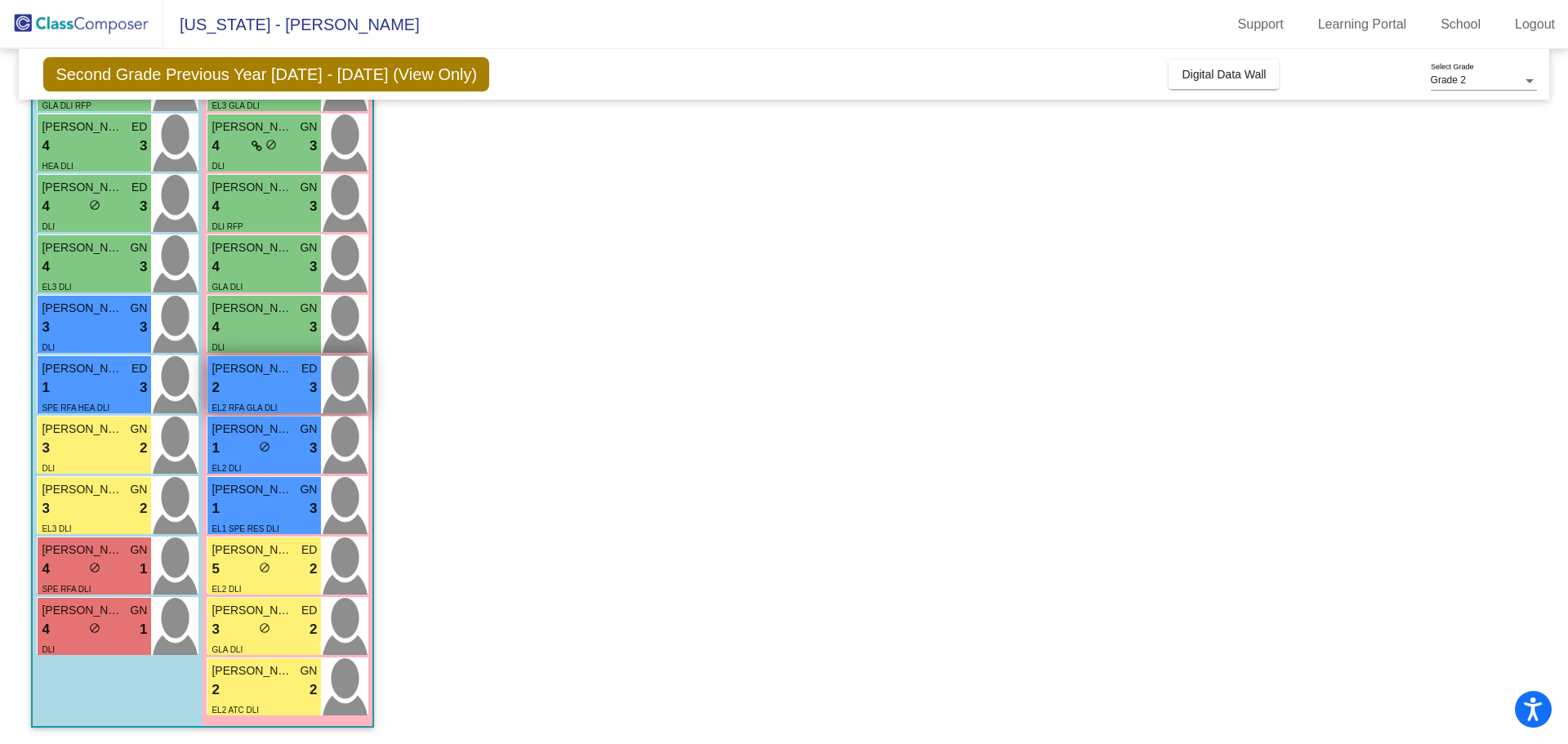
click at [262, 390] on div "2 lock do_not_disturb_alt 3" at bounding box center [264, 387] width 105 height 21
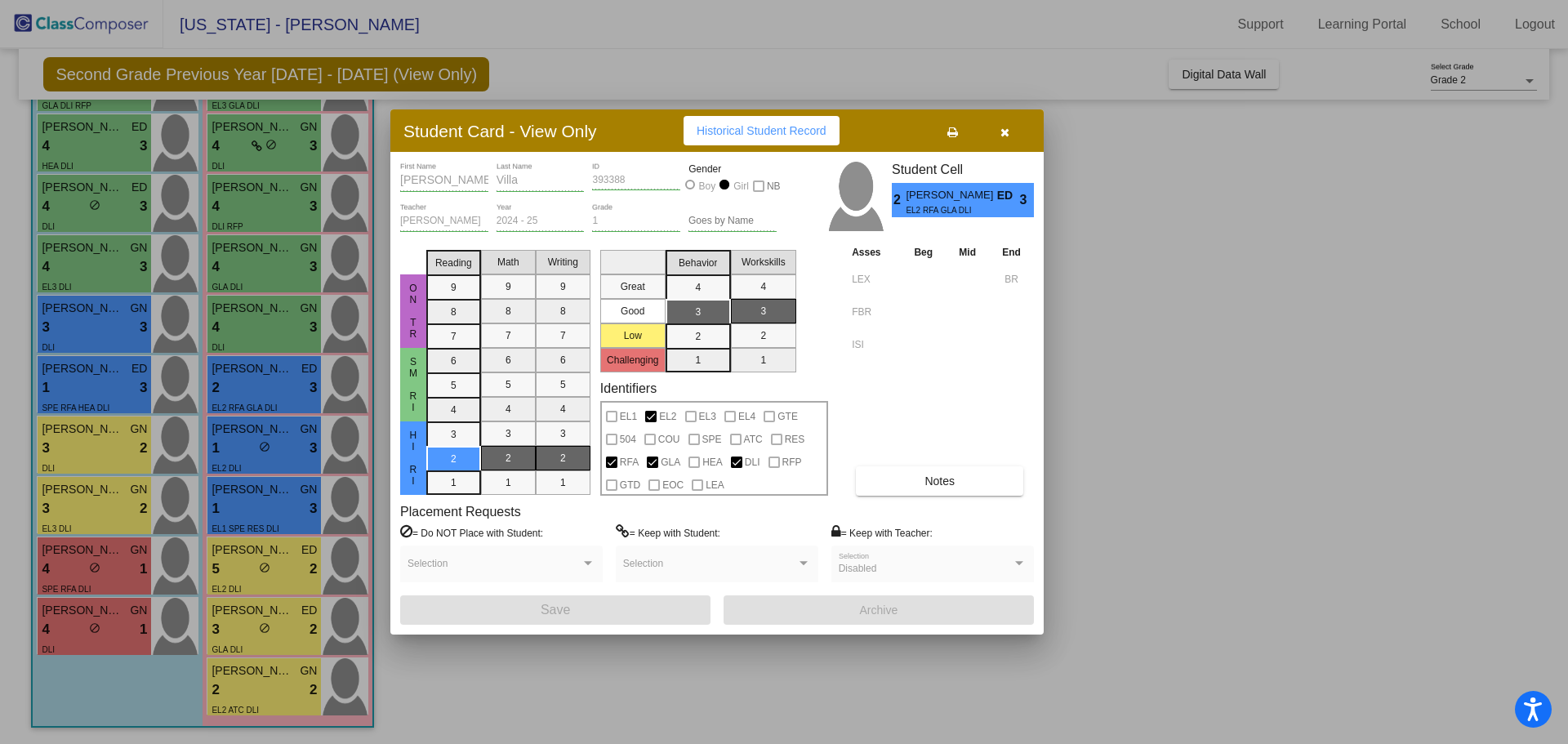
click at [272, 481] on div at bounding box center [784, 372] width 1568 height 744
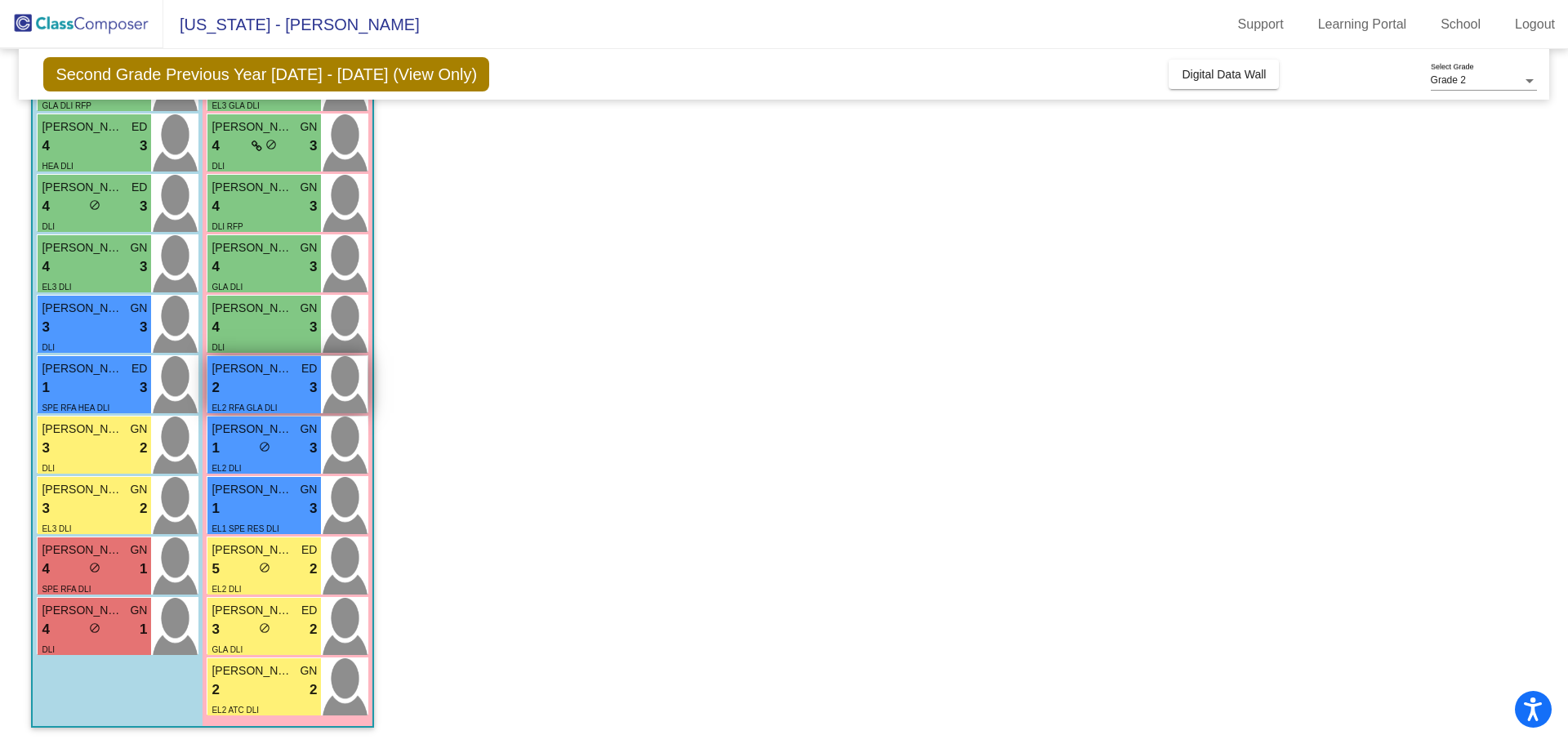
click at [251, 390] on div "2 lock do_not_disturb_alt 3" at bounding box center [264, 387] width 105 height 21
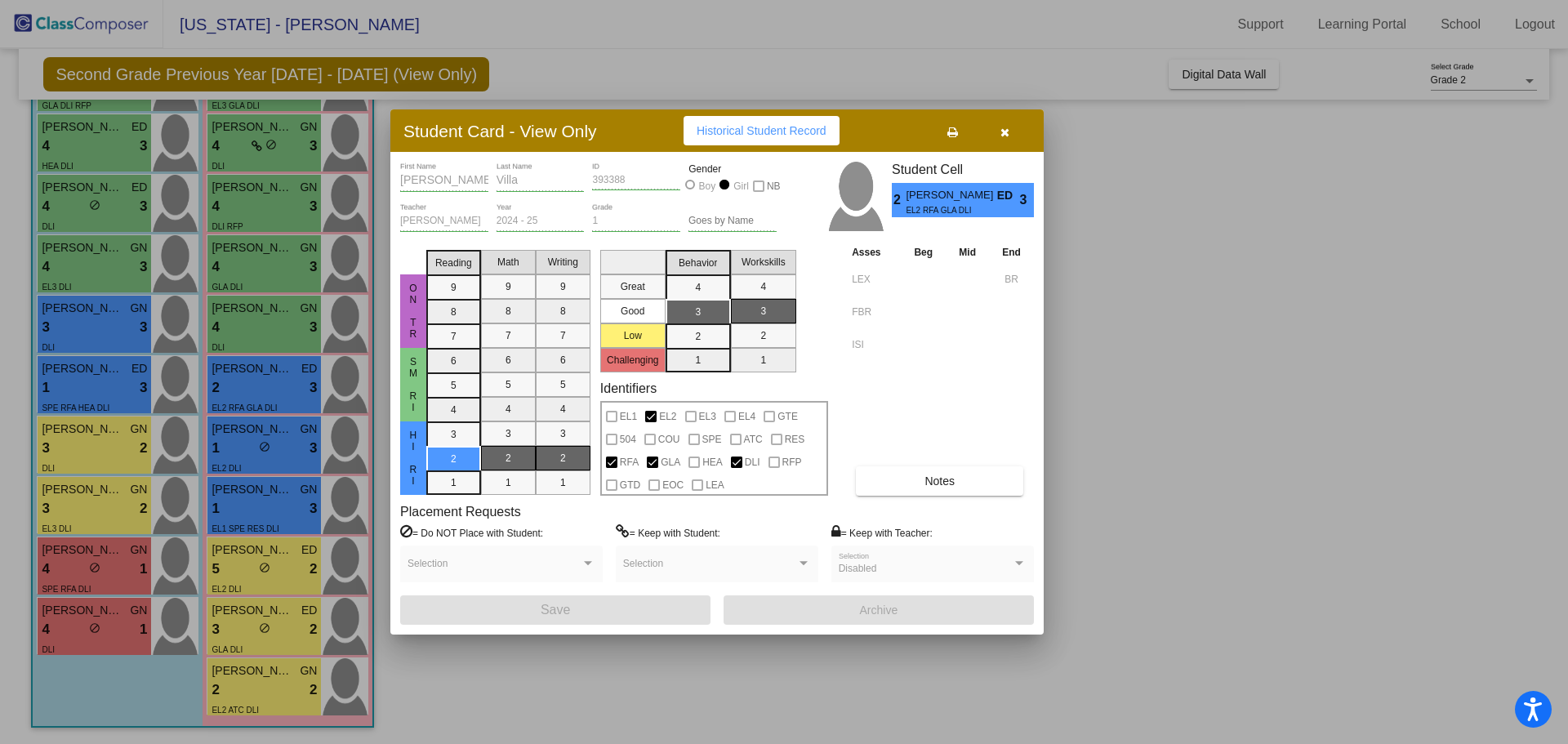
click at [252, 441] on div at bounding box center [784, 372] width 1568 height 744
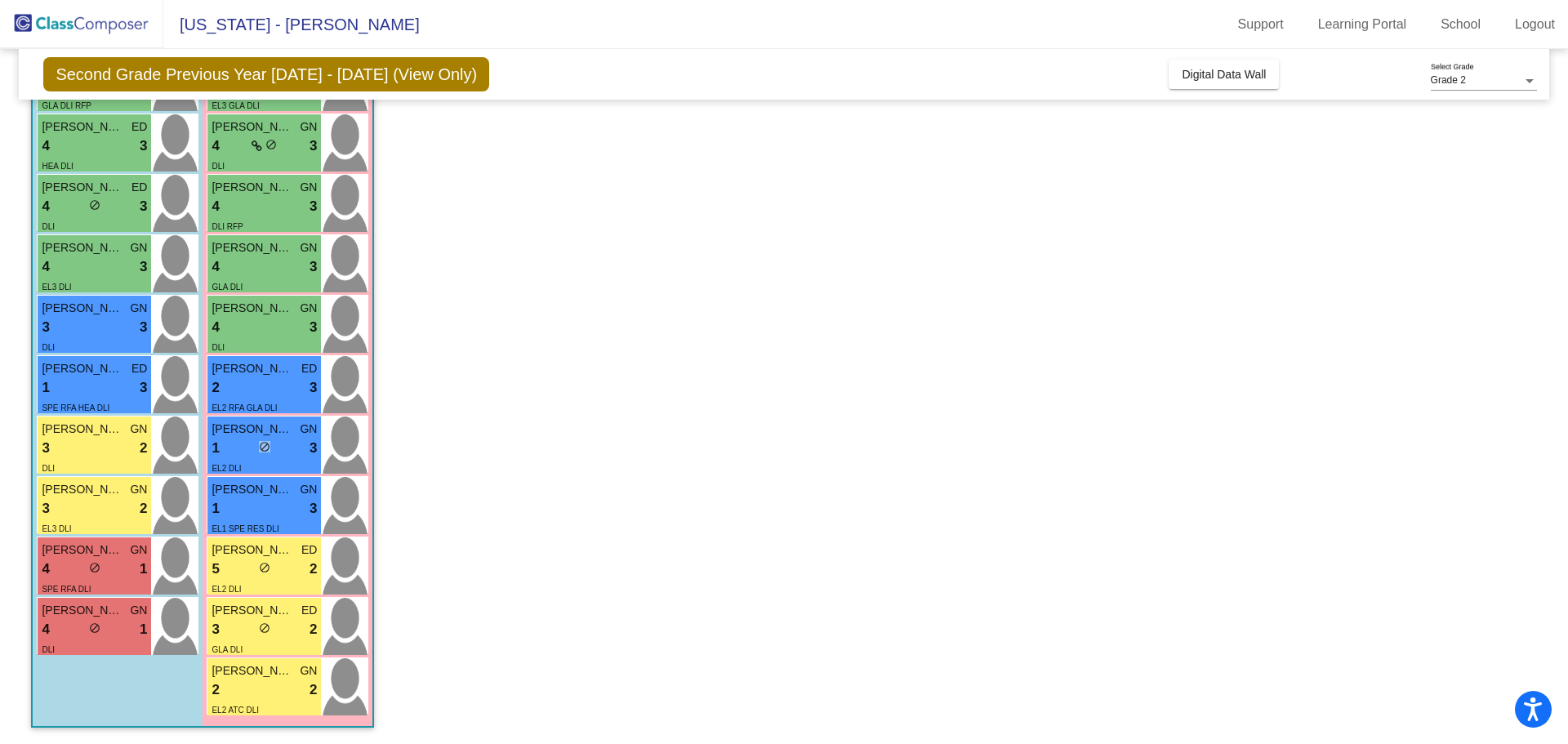
click at [252, 441] on div "1 lock do_not_disturb_alt 3" at bounding box center [264, 448] width 105 height 21
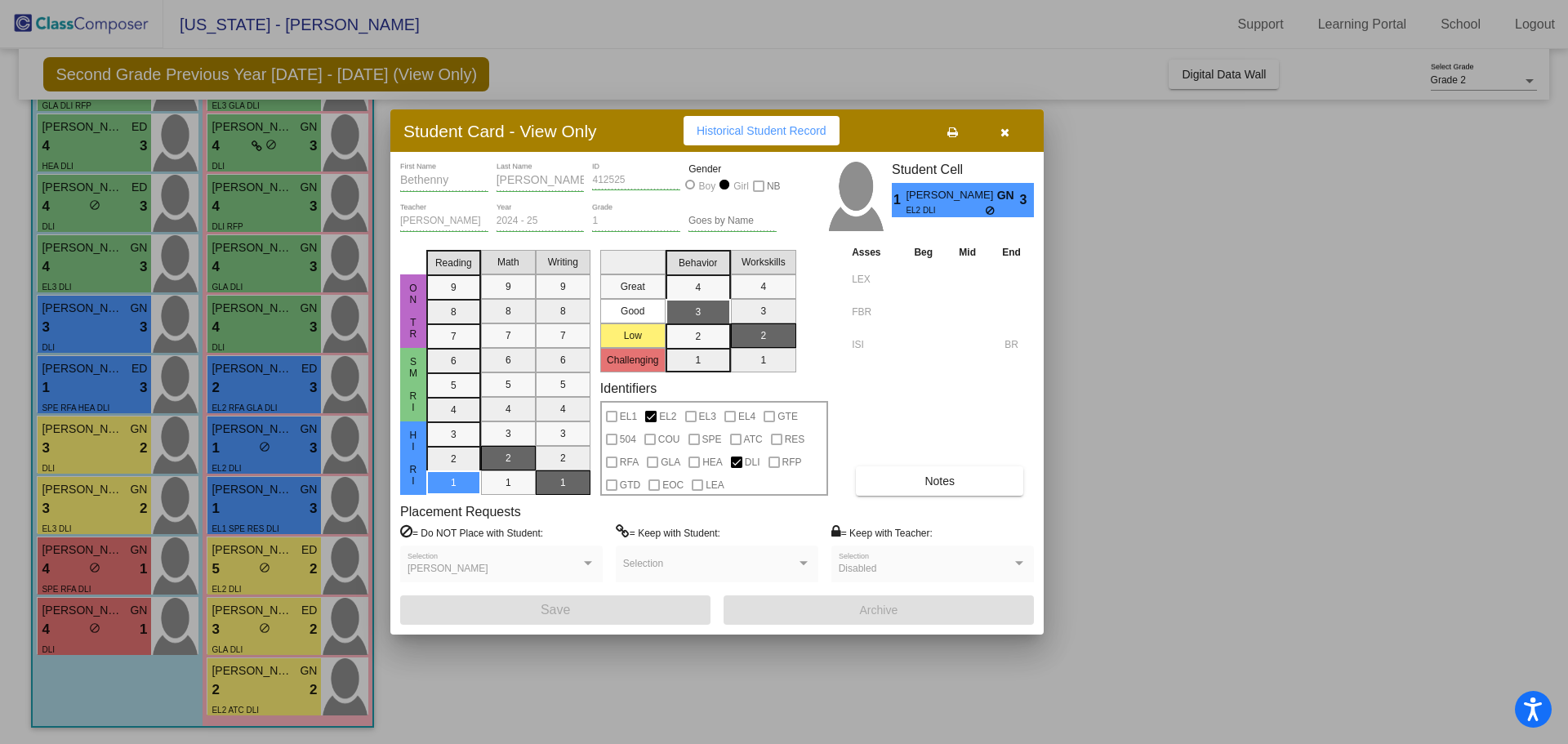
click at [186, 491] on div at bounding box center [784, 372] width 1568 height 744
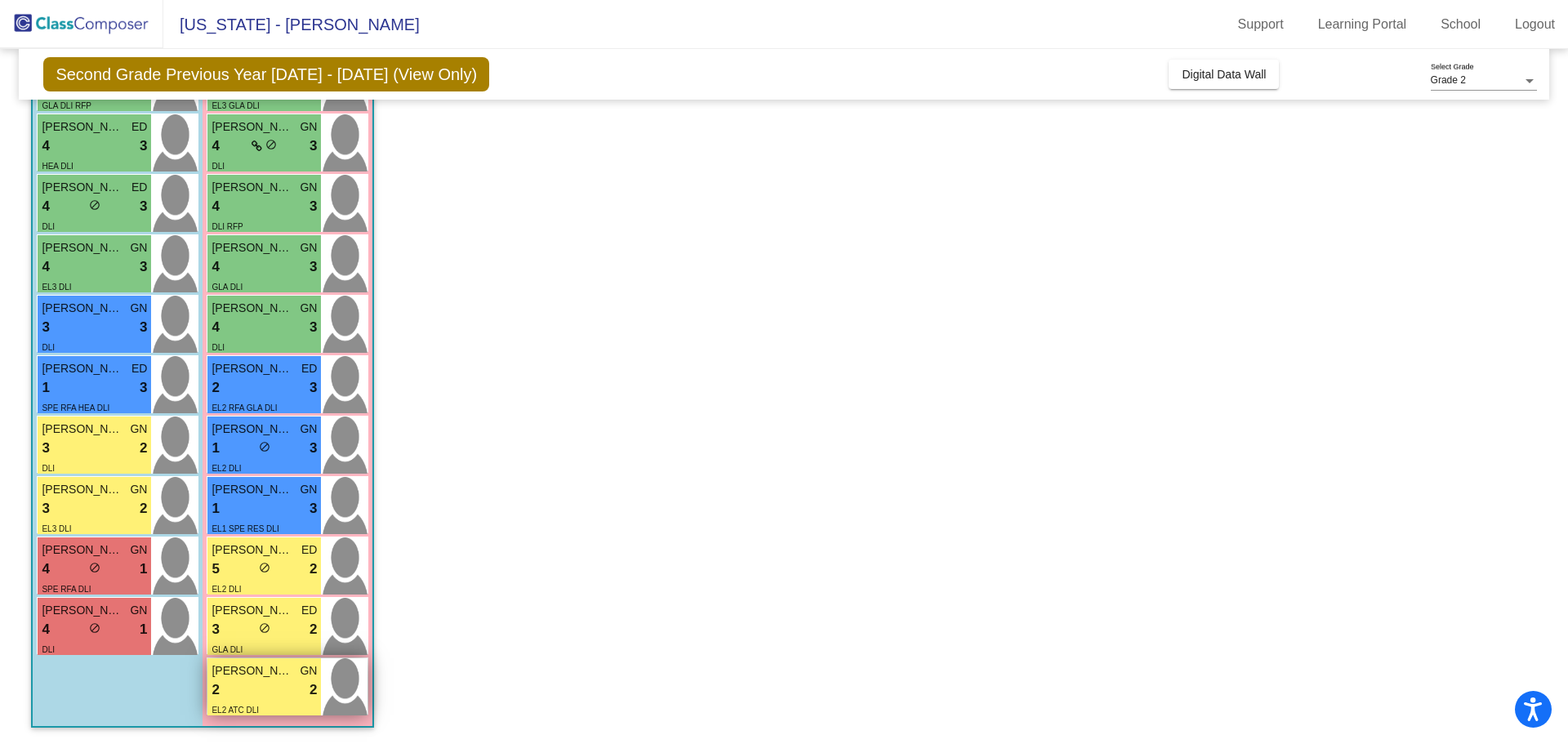
click at [266, 687] on div "2 lock do_not_disturb_alt 2" at bounding box center [264, 690] width 105 height 21
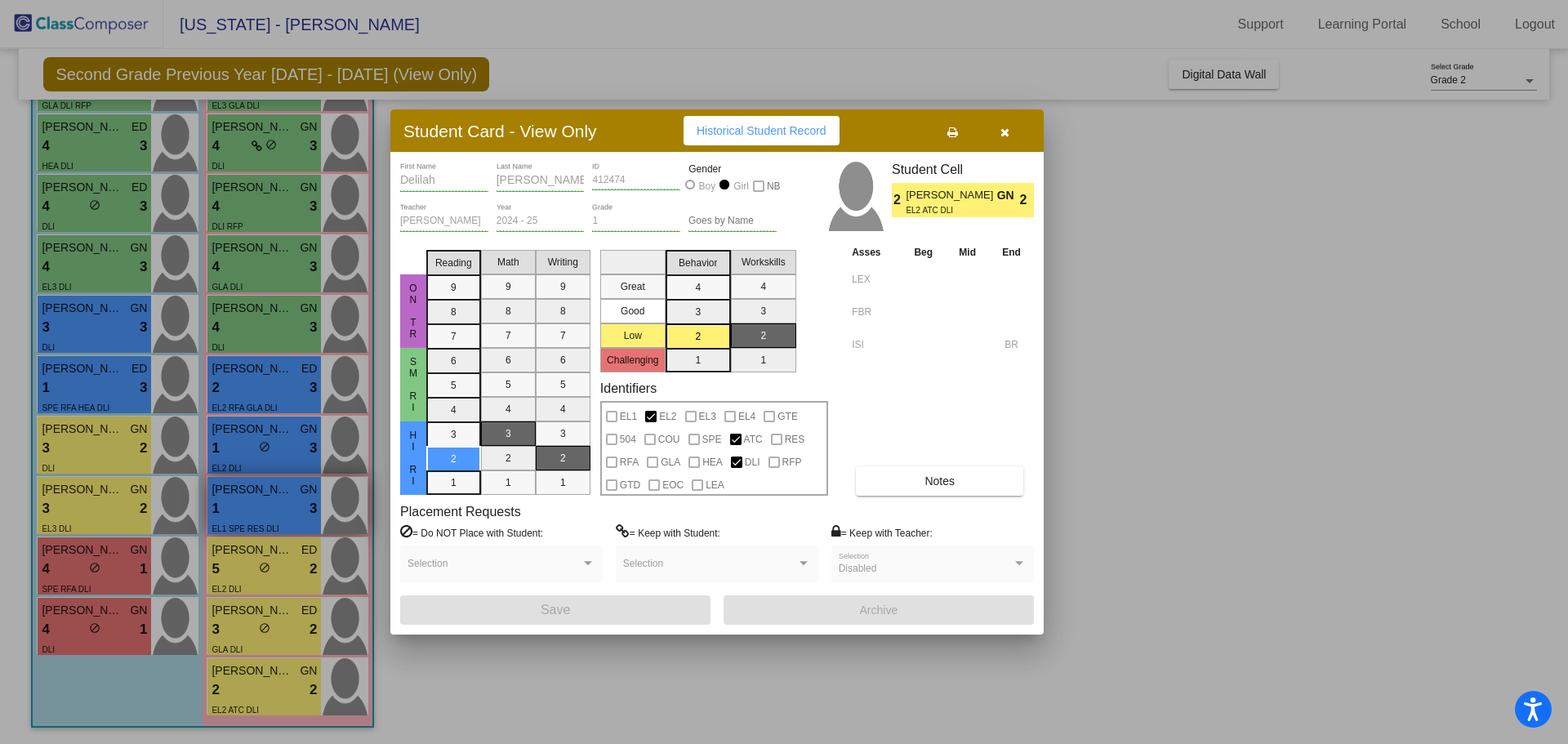
click at [266, 525] on div at bounding box center [784, 372] width 1568 height 744
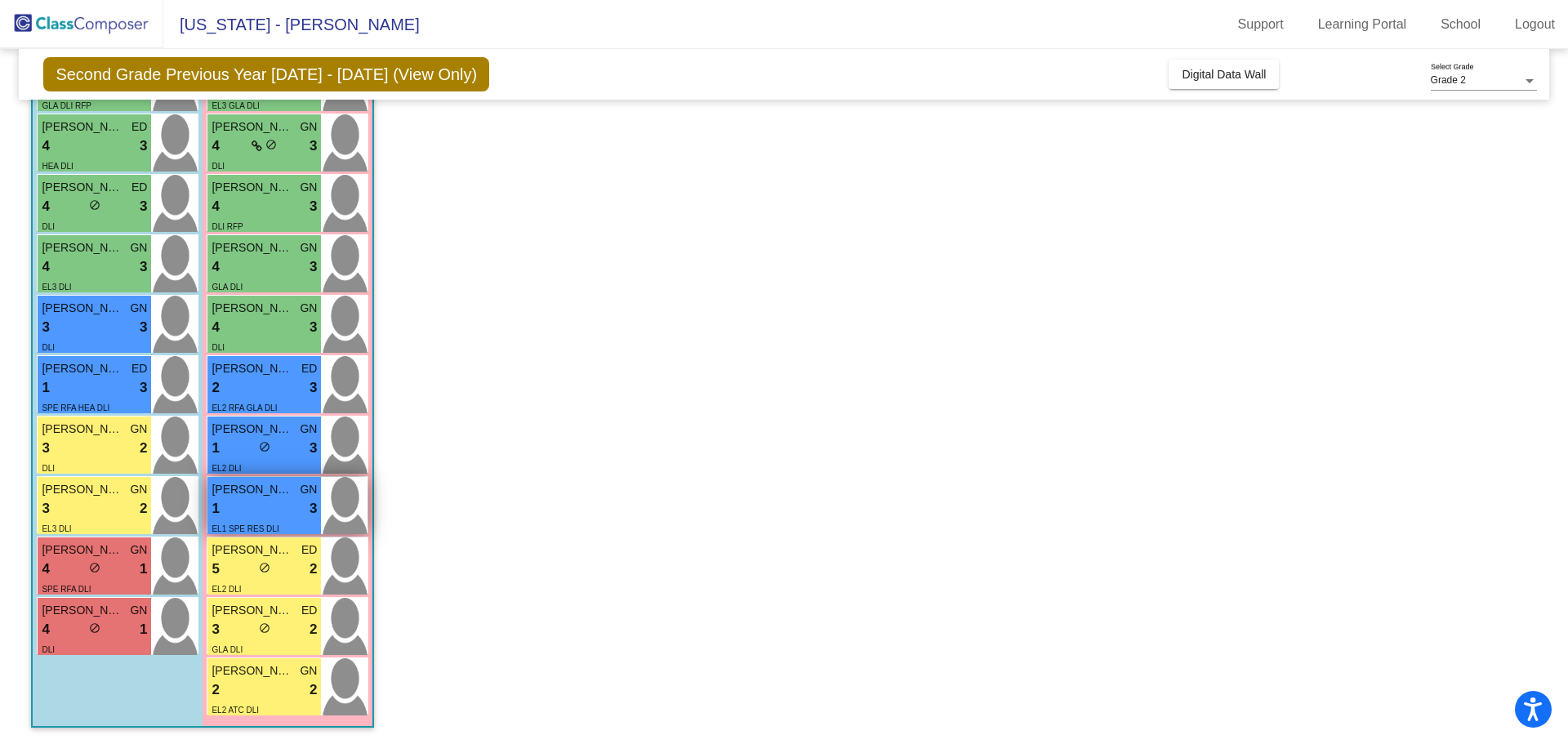
click at [264, 512] on div "1 lock do_not_disturb_alt 3" at bounding box center [264, 508] width 105 height 21
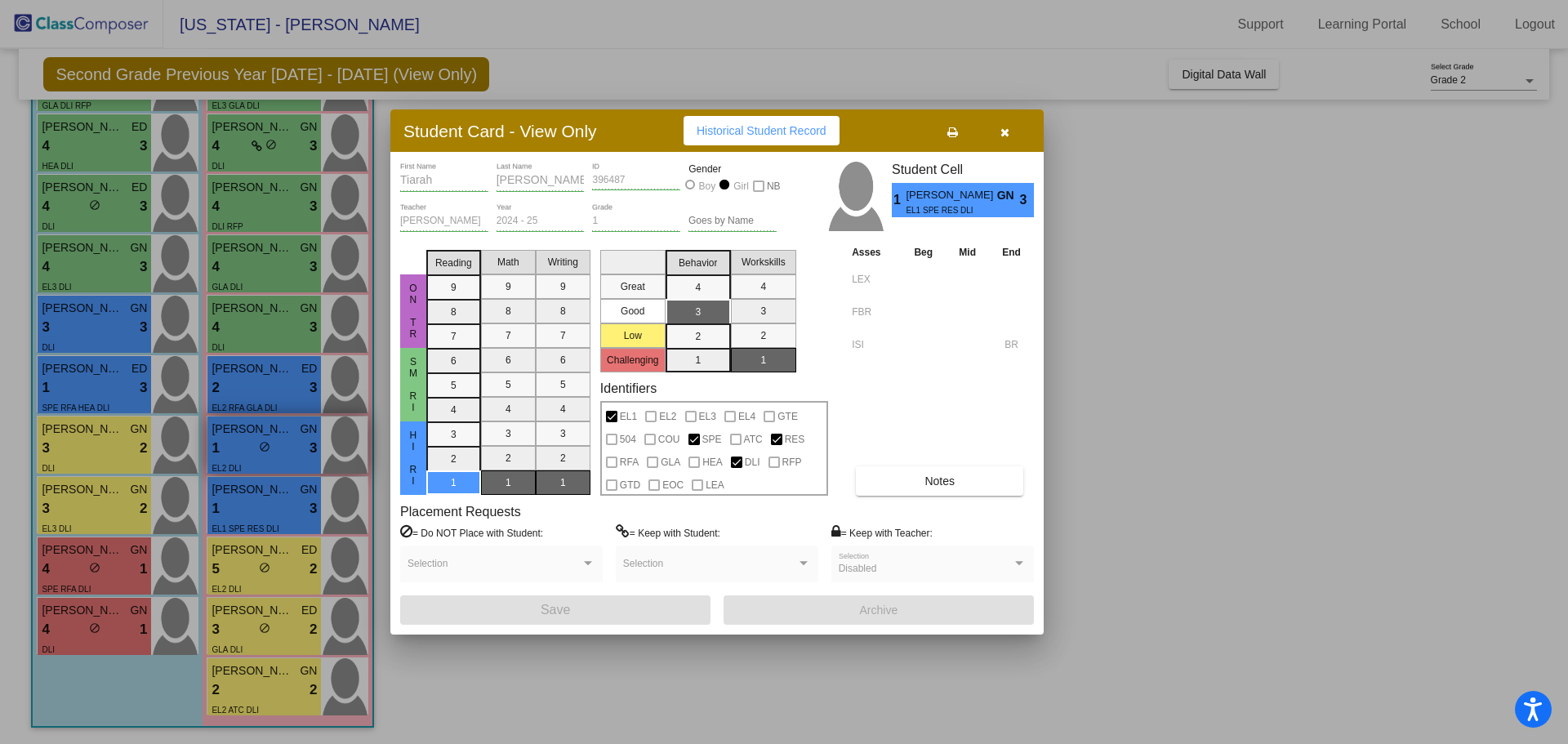
click at [233, 421] on div at bounding box center [784, 372] width 1568 height 744
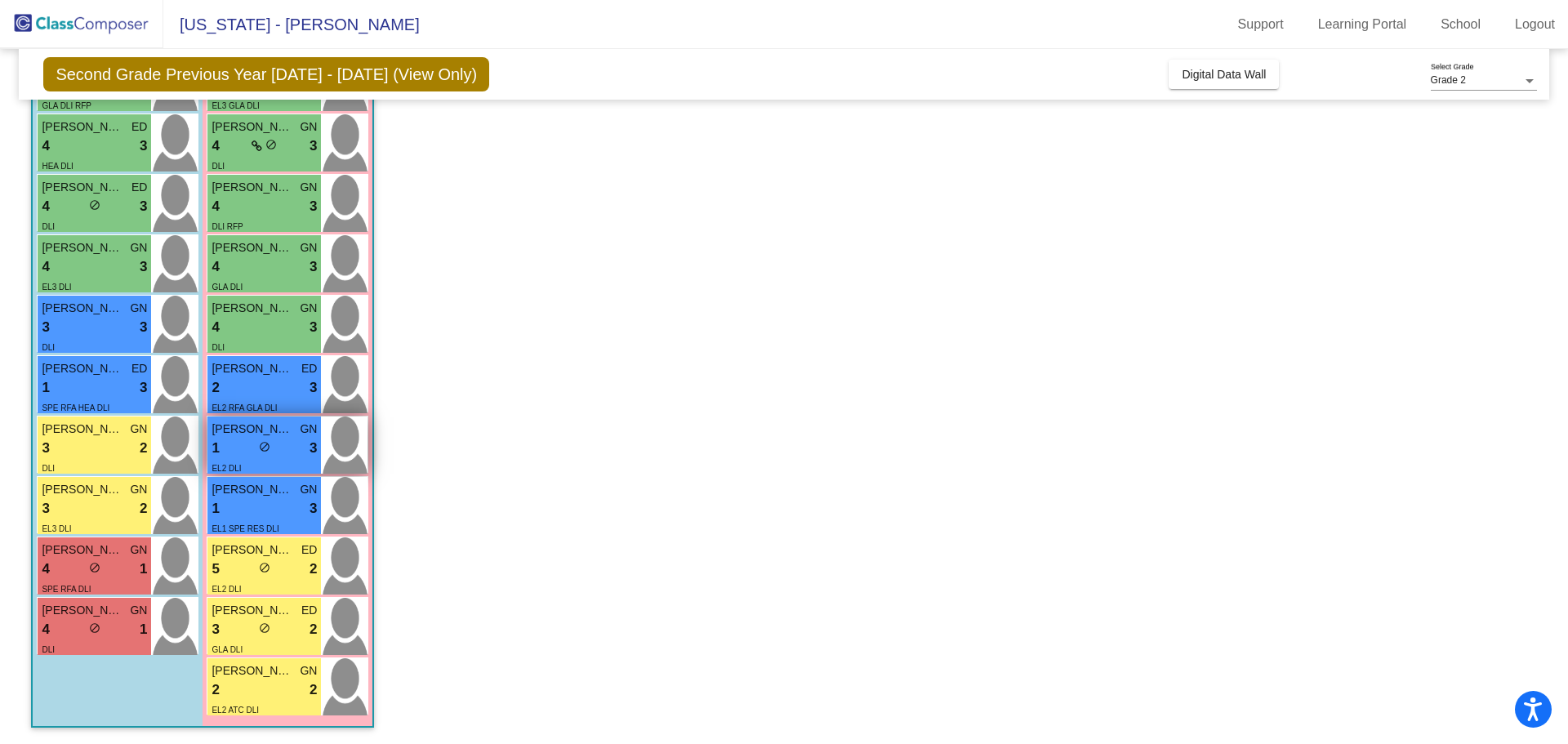
click at [239, 436] on span "[PERSON_NAME]" at bounding box center [252, 429] width 82 height 18
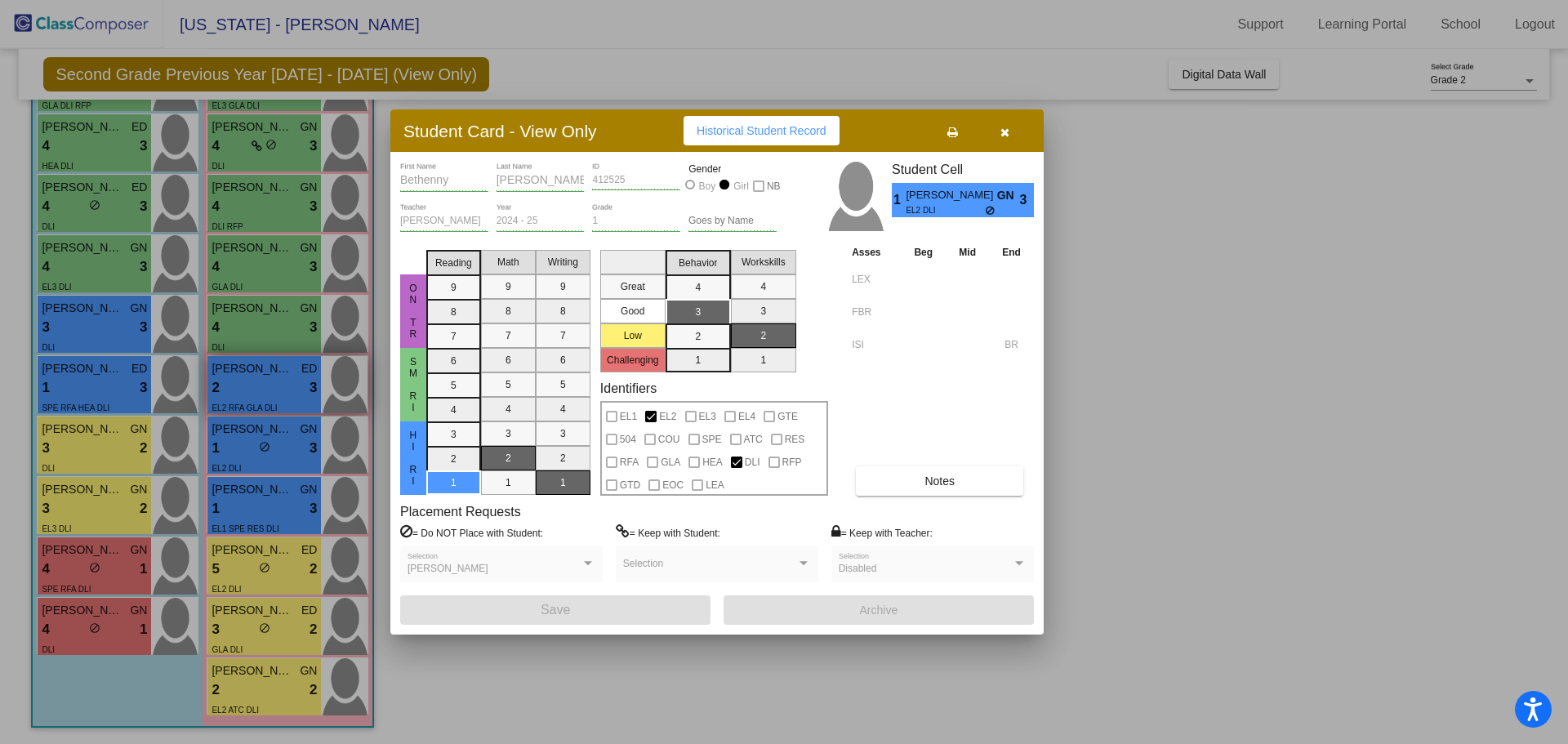
click at [211, 386] on div at bounding box center [784, 372] width 1568 height 744
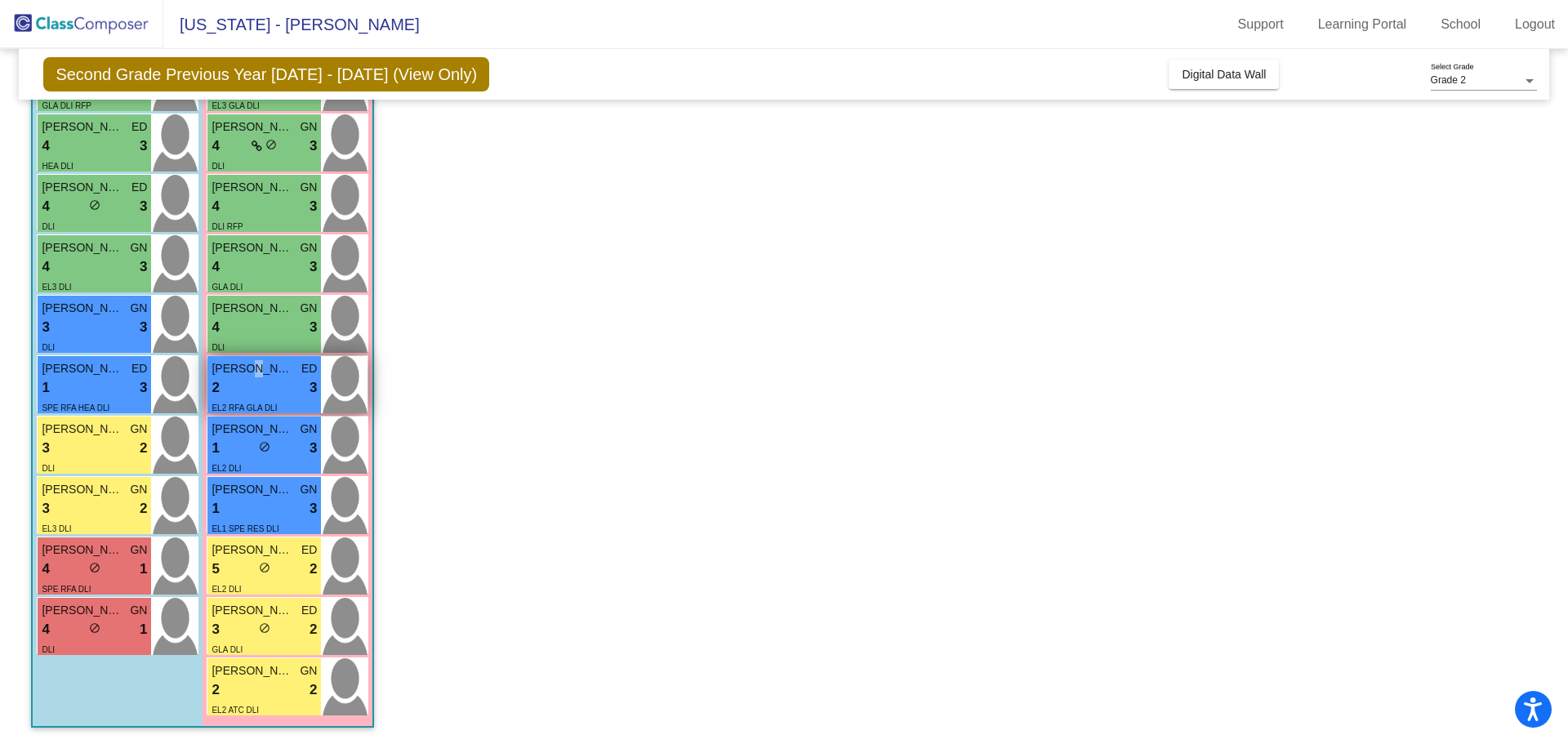
click at [257, 375] on span "[PERSON_NAME]" at bounding box center [252, 369] width 82 height 18
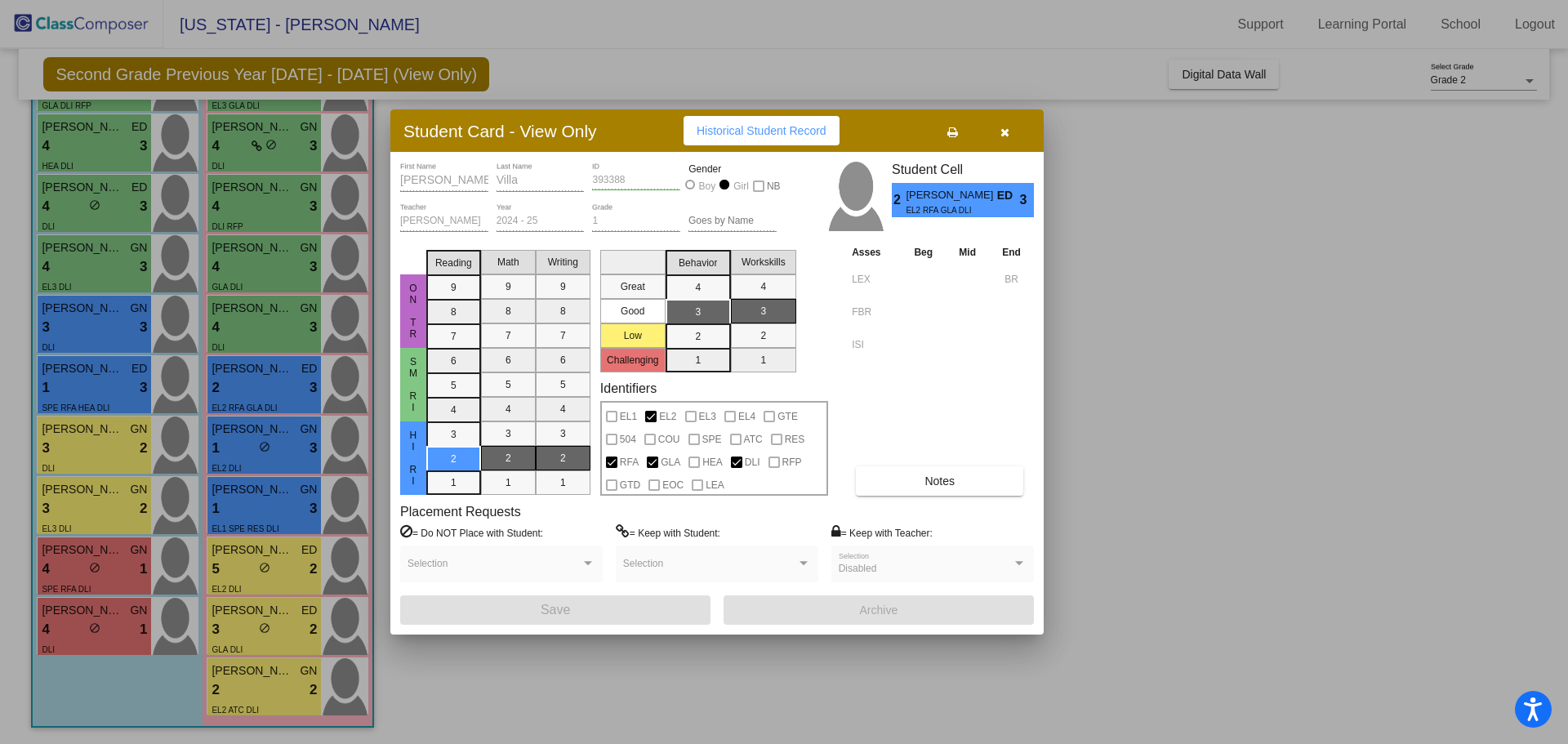
click at [195, 363] on div at bounding box center [784, 372] width 1568 height 744
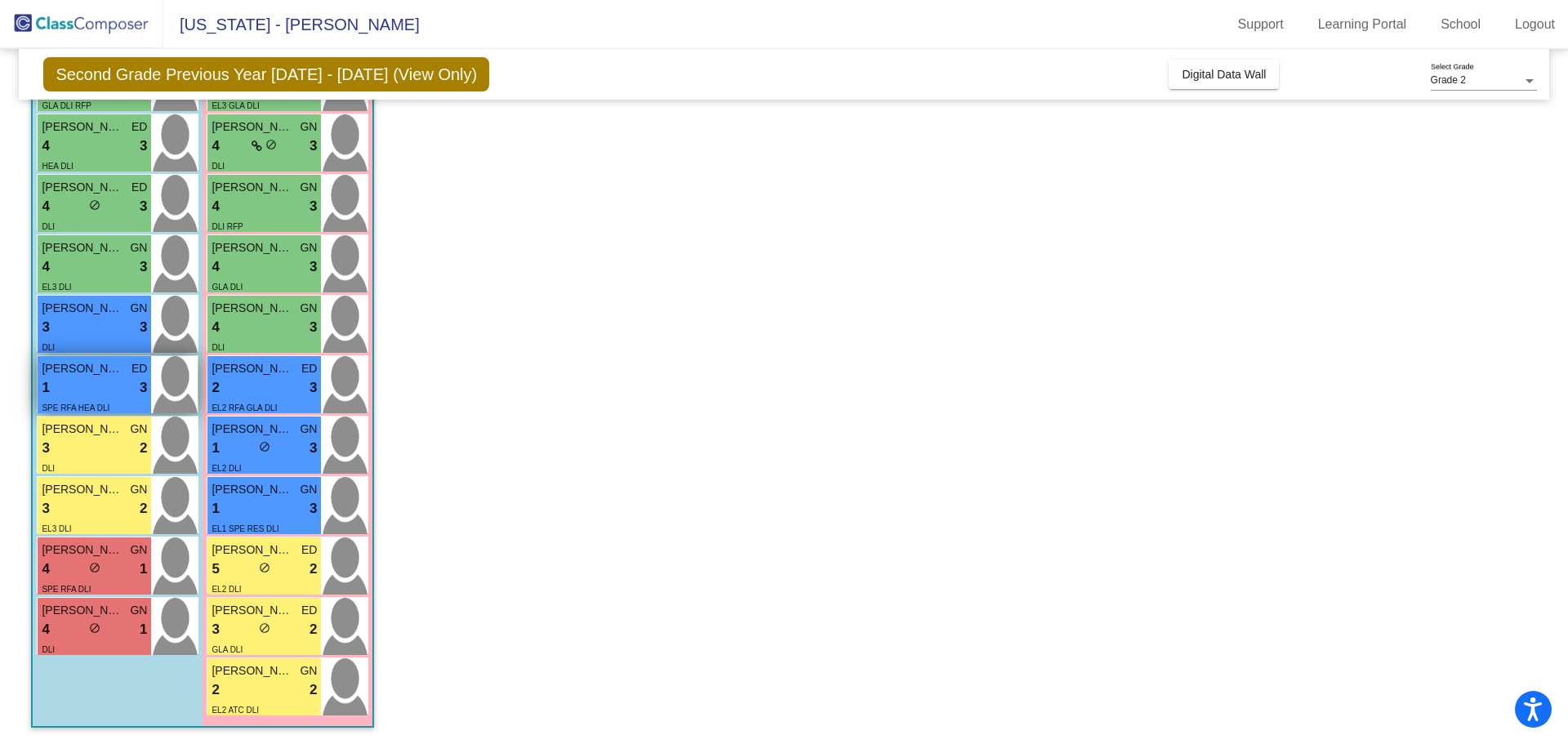
click at [63, 387] on div "1 lock do_not_disturb_alt 3" at bounding box center [94, 387] width 105 height 21
